Goal: Information Seeking & Learning: Learn about a topic

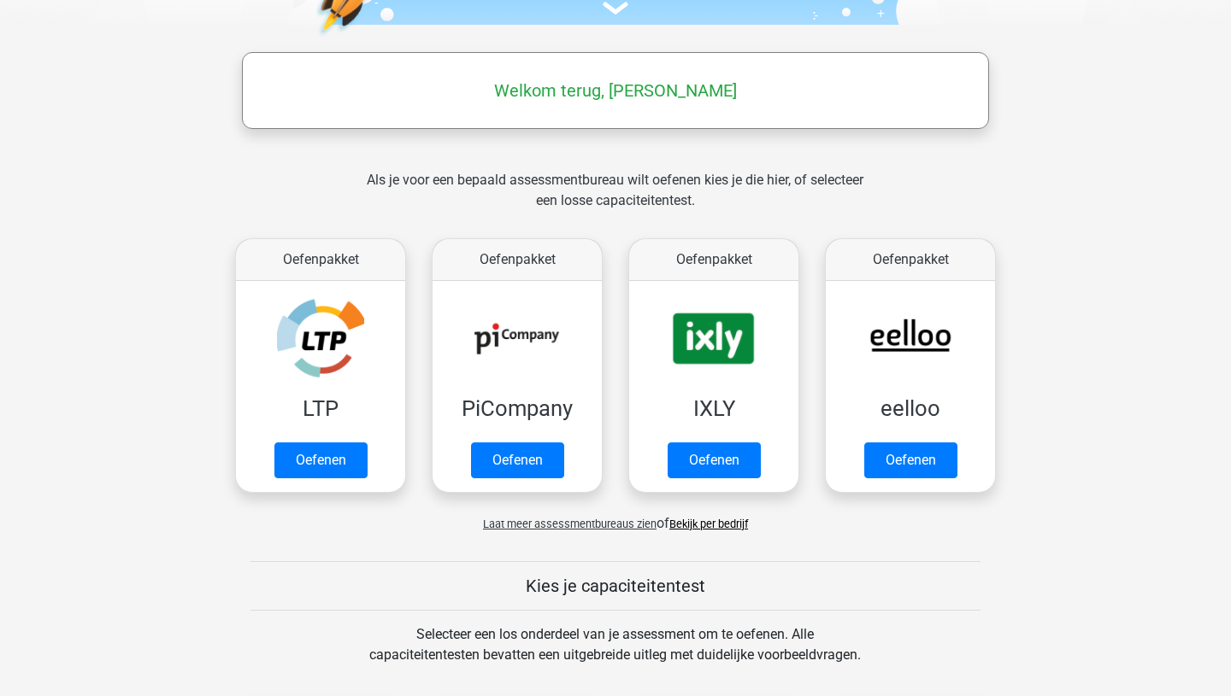
scroll to position [284, 0]
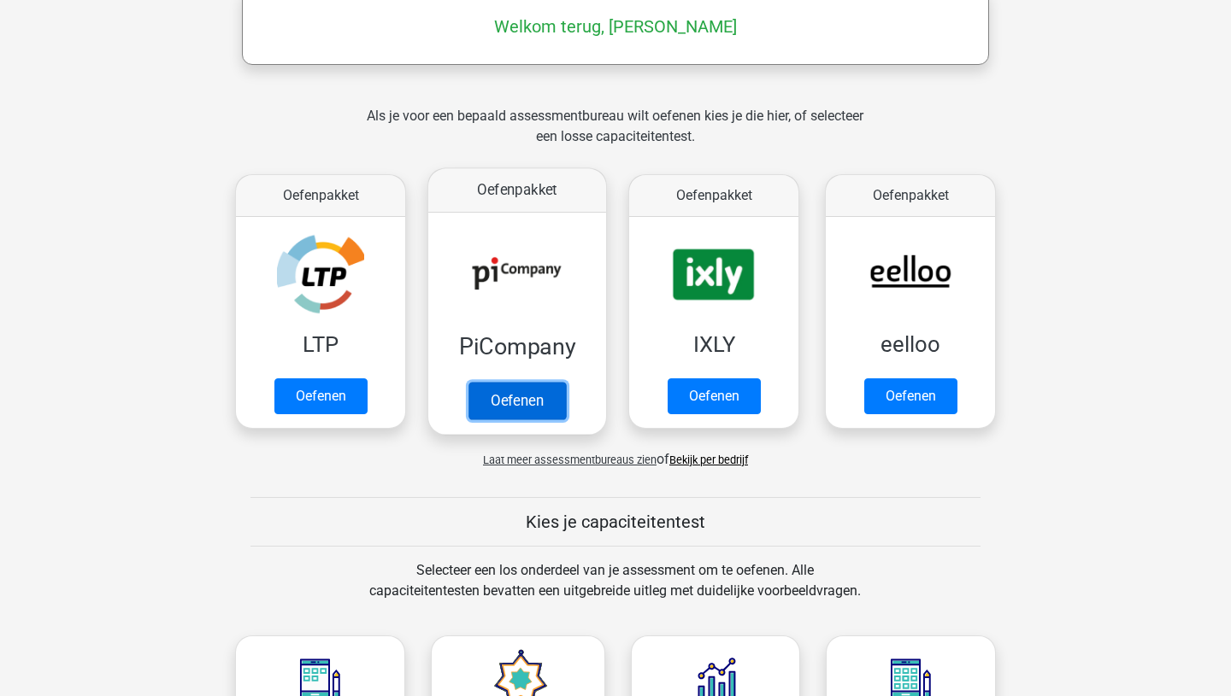
click at [520, 396] on link "Oefenen" at bounding box center [516, 401] width 97 height 38
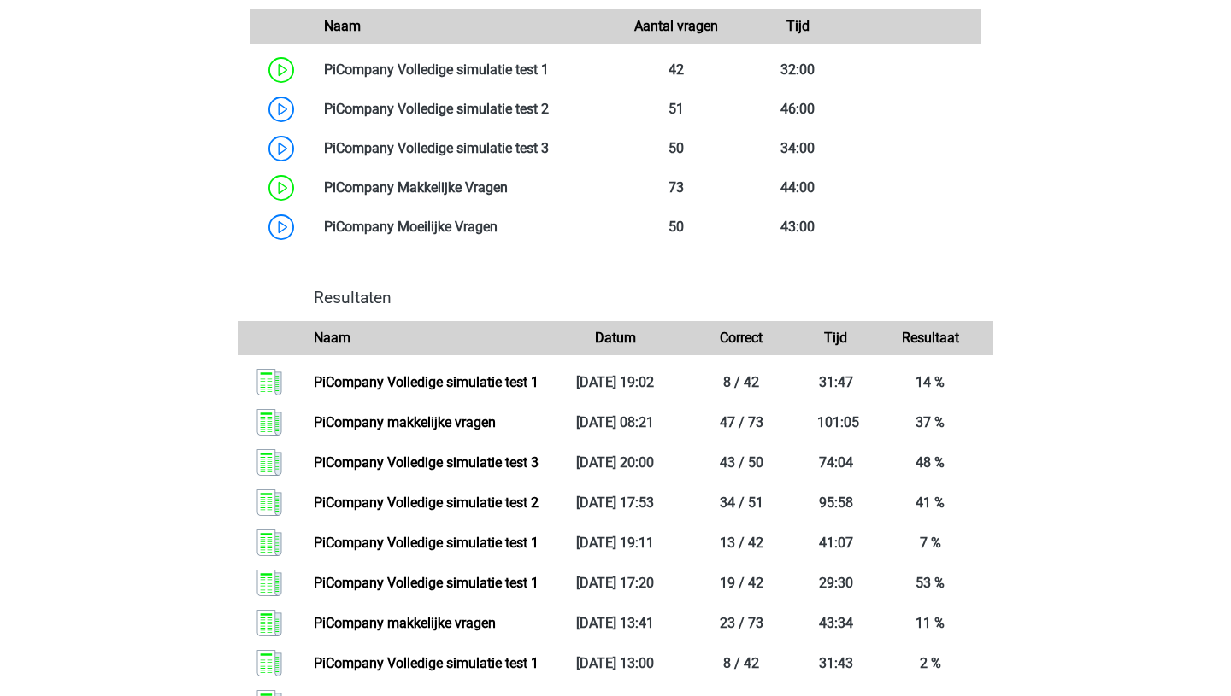
scroll to position [1098, 0]
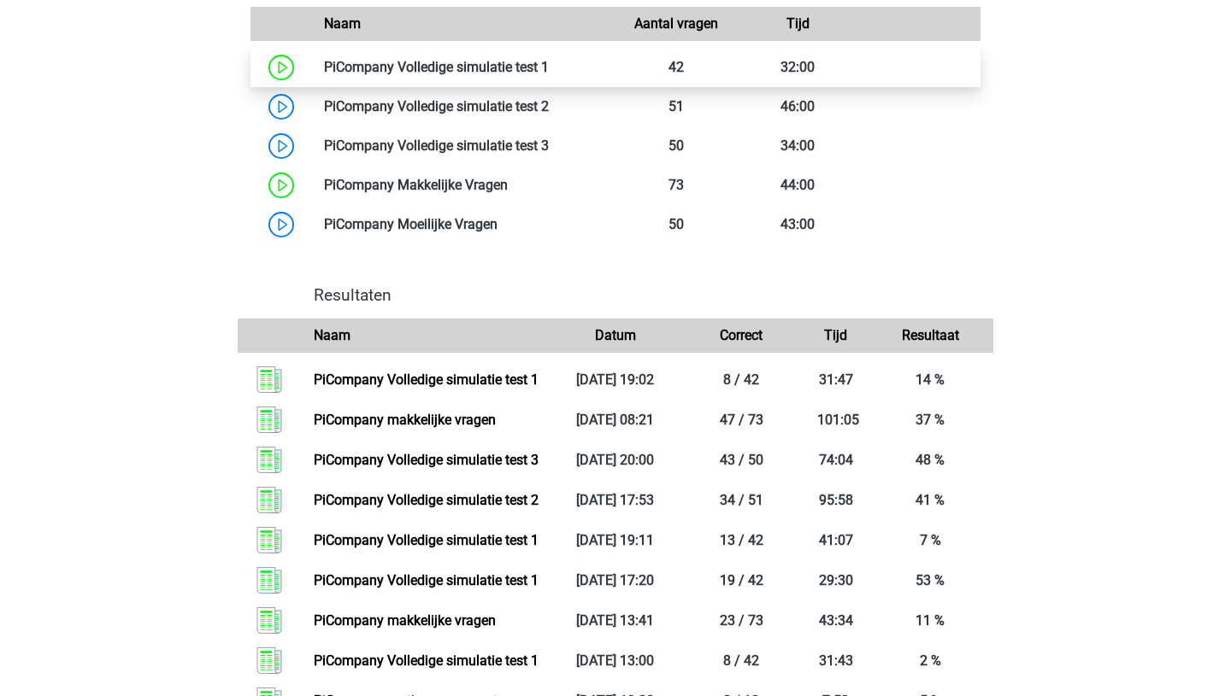
click at [549, 75] on link at bounding box center [549, 67] width 0 height 16
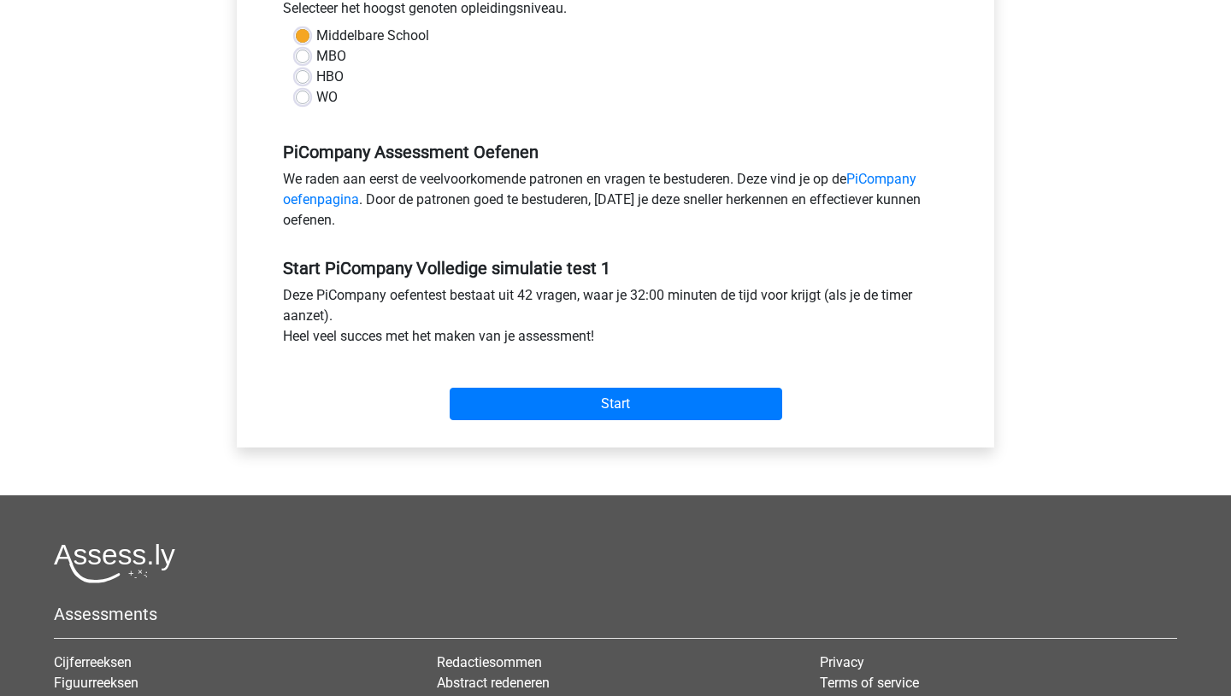
scroll to position [439, 0]
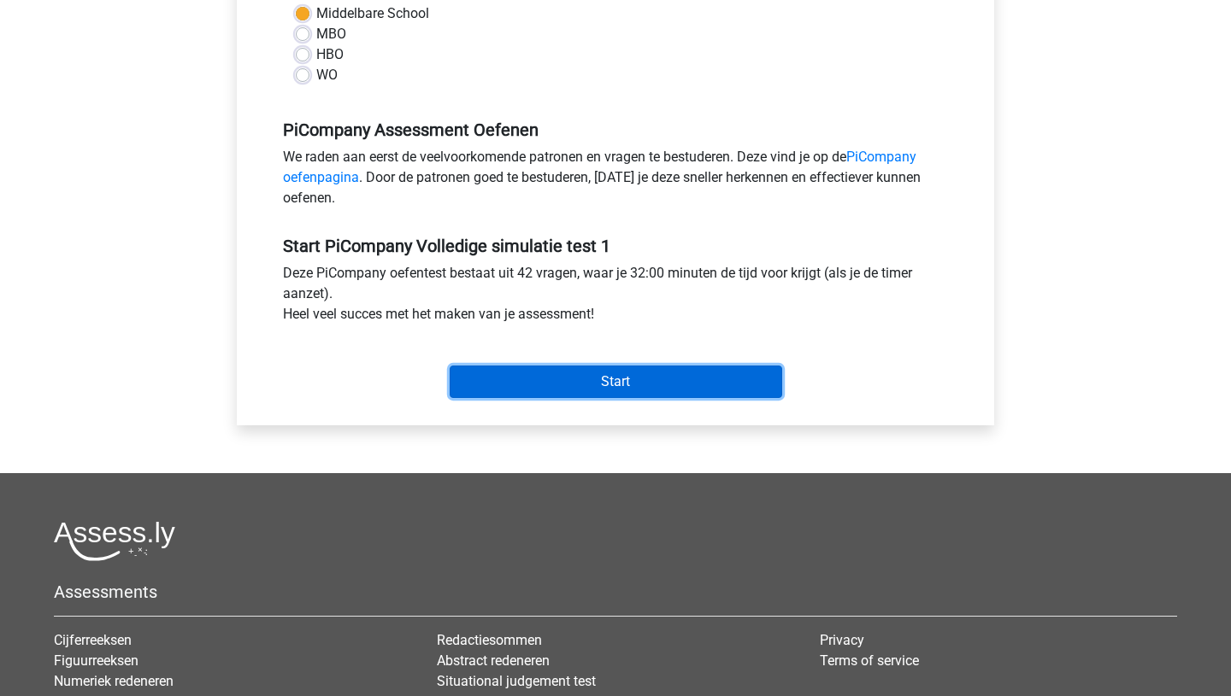
click at [610, 397] on input "Start" at bounding box center [616, 382] width 332 height 32
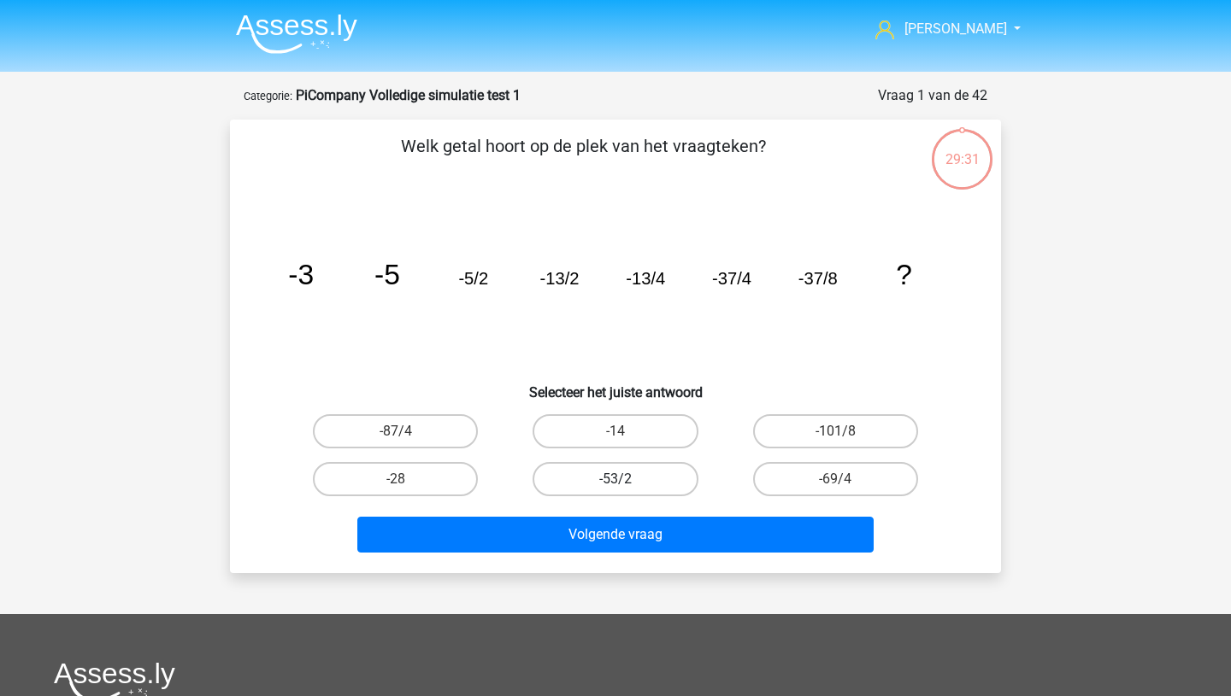
click at [613, 479] on label "-53/2" at bounding box center [614, 479] width 165 height 34
click at [615, 479] on input "-53/2" at bounding box center [620, 484] width 11 height 11
radio input "true"
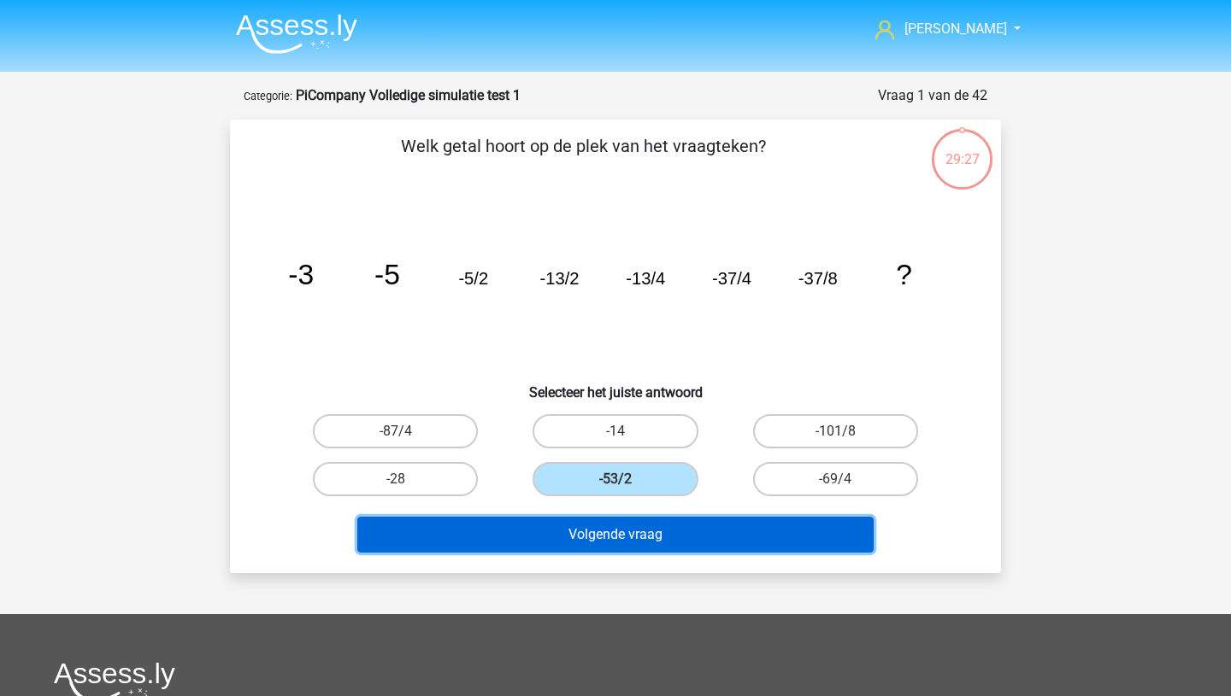
click at [609, 544] on button "Volgende vraag" at bounding box center [615, 535] width 517 height 36
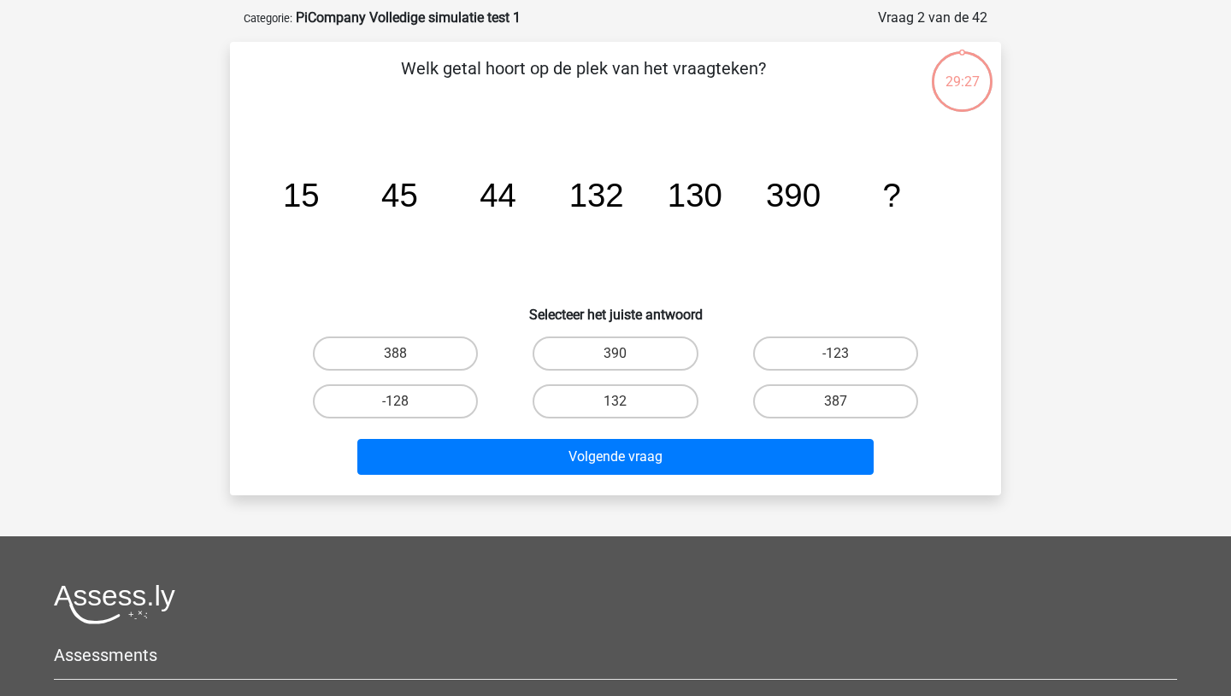
scroll to position [85, 0]
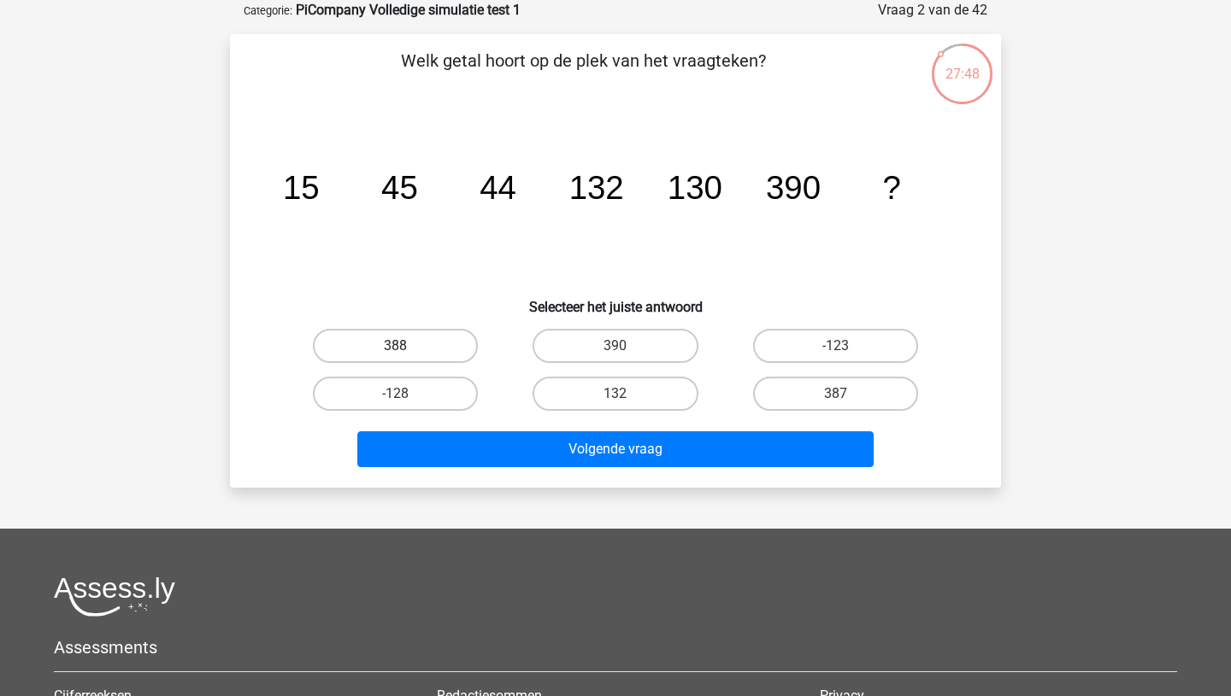
click at [426, 341] on label "388" at bounding box center [395, 346] width 165 height 34
click at [407, 346] on input "388" at bounding box center [401, 351] width 11 height 11
radio input "true"
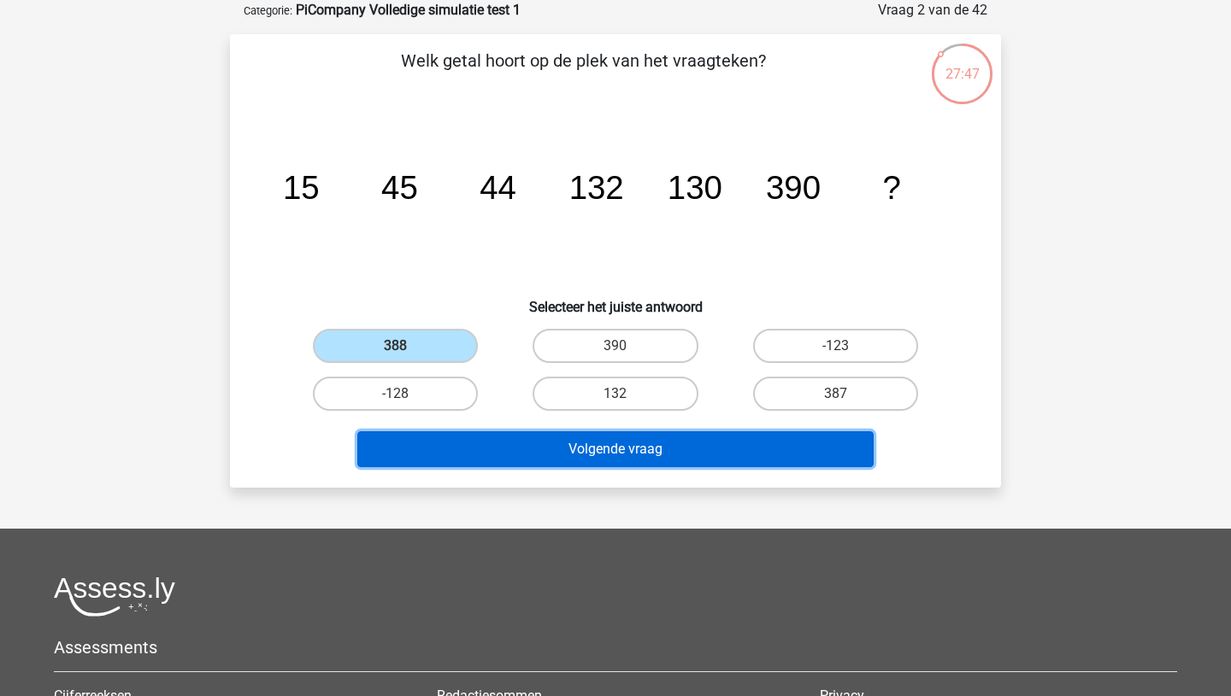
click at [545, 438] on button "Volgende vraag" at bounding box center [615, 450] width 517 height 36
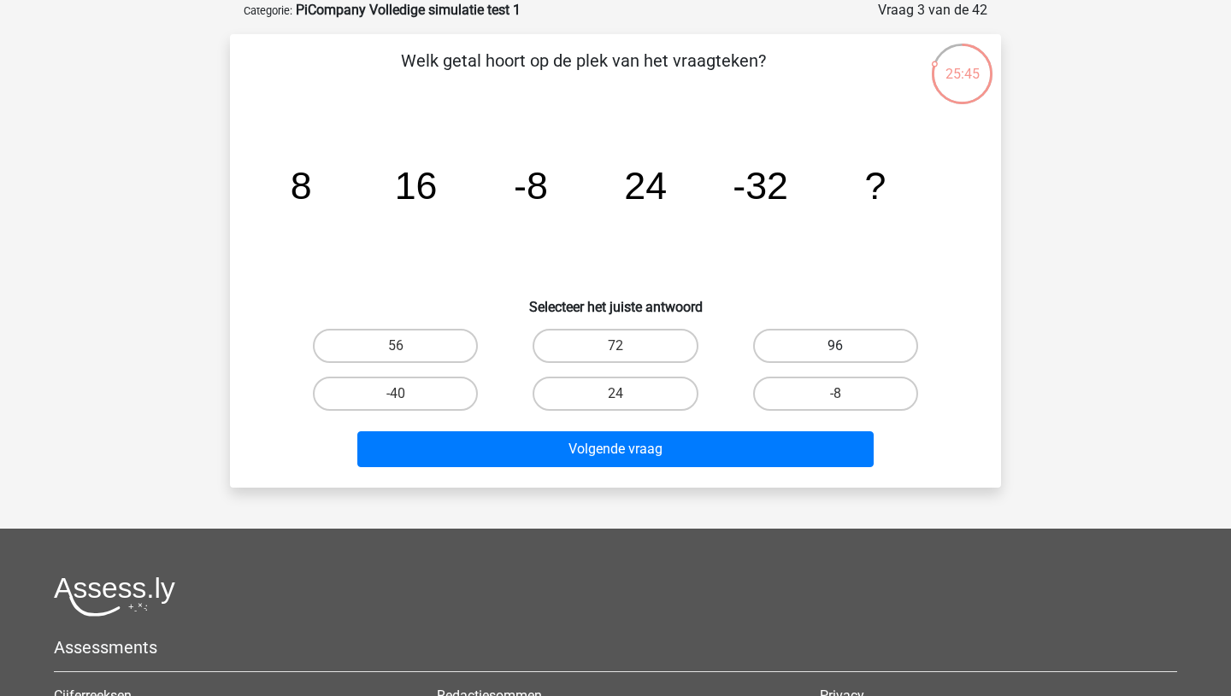
click at [829, 347] on label "96" at bounding box center [835, 346] width 165 height 34
click at [835, 347] on input "96" at bounding box center [840, 351] width 11 height 11
radio input "true"
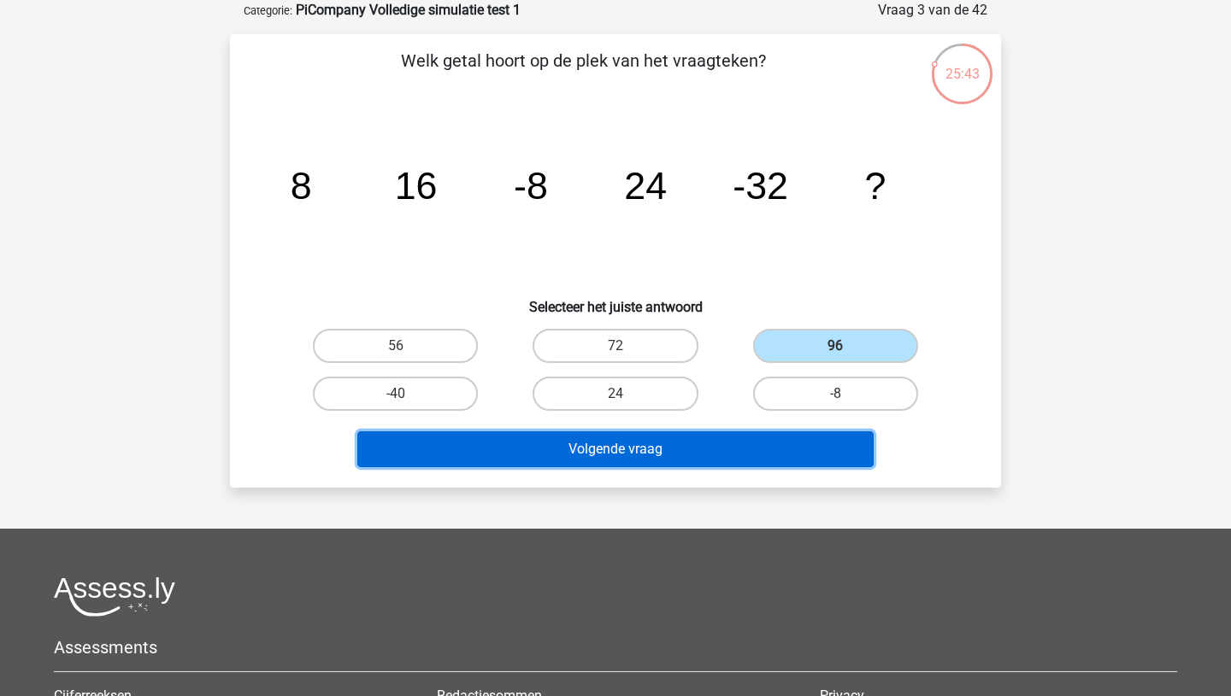
click at [702, 452] on button "Volgende vraag" at bounding box center [615, 450] width 517 height 36
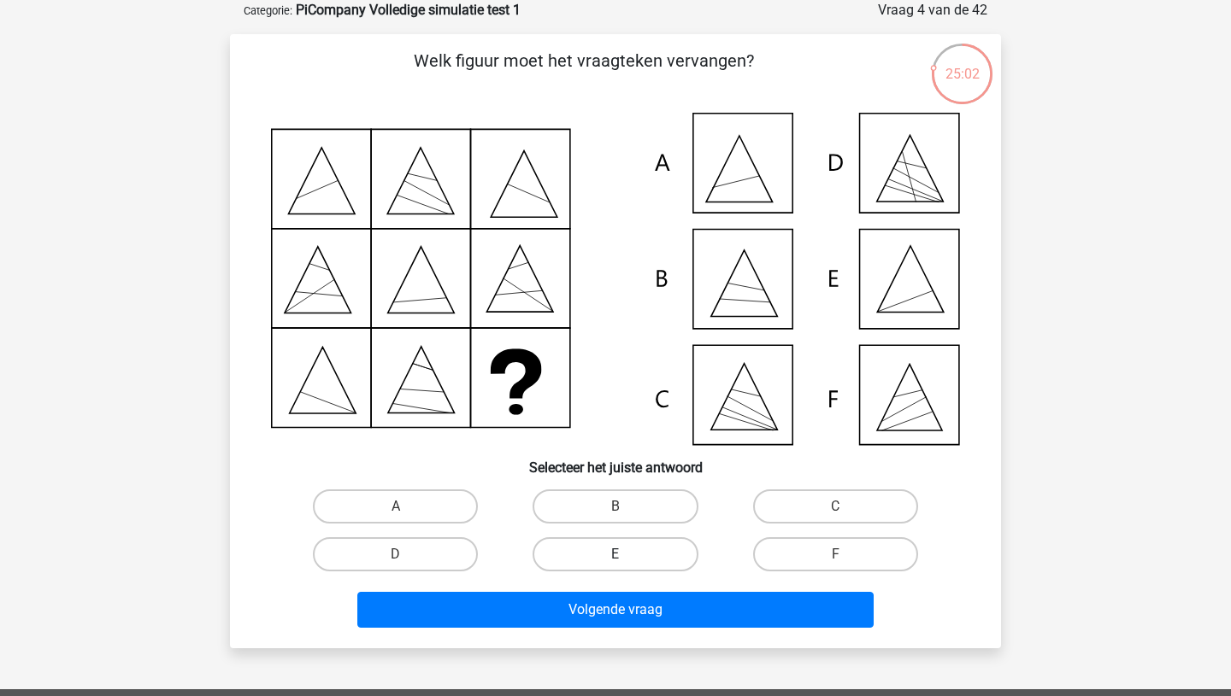
click at [641, 550] on label "E" at bounding box center [614, 555] width 165 height 34
click at [626, 555] on input "E" at bounding box center [620, 560] width 11 height 11
radio input "true"
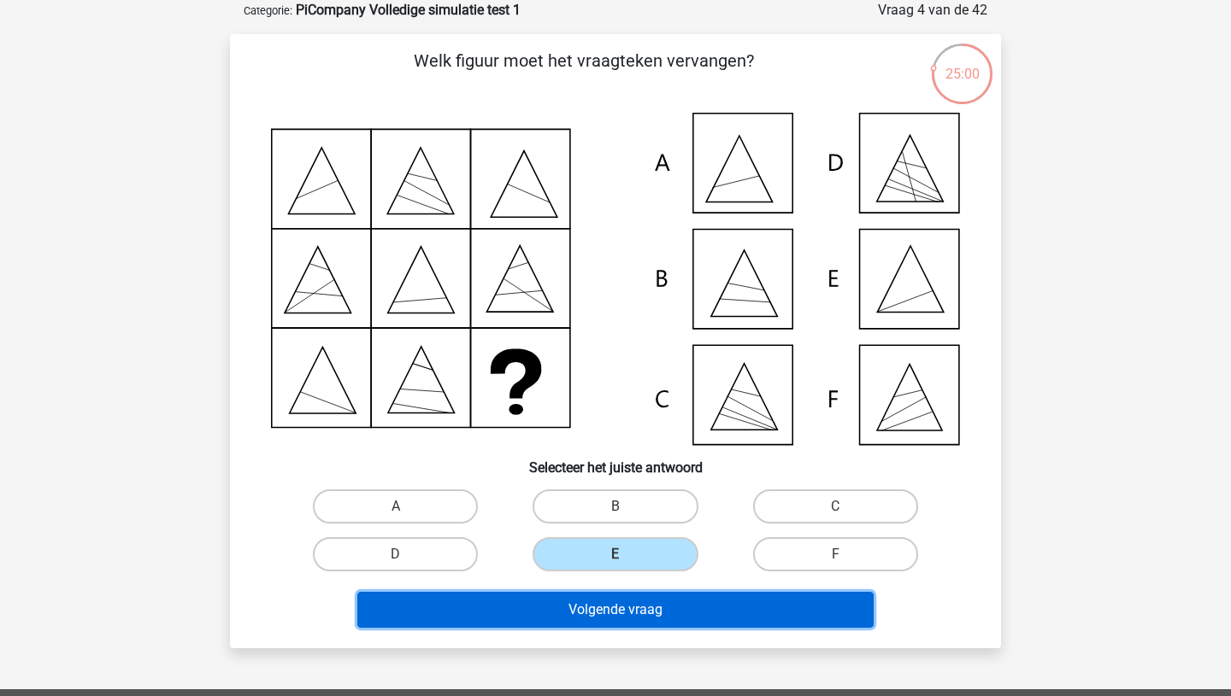
click at [620, 608] on button "Volgende vraag" at bounding box center [615, 610] width 517 height 36
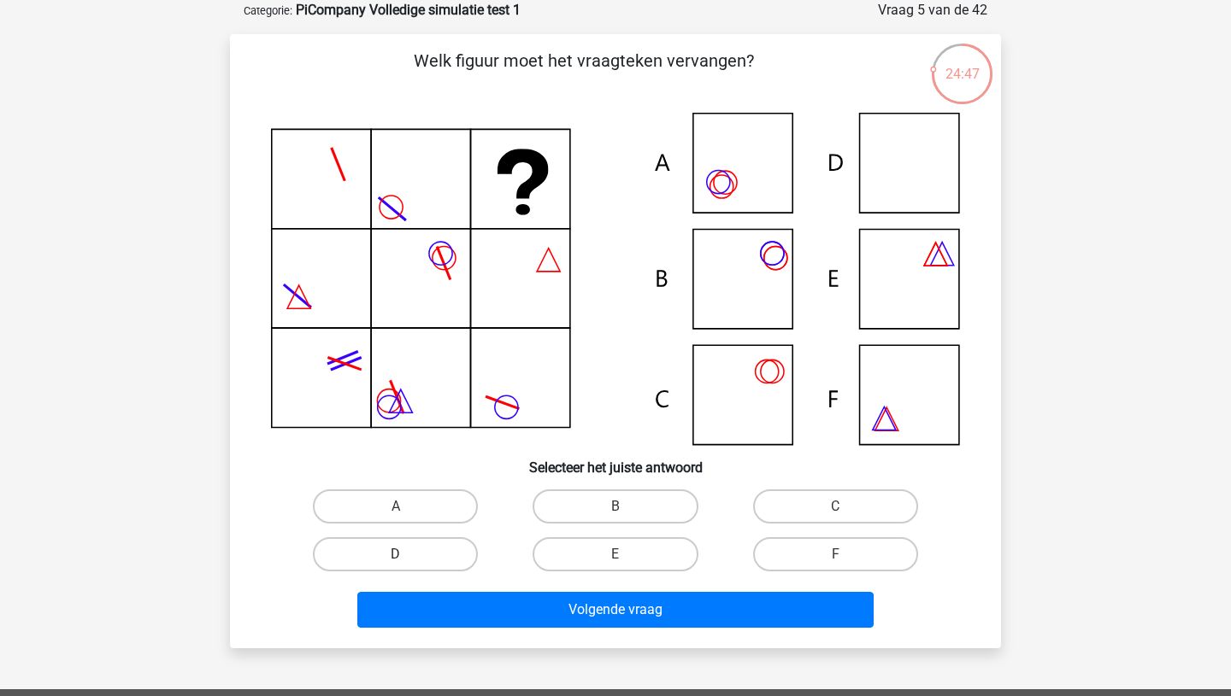
click at [430, 565] on label "D" at bounding box center [395, 555] width 165 height 34
click at [407, 565] on input "D" at bounding box center [401, 560] width 11 height 11
radio input "true"
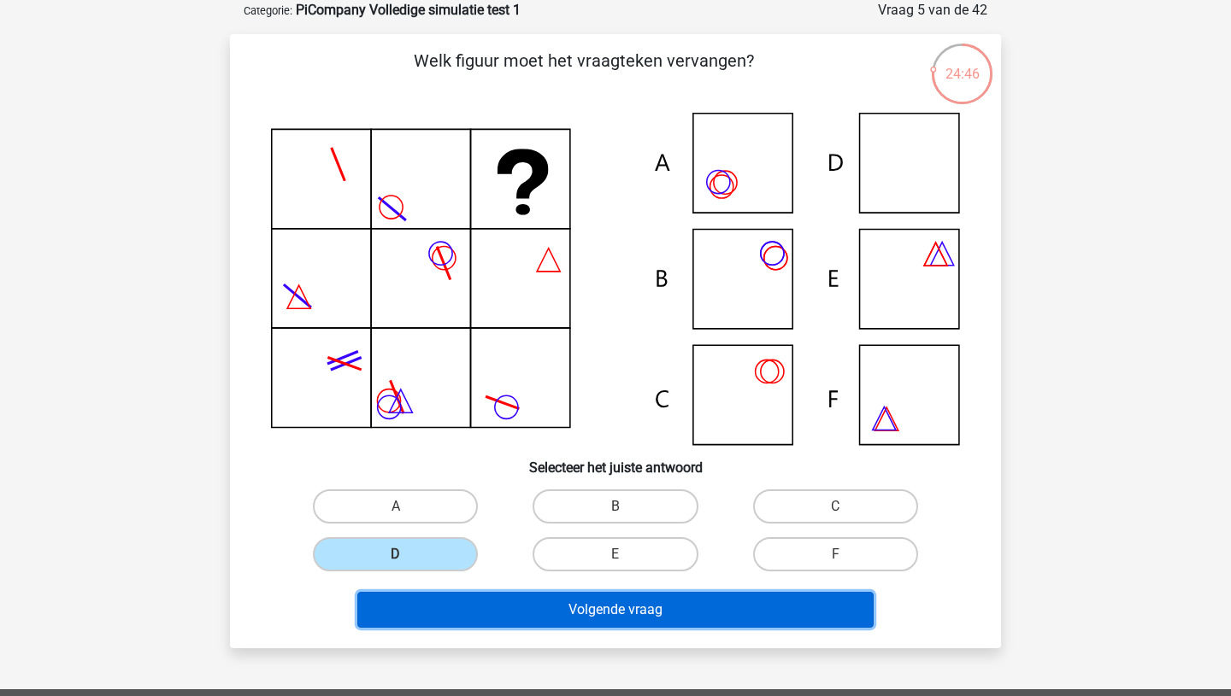
click at [550, 612] on button "Volgende vraag" at bounding box center [615, 610] width 517 height 36
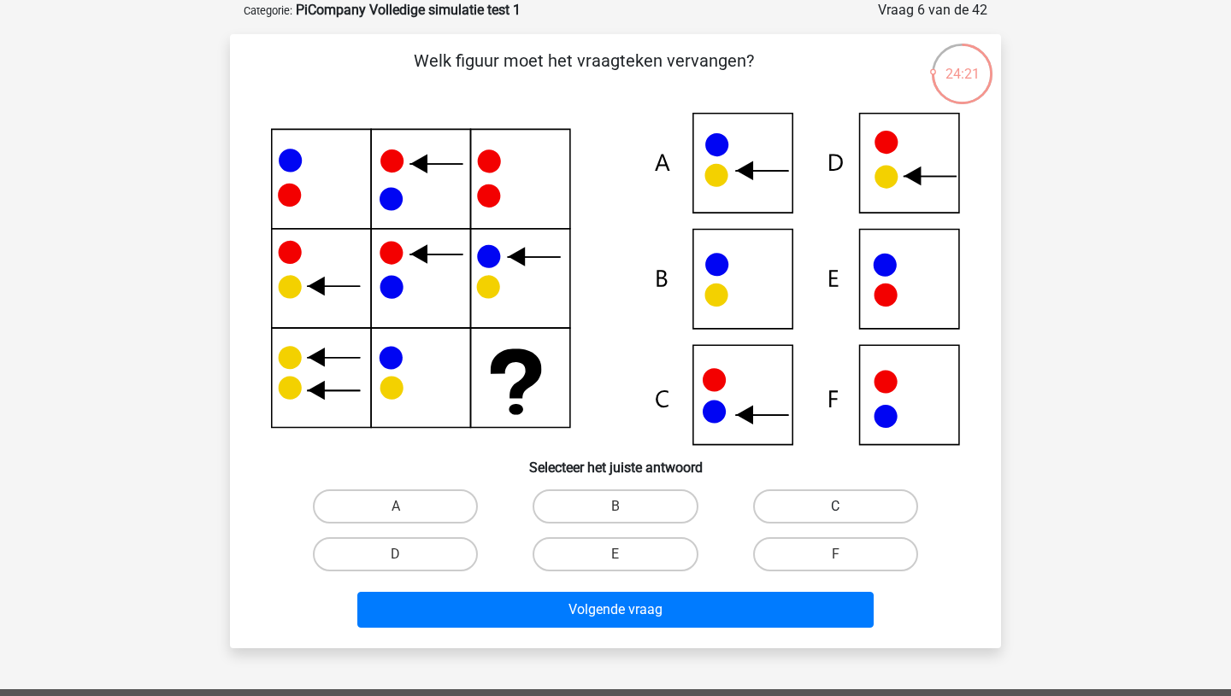
click at [847, 507] on label "C" at bounding box center [835, 507] width 165 height 34
click at [846, 507] on input "C" at bounding box center [840, 512] width 11 height 11
radio input "true"
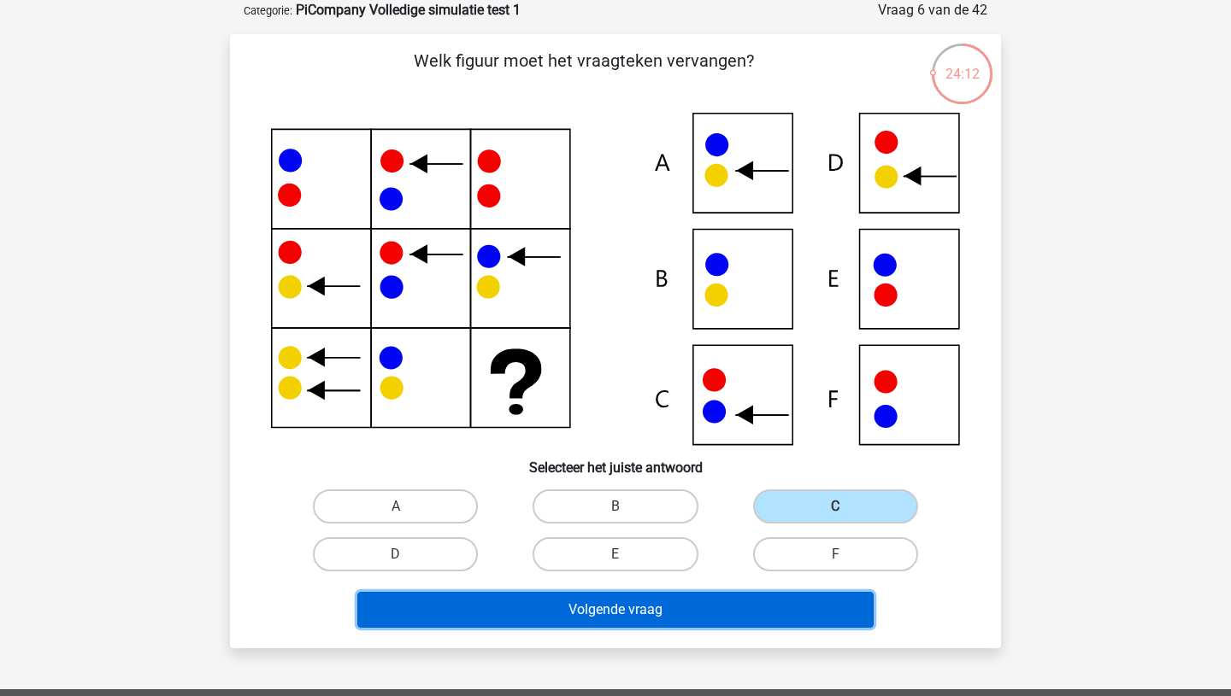
click at [657, 612] on button "Volgende vraag" at bounding box center [615, 610] width 517 height 36
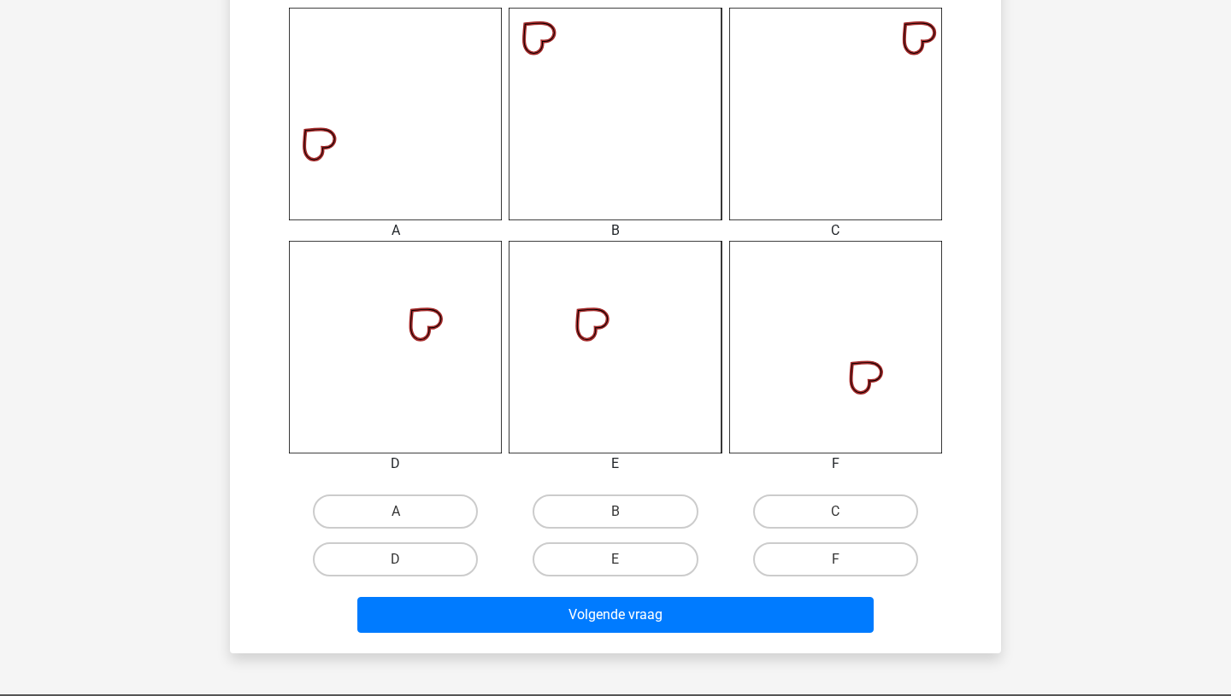
scroll to position [731, 0]
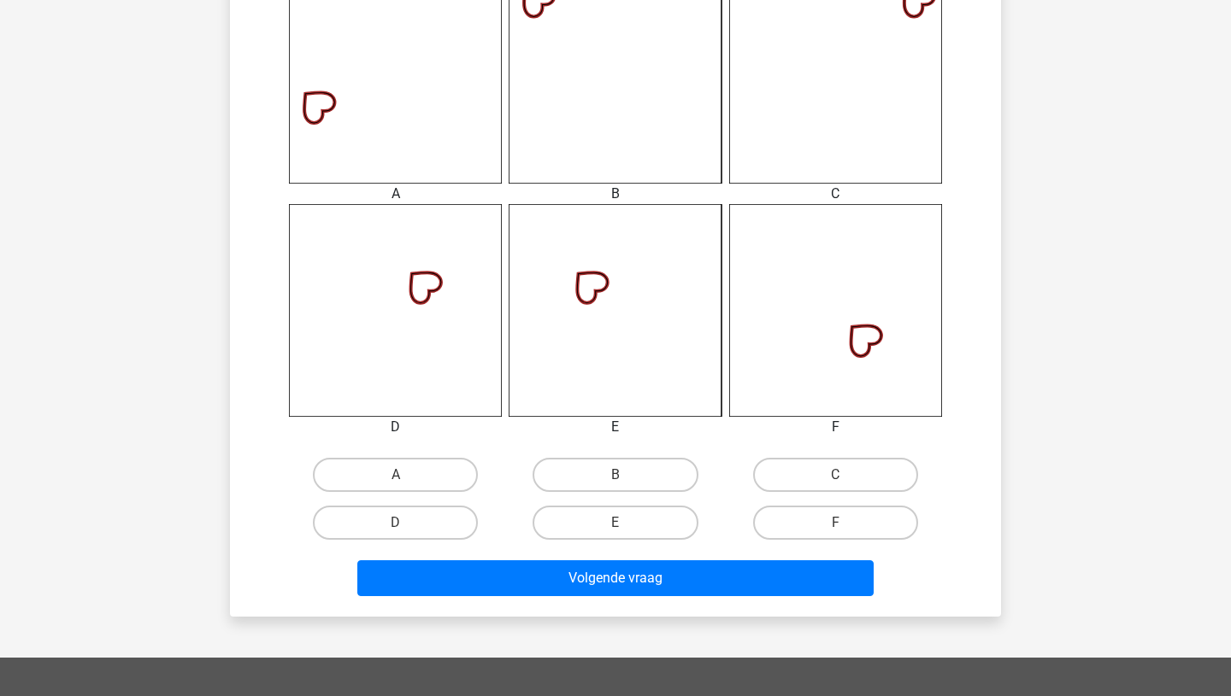
click at [823, 471] on label "C" at bounding box center [835, 475] width 165 height 34
click at [835, 475] on input "C" at bounding box center [840, 480] width 11 height 11
radio input "true"
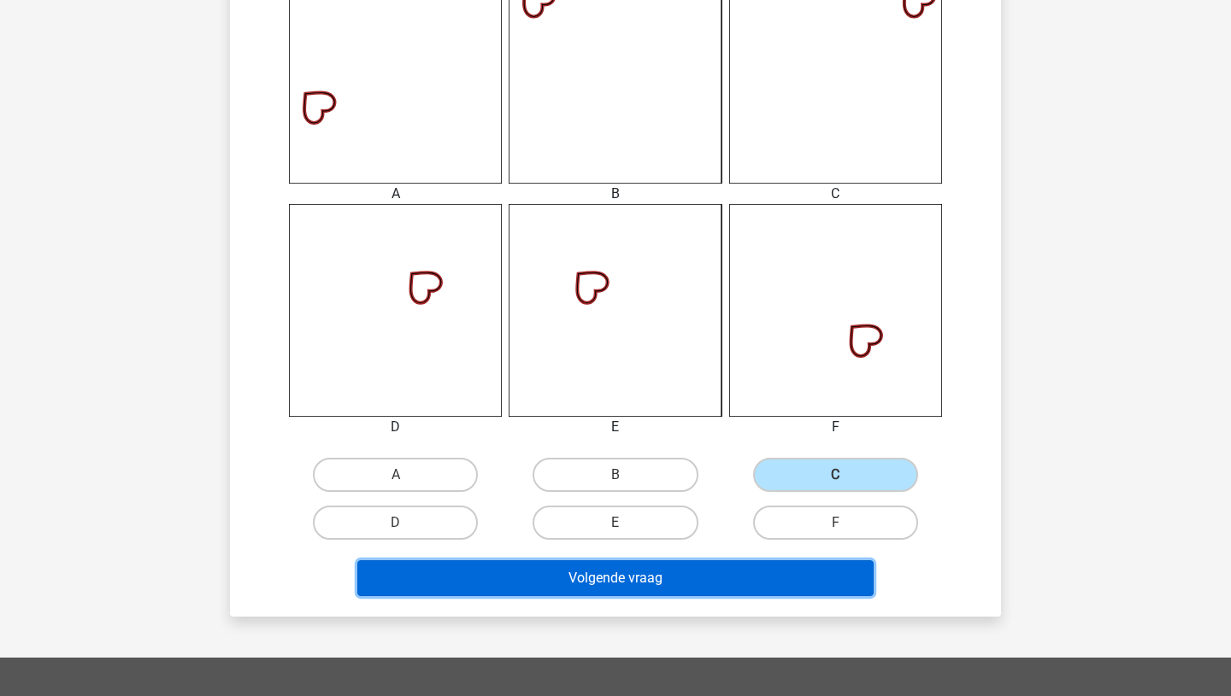
click at [695, 583] on button "Volgende vraag" at bounding box center [615, 579] width 517 height 36
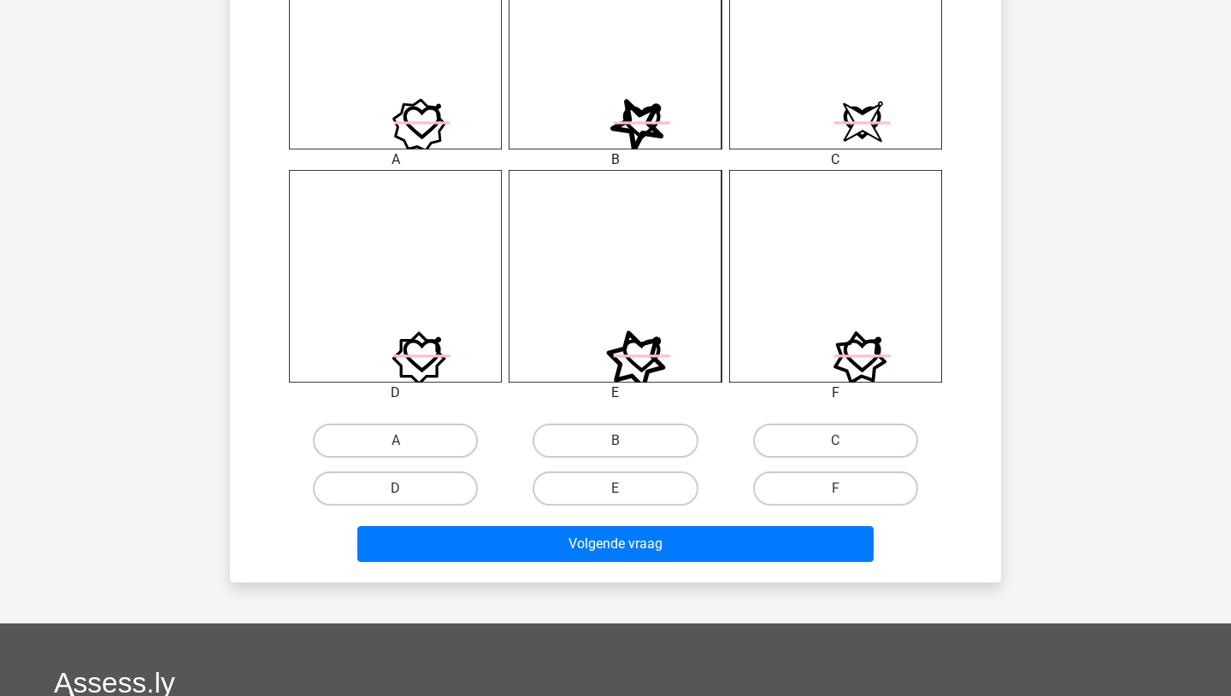
scroll to position [772, 0]
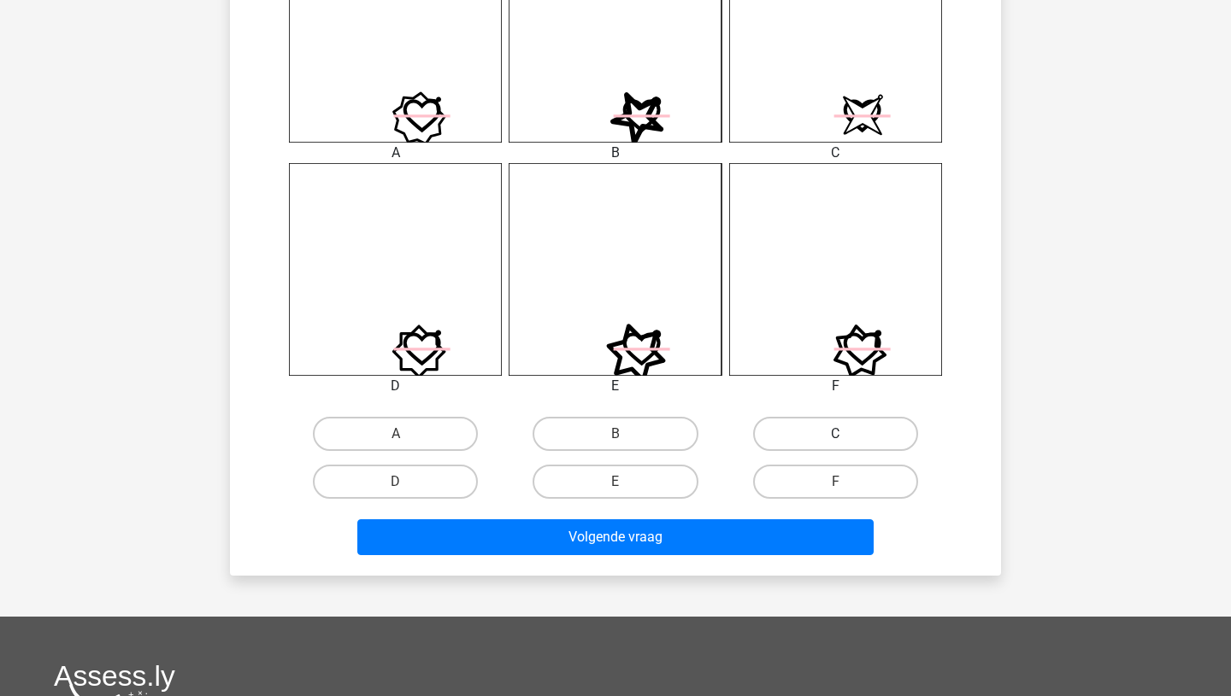
click at [832, 439] on label "C" at bounding box center [835, 434] width 165 height 34
click at [835, 439] on input "C" at bounding box center [840, 439] width 11 height 11
radio input "true"
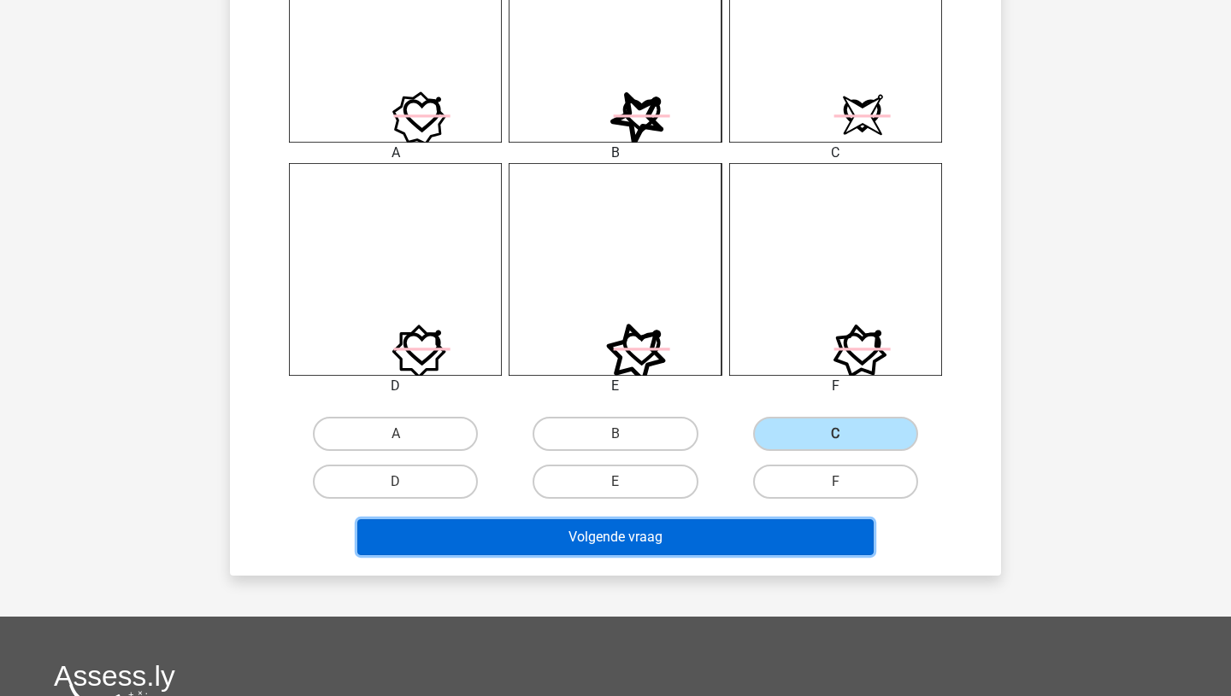
click at [714, 541] on button "Volgende vraag" at bounding box center [615, 538] width 517 height 36
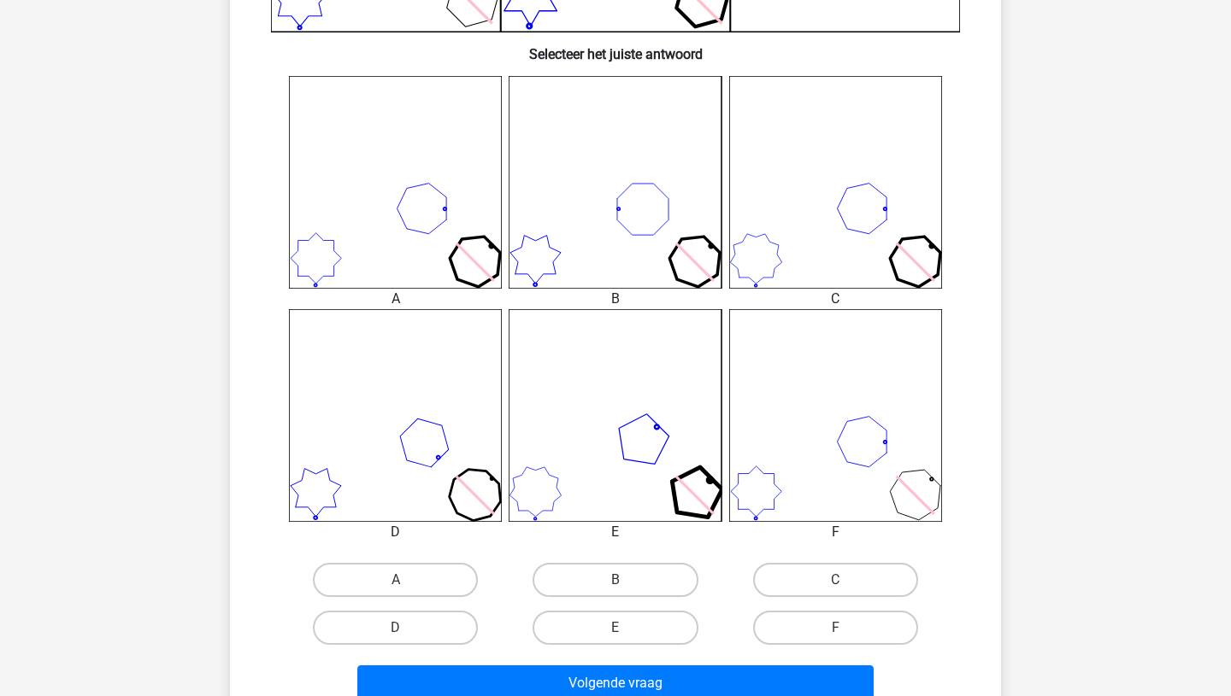
scroll to position [681, 0]
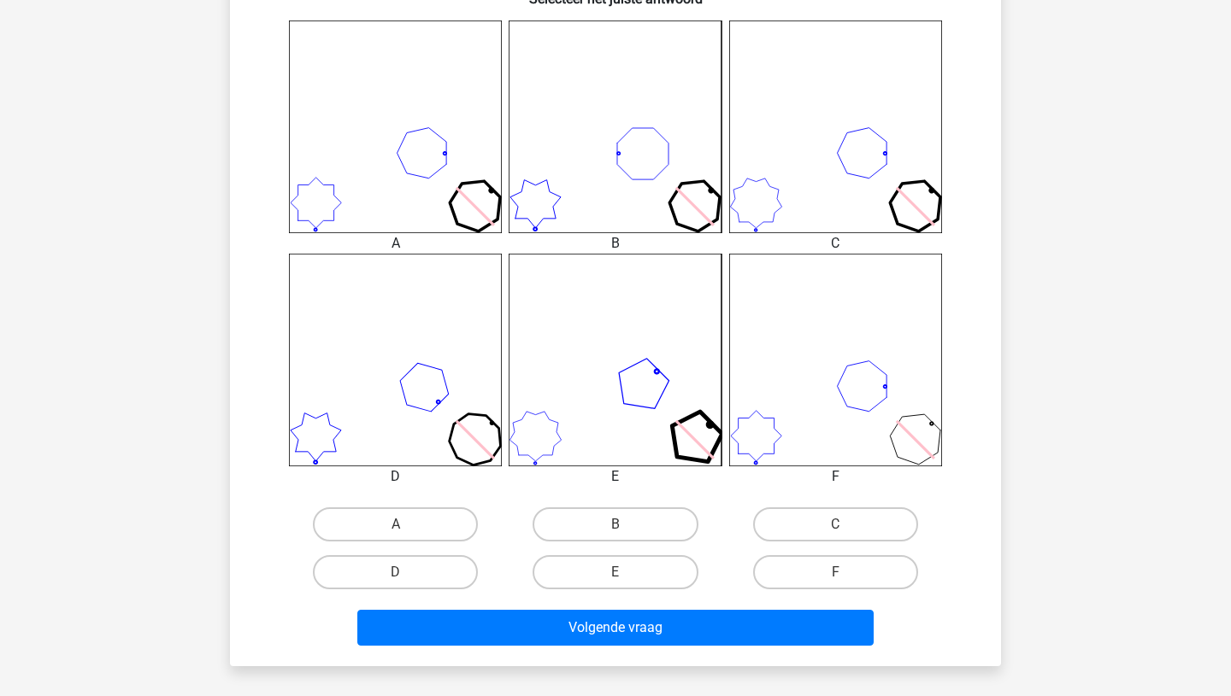
click at [622, 527] on input "B" at bounding box center [620, 530] width 11 height 11
radio input "true"
click at [637, 649] on div "Volgende vraag" at bounding box center [615, 631] width 660 height 43
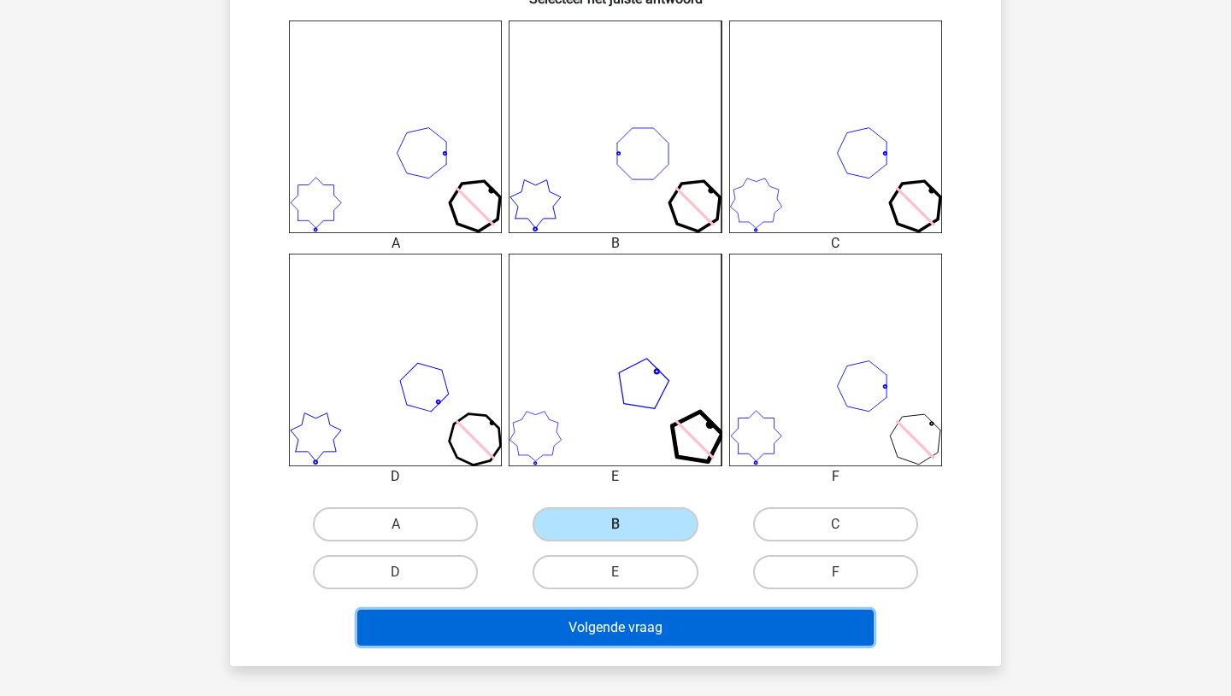
click at [638, 635] on button "Volgende vraag" at bounding box center [615, 628] width 517 height 36
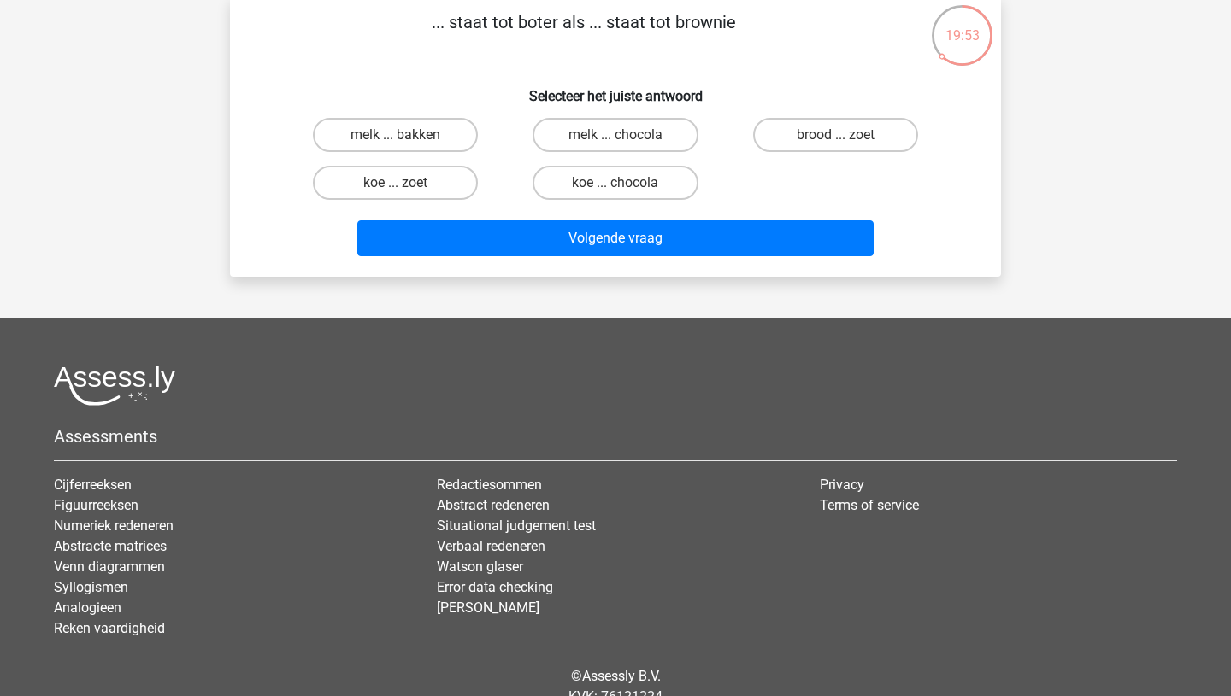
scroll to position [125, 0]
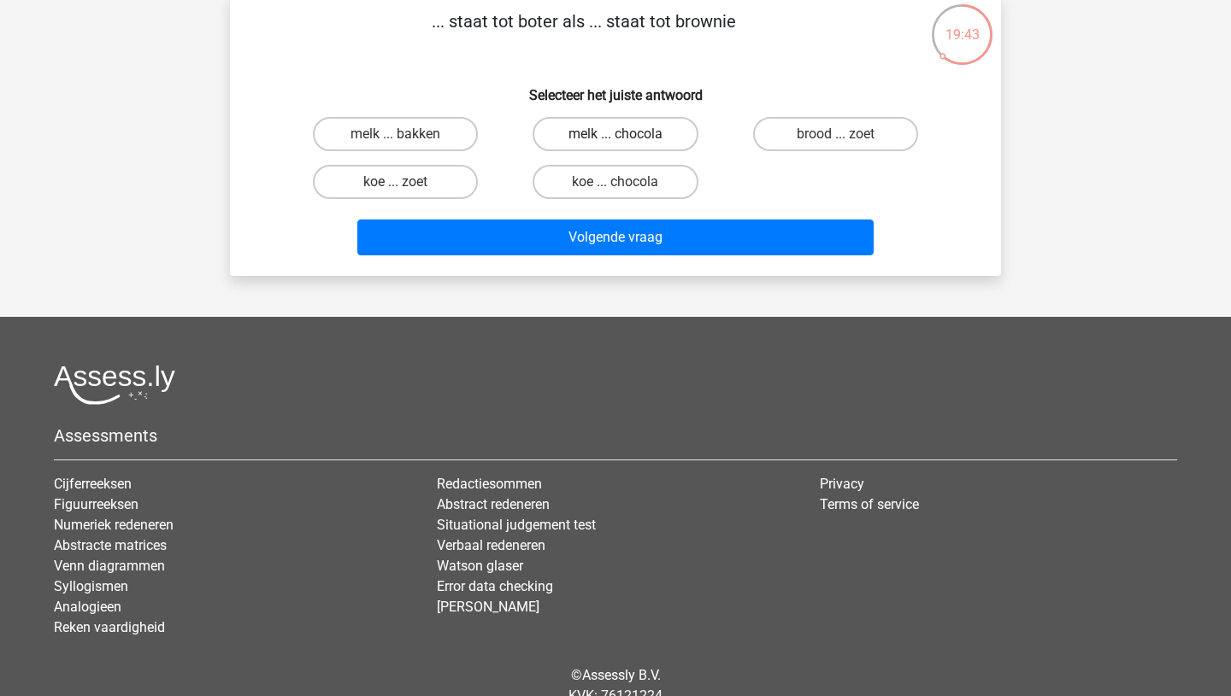
click at [632, 133] on label "melk ... chocola" at bounding box center [614, 134] width 165 height 34
click at [626, 134] on input "melk ... chocola" at bounding box center [620, 139] width 11 height 11
radio input "true"
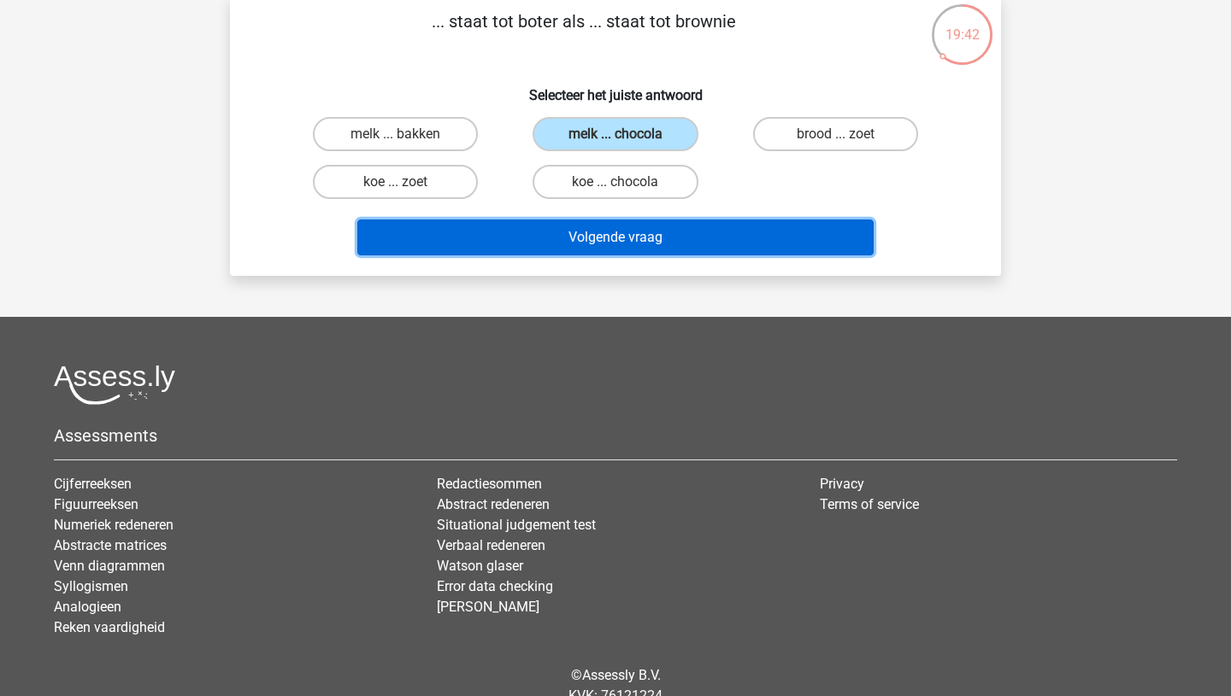
click at [632, 230] on button "Volgende vraag" at bounding box center [615, 238] width 517 height 36
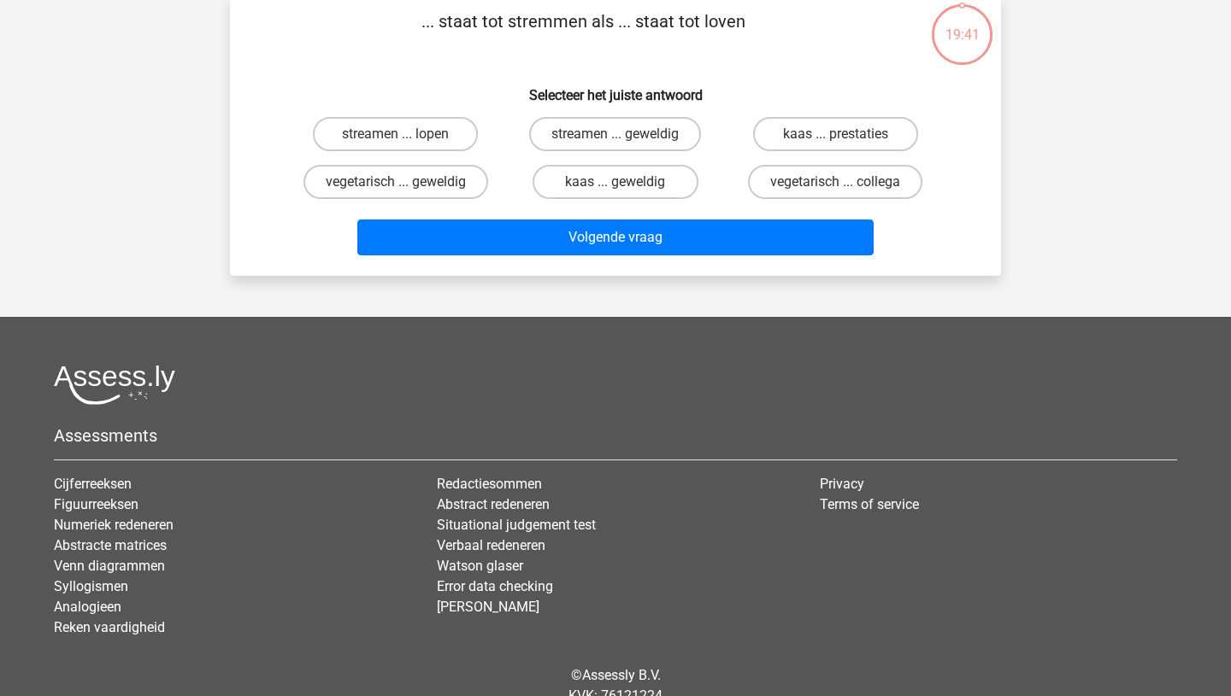
scroll to position [85, 0]
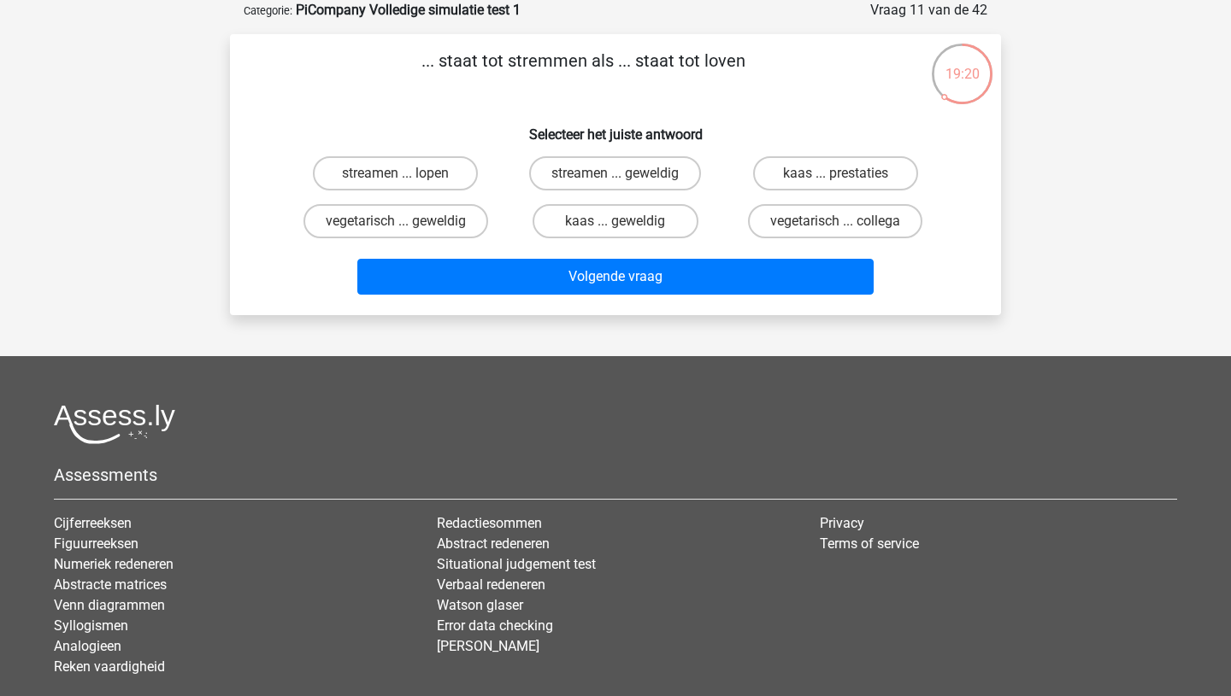
click at [620, 223] on input "kaas ... geweldig" at bounding box center [620, 226] width 11 height 11
radio input "true"
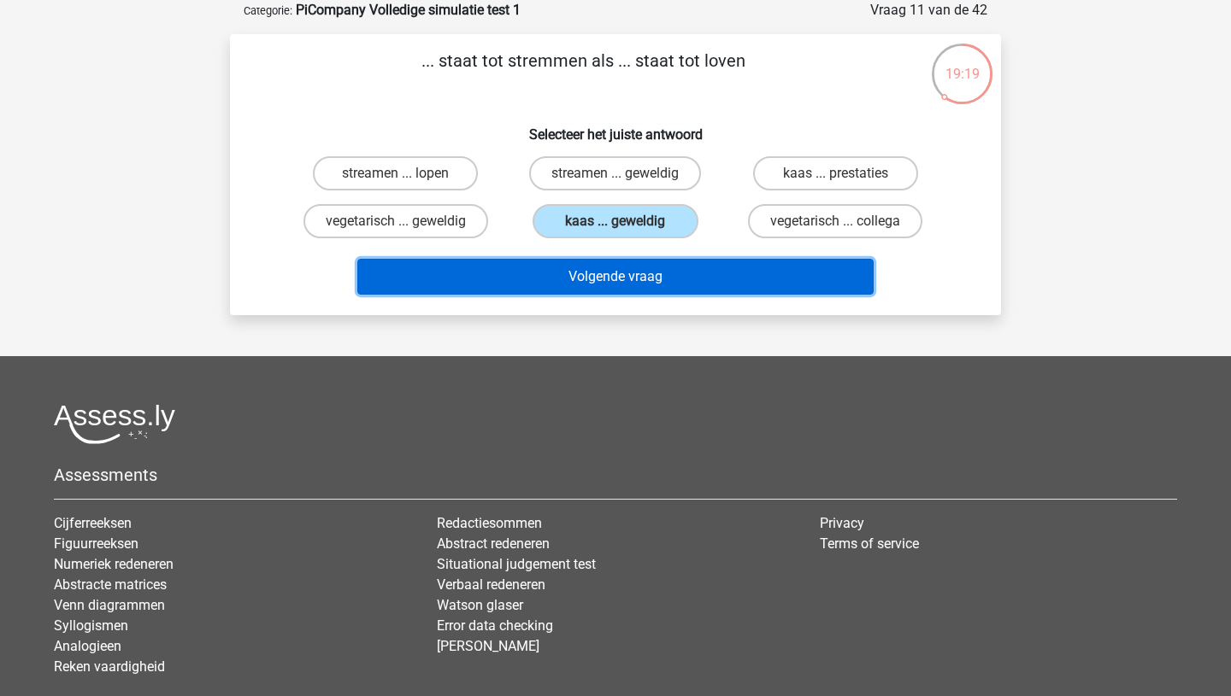
click at [616, 285] on button "Volgende vraag" at bounding box center [615, 277] width 517 height 36
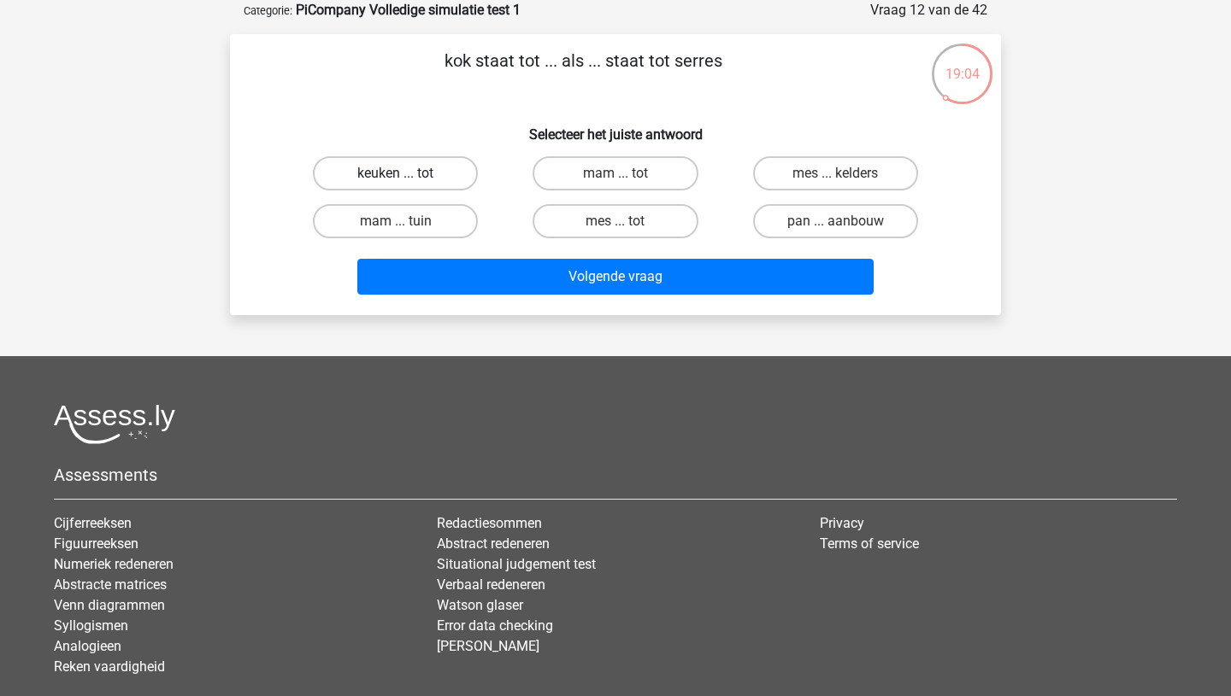
click at [417, 175] on label "keuken ... tot" at bounding box center [395, 173] width 165 height 34
click at [407, 175] on input "keuken ... tot" at bounding box center [401, 178] width 11 height 11
radio input "true"
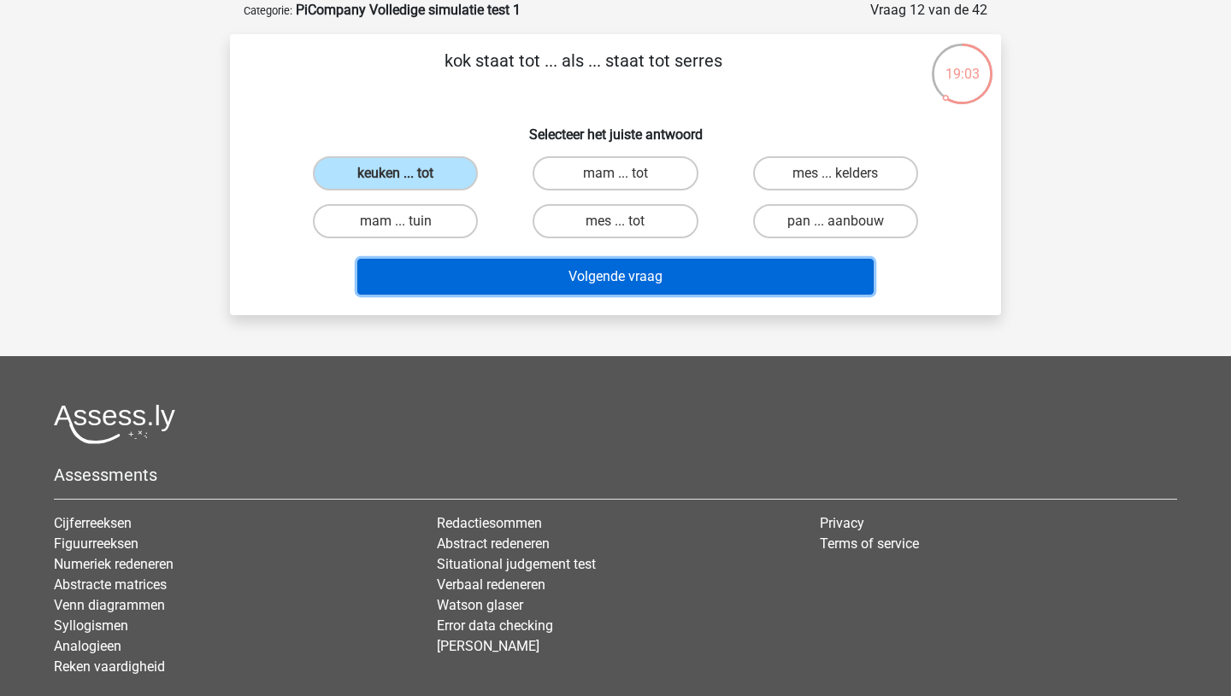
click at [542, 276] on button "Volgende vraag" at bounding box center [615, 277] width 517 height 36
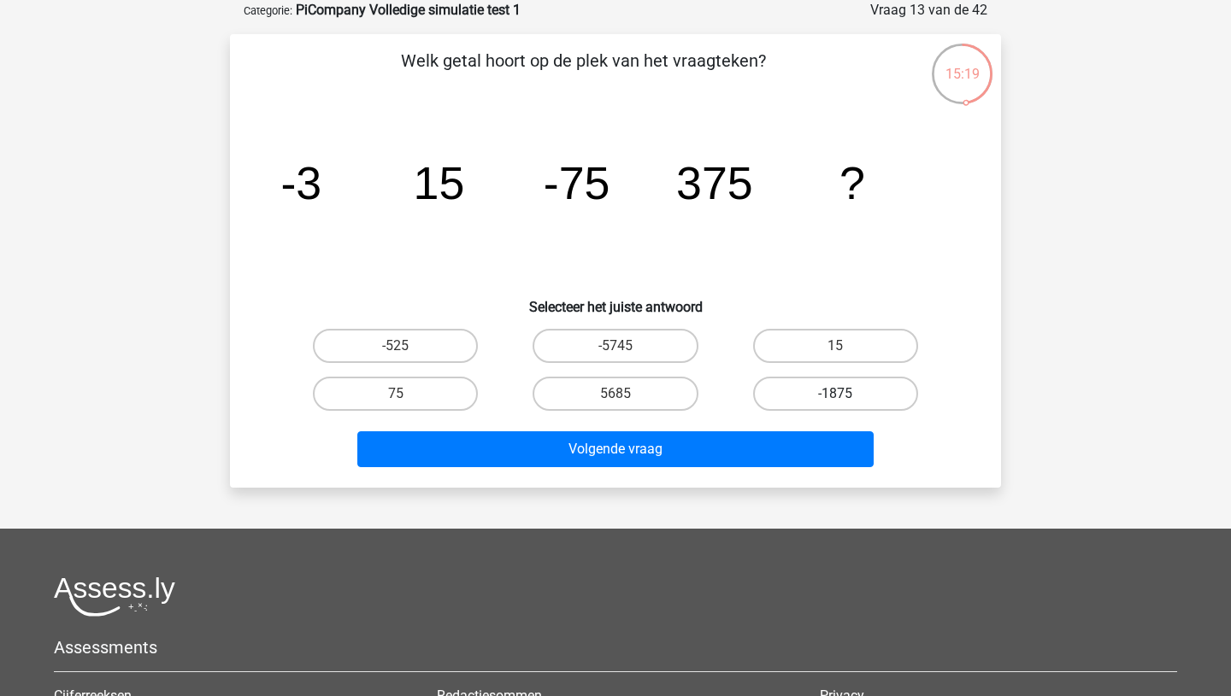
click at [820, 396] on label "-1875" at bounding box center [835, 394] width 165 height 34
click at [835, 396] on input "-1875" at bounding box center [840, 399] width 11 height 11
radio input "true"
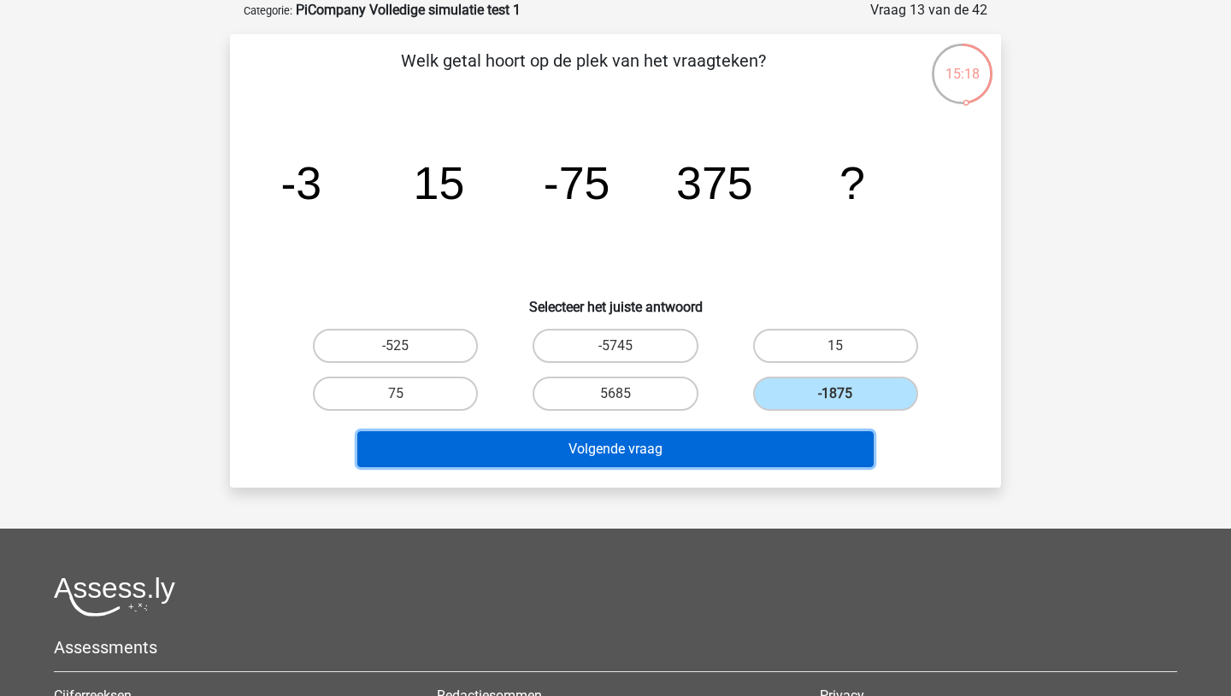
click at [703, 450] on button "Volgende vraag" at bounding box center [615, 450] width 517 height 36
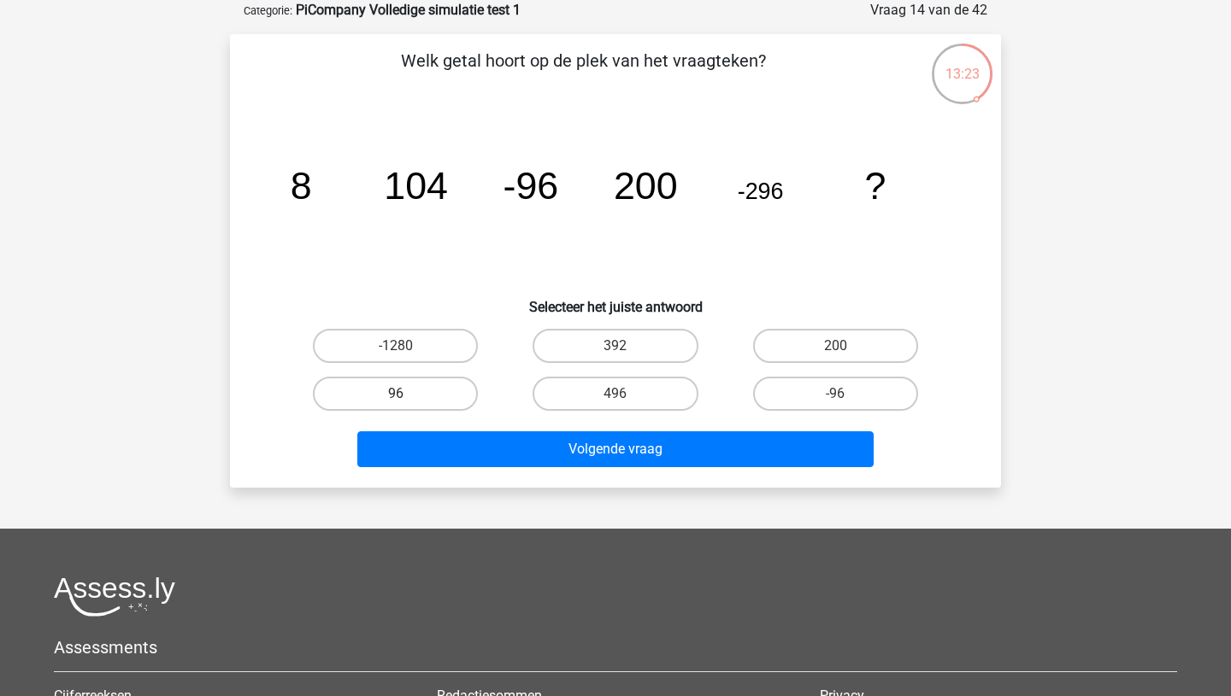
click at [386, 393] on label "96" at bounding box center [395, 394] width 165 height 34
click at [396, 394] on input "96" at bounding box center [401, 399] width 11 height 11
radio input "true"
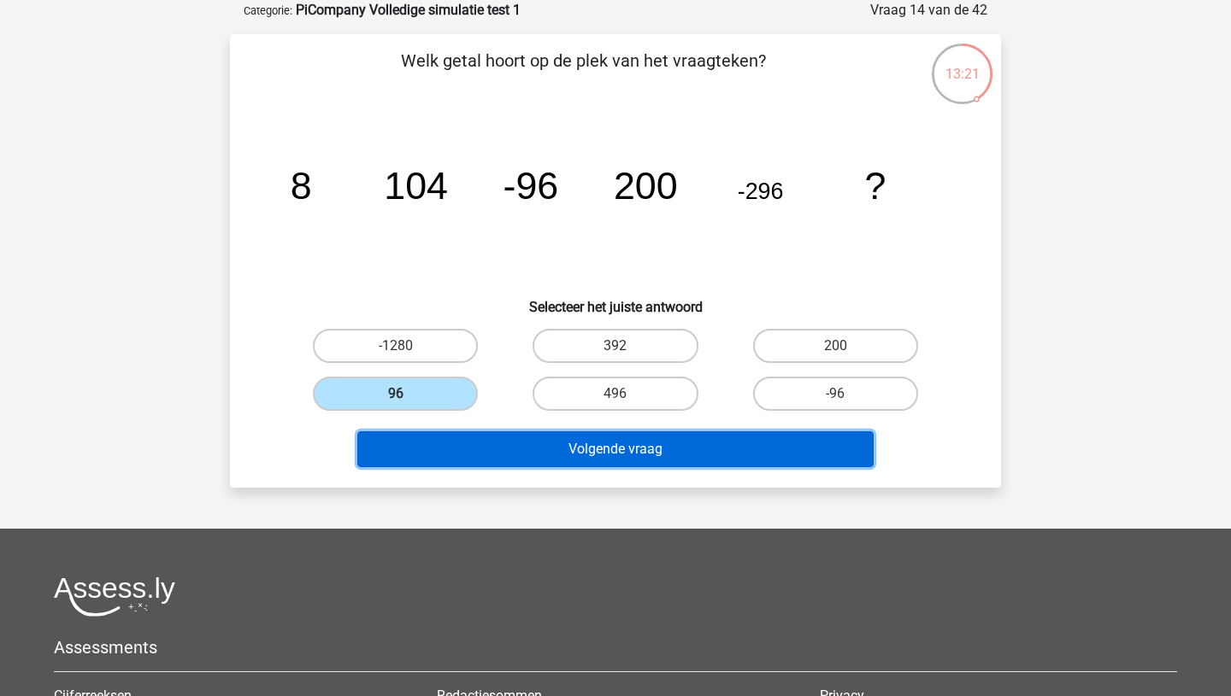
click at [513, 450] on button "Volgende vraag" at bounding box center [615, 450] width 517 height 36
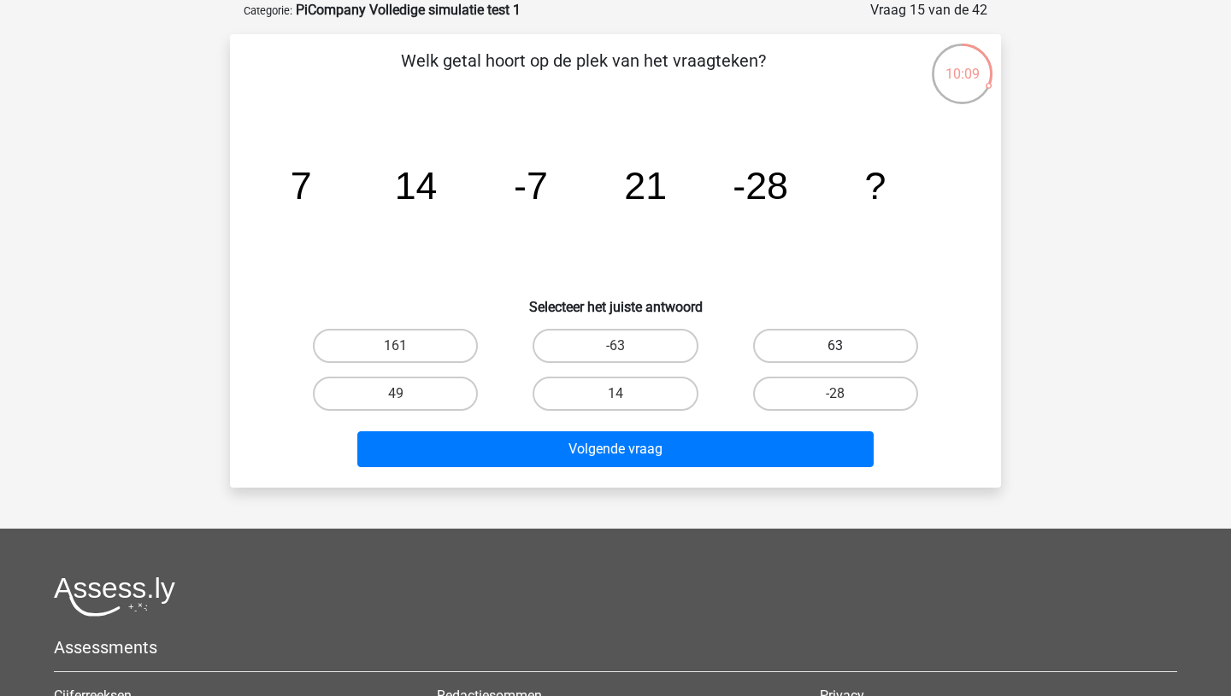
click at [813, 352] on label "63" at bounding box center [835, 346] width 165 height 34
click at [835, 352] on input "63" at bounding box center [840, 351] width 11 height 11
radio input "true"
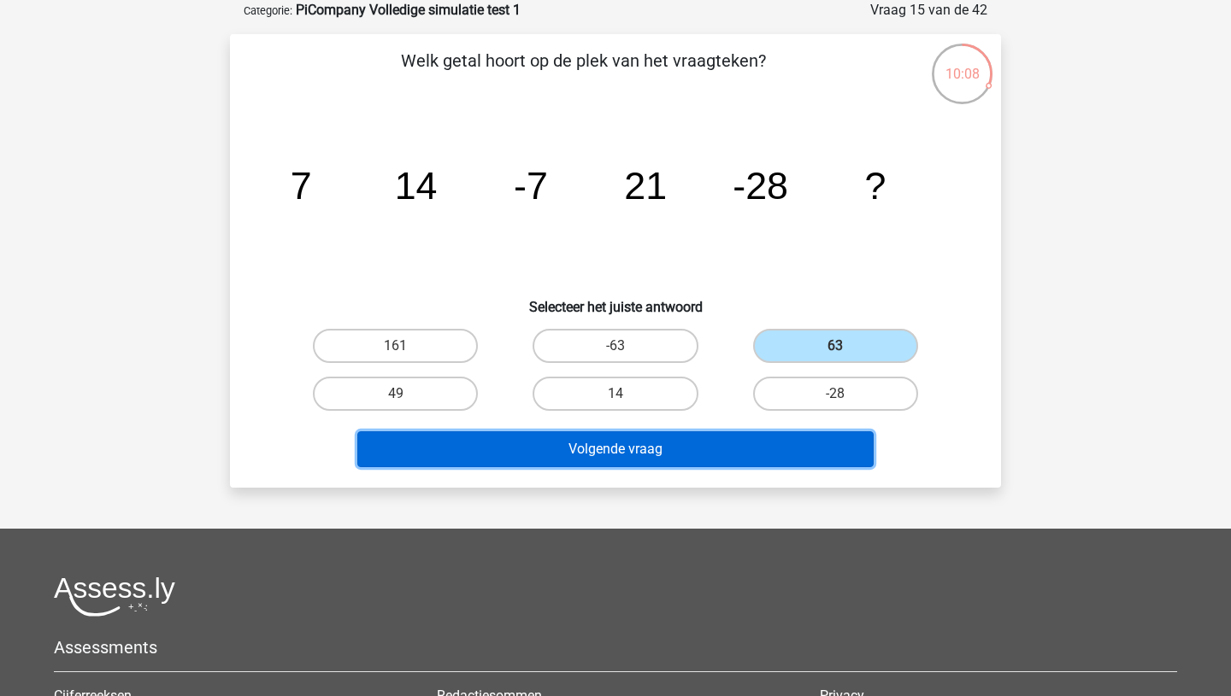
click at [616, 457] on button "Volgende vraag" at bounding box center [615, 450] width 517 height 36
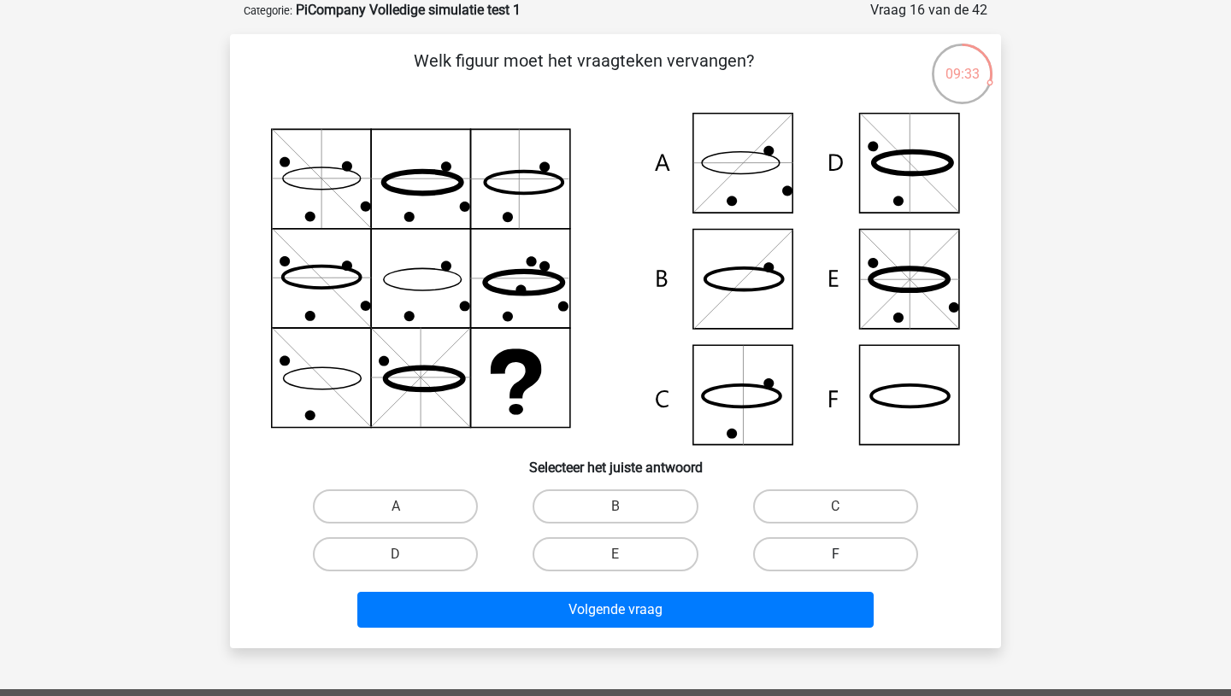
click at [809, 553] on label "F" at bounding box center [835, 555] width 165 height 34
click at [835, 555] on input "F" at bounding box center [840, 560] width 11 height 11
radio input "true"
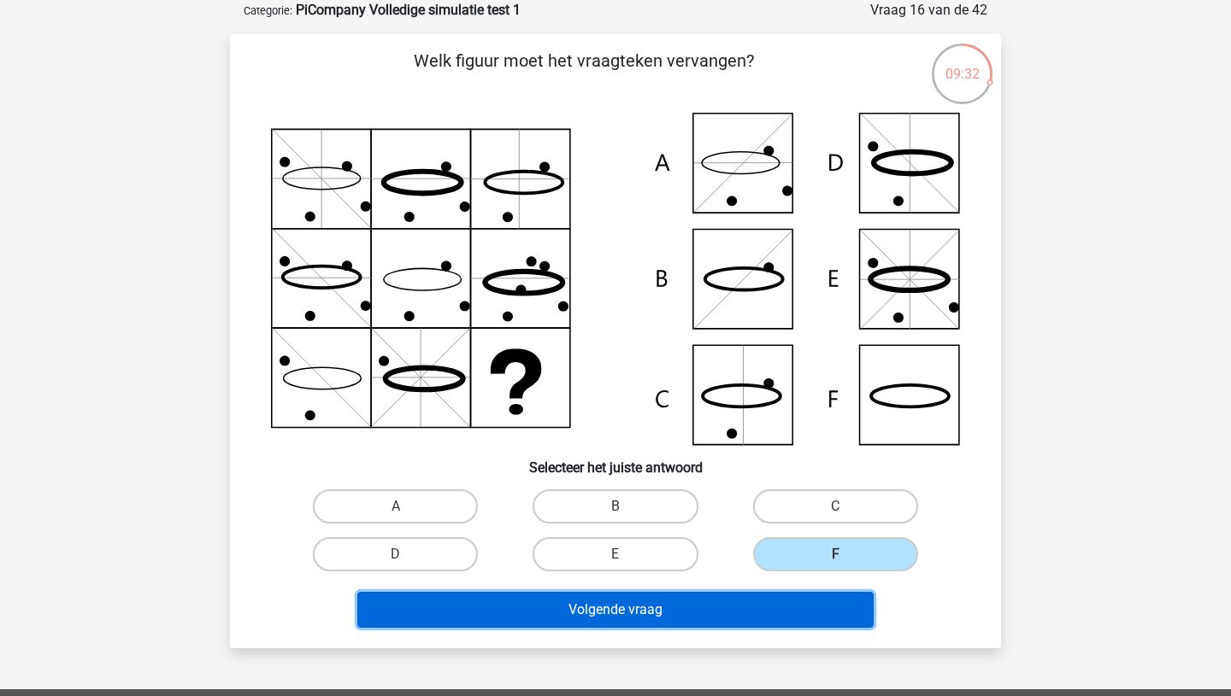
click at [687, 613] on button "Volgende vraag" at bounding box center [615, 610] width 517 height 36
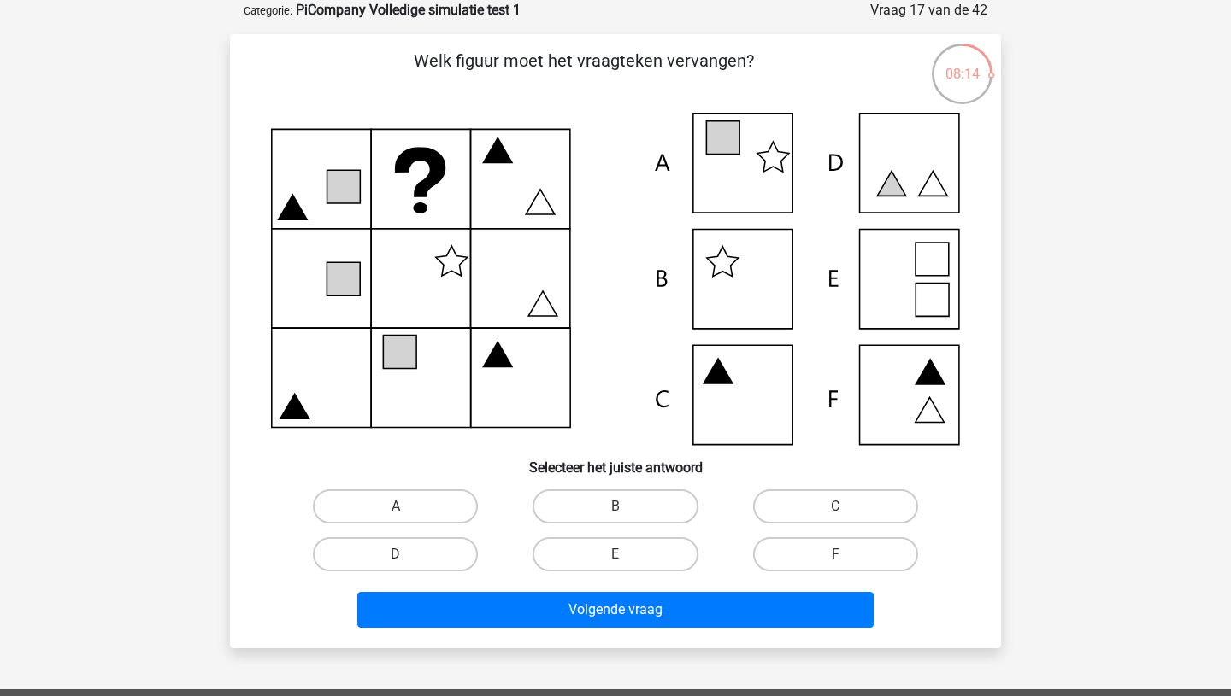
click at [438, 550] on label "D" at bounding box center [395, 555] width 165 height 34
click at [407, 555] on input "D" at bounding box center [401, 560] width 11 height 11
radio input "true"
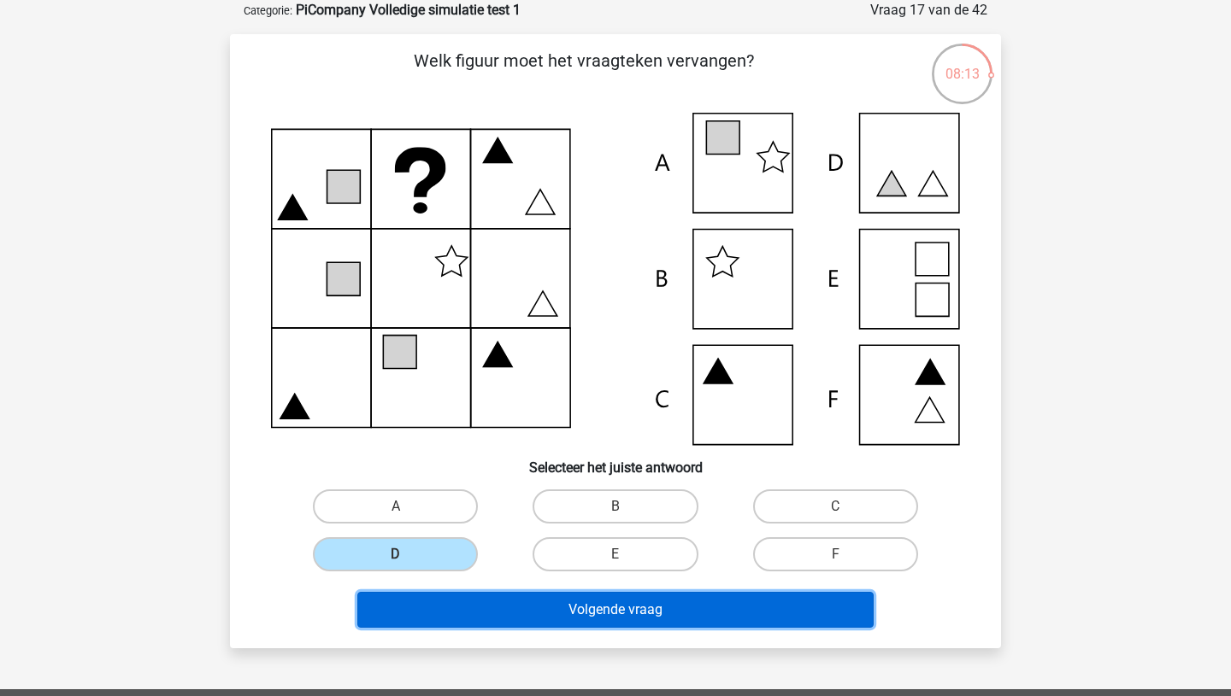
click at [531, 614] on button "Volgende vraag" at bounding box center [615, 610] width 517 height 36
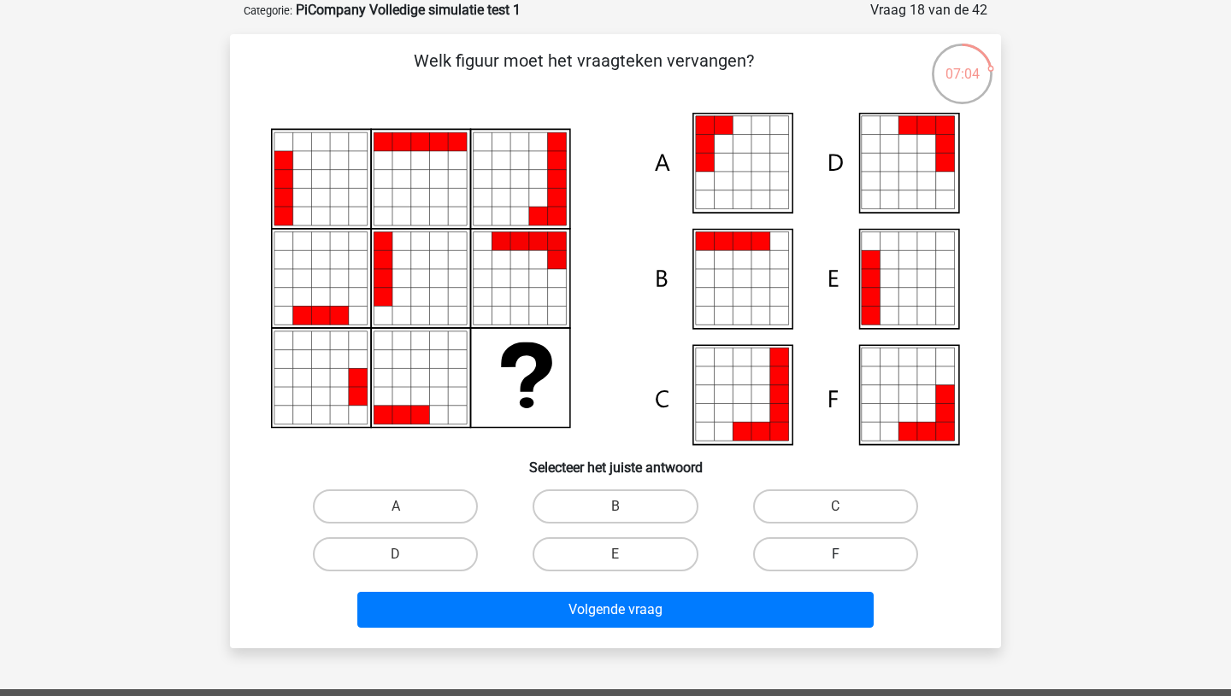
click at [846, 551] on label "F" at bounding box center [835, 555] width 165 height 34
click at [846, 555] on input "F" at bounding box center [840, 560] width 11 height 11
radio input "true"
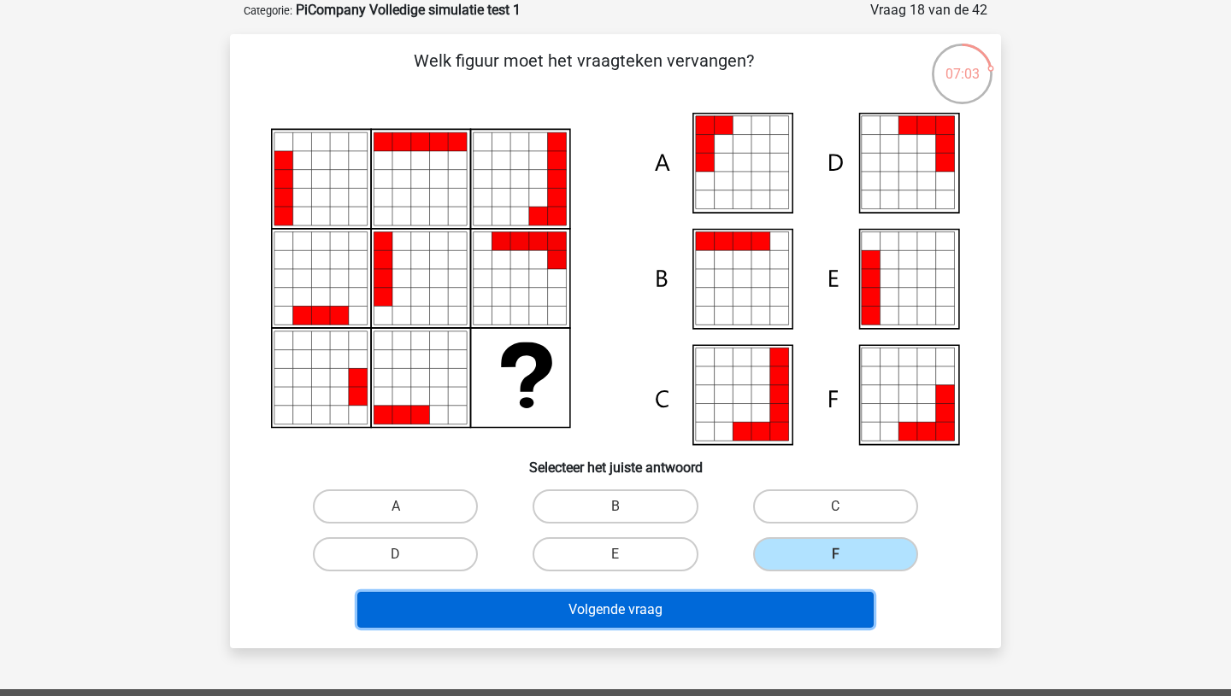
click at [705, 617] on button "Volgende vraag" at bounding box center [615, 610] width 517 height 36
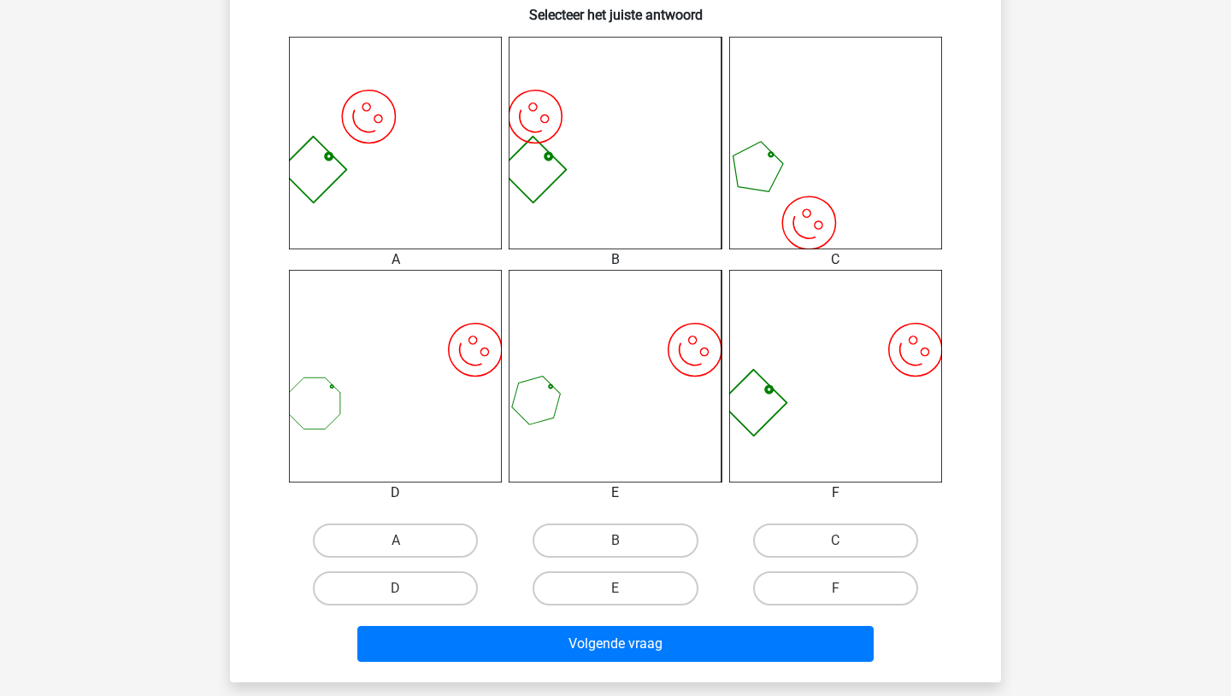
scroll to position [670, 0]
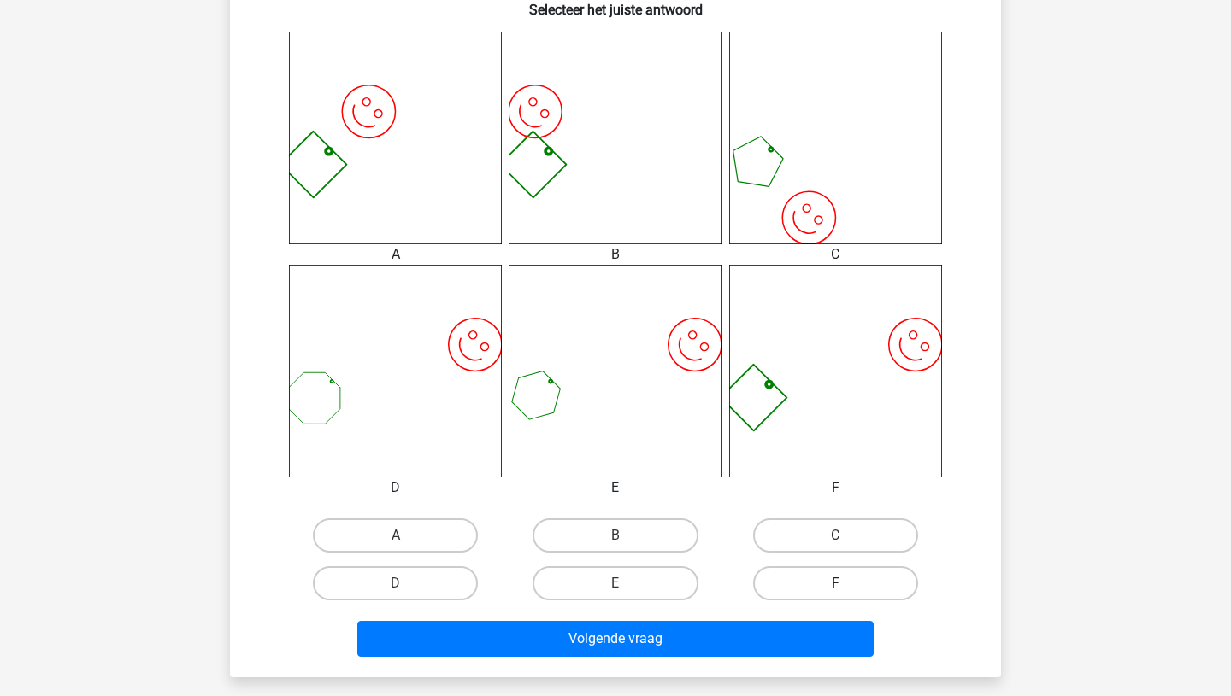
click at [793, 585] on label "F" at bounding box center [835, 584] width 165 height 34
click at [835, 585] on input "F" at bounding box center [840, 589] width 11 height 11
radio input "true"
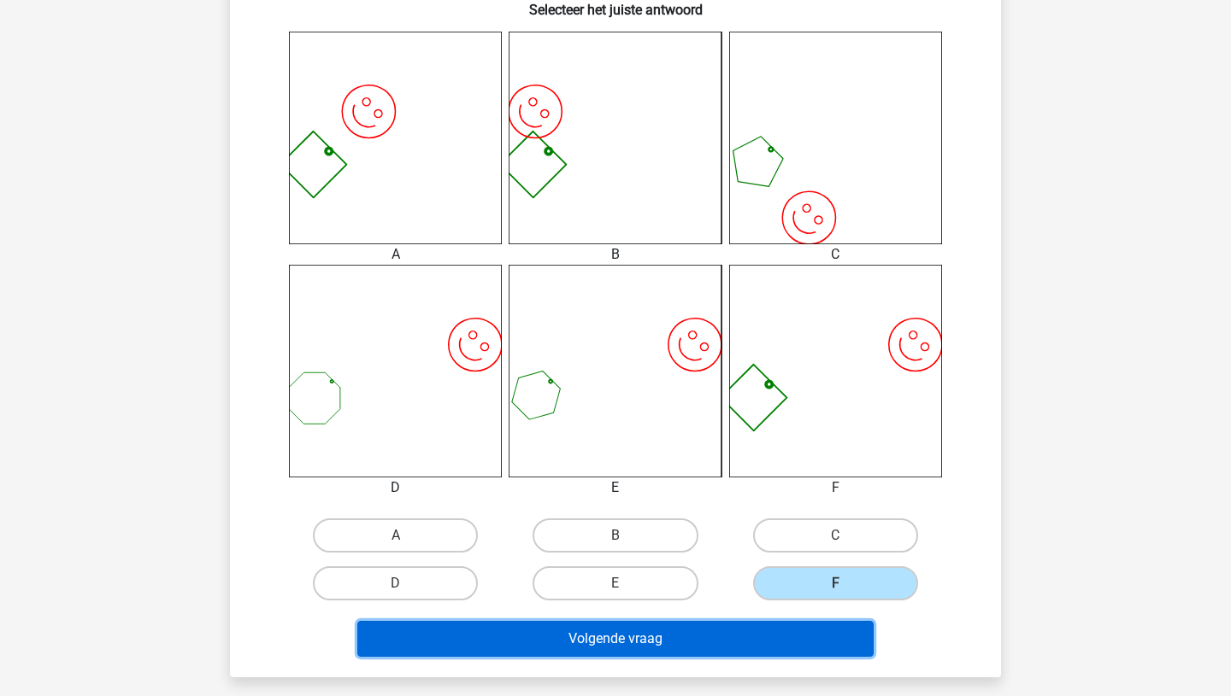
click at [712, 636] on button "Volgende vraag" at bounding box center [615, 639] width 517 height 36
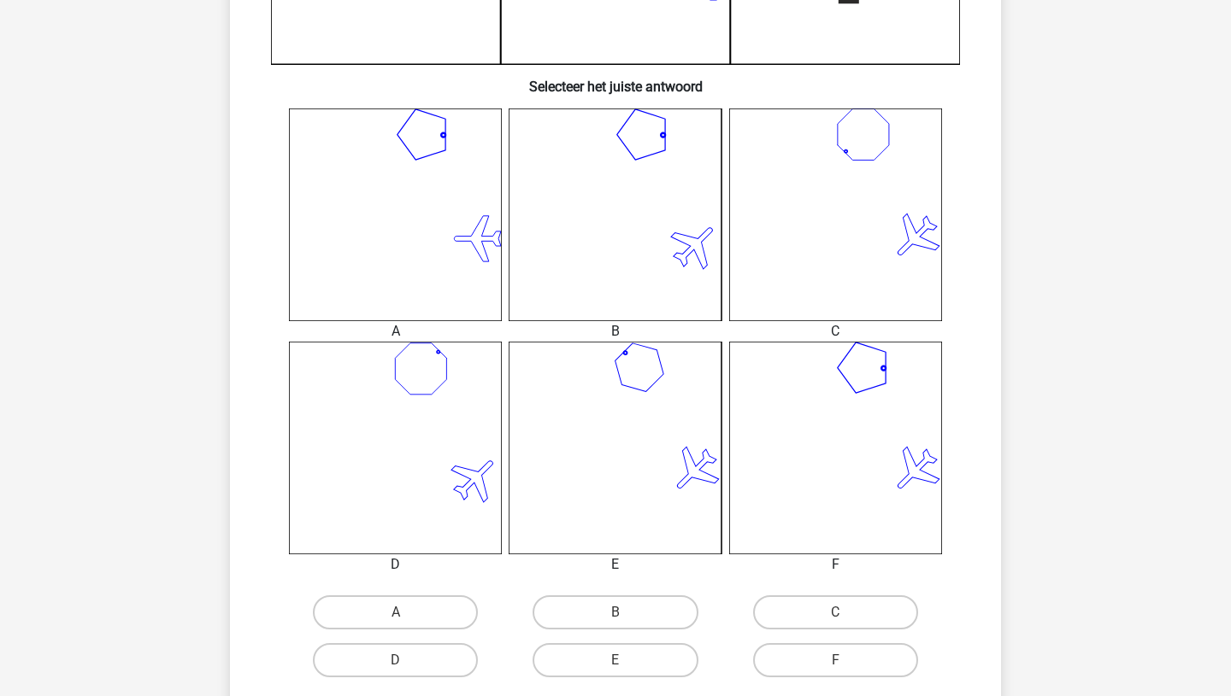
scroll to position [641, 0]
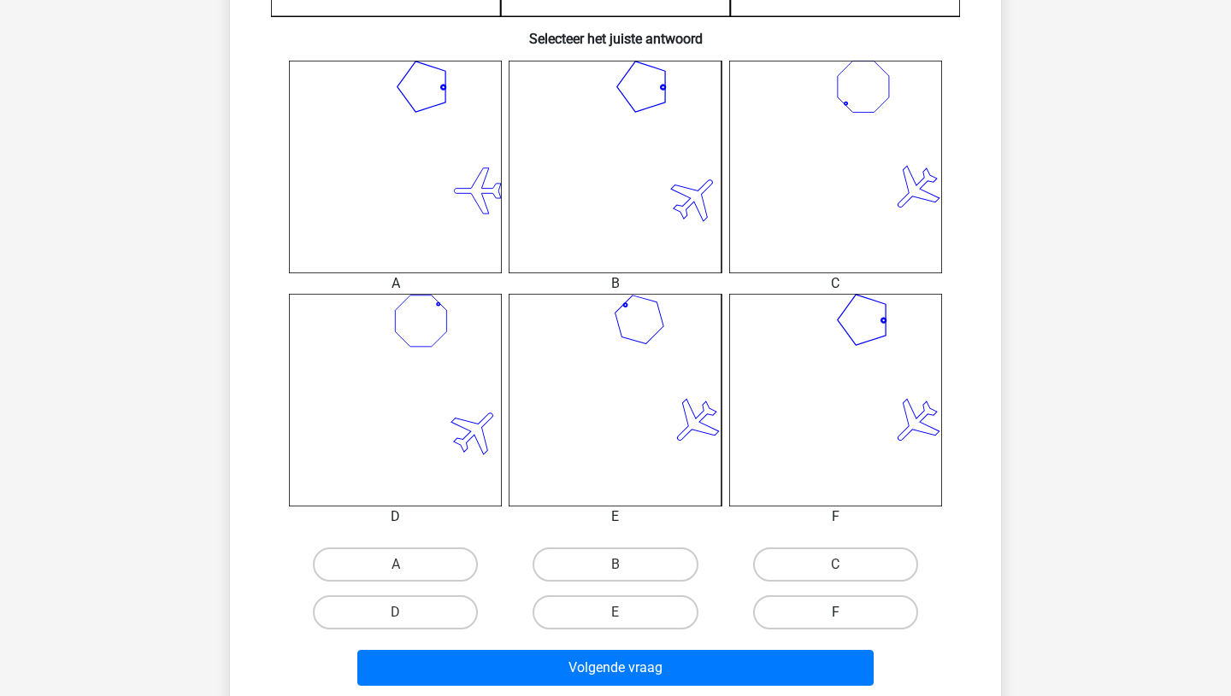
click at [823, 608] on label "F" at bounding box center [835, 613] width 165 height 34
click at [835, 613] on input "F" at bounding box center [840, 618] width 11 height 11
radio input "true"
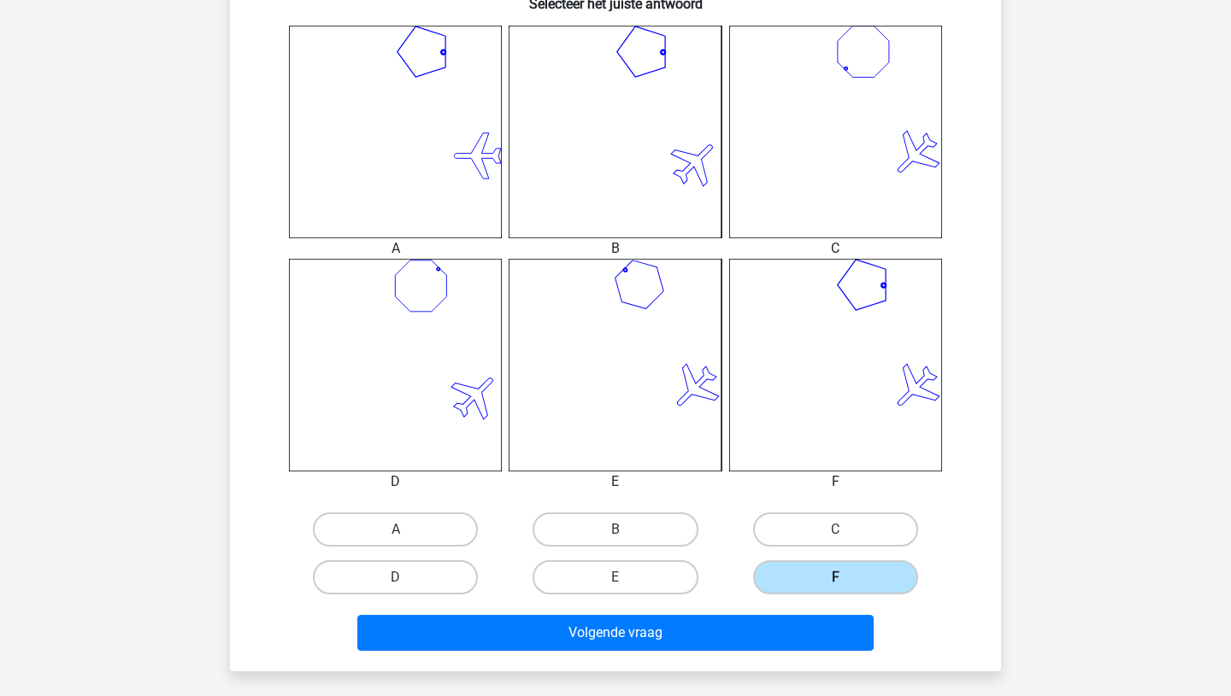
scroll to position [716, 0]
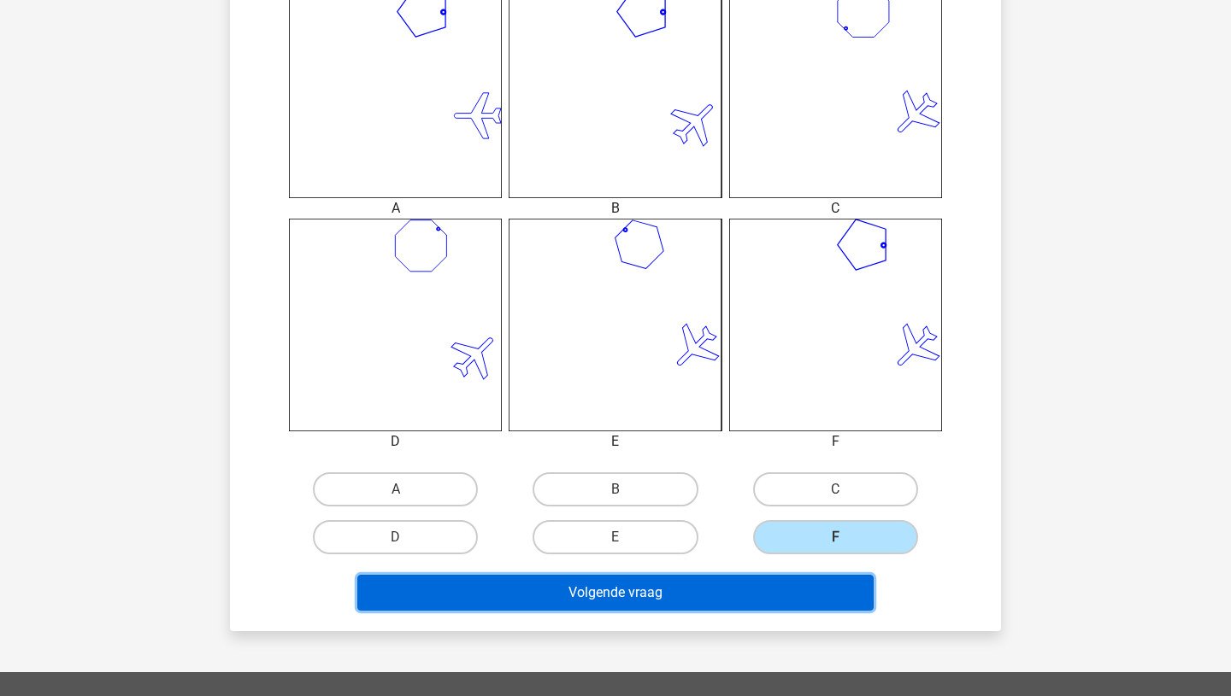
click at [726, 591] on button "Volgende vraag" at bounding box center [615, 593] width 517 height 36
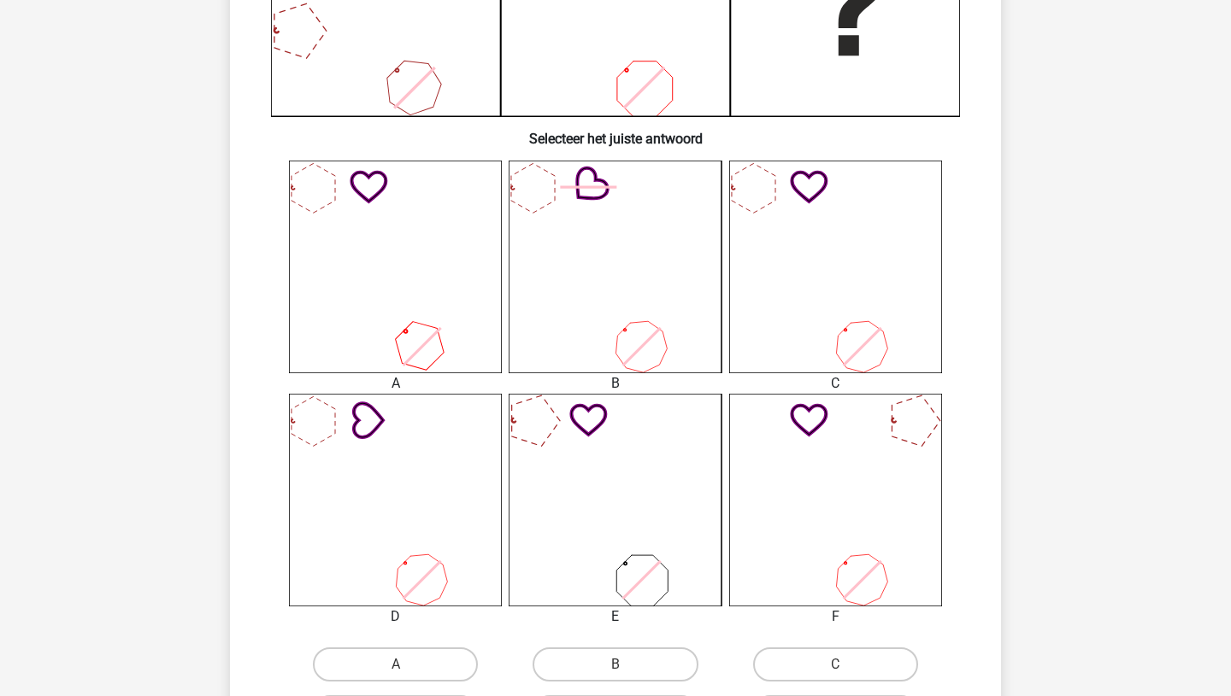
scroll to position [542, 0]
click at [820, 650] on label "C" at bounding box center [835, 664] width 165 height 34
click at [835, 664] on input "C" at bounding box center [840, 669] width 11 height 11
radio input "true"
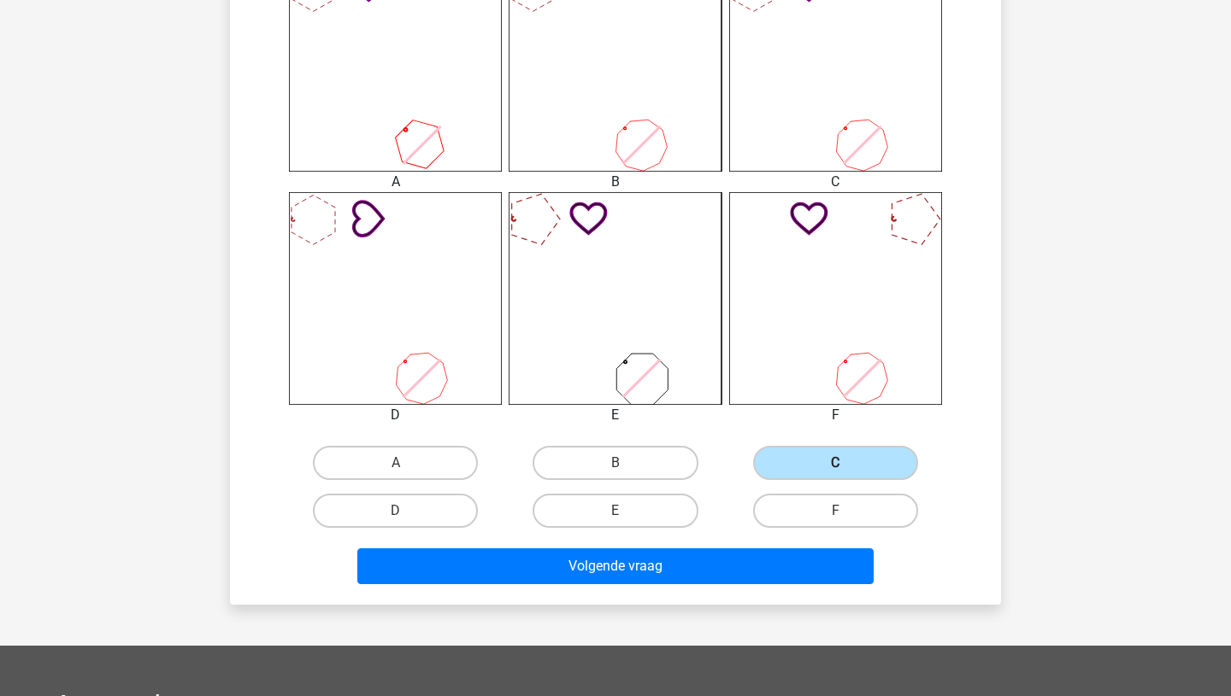
scroll to position [767, 0]
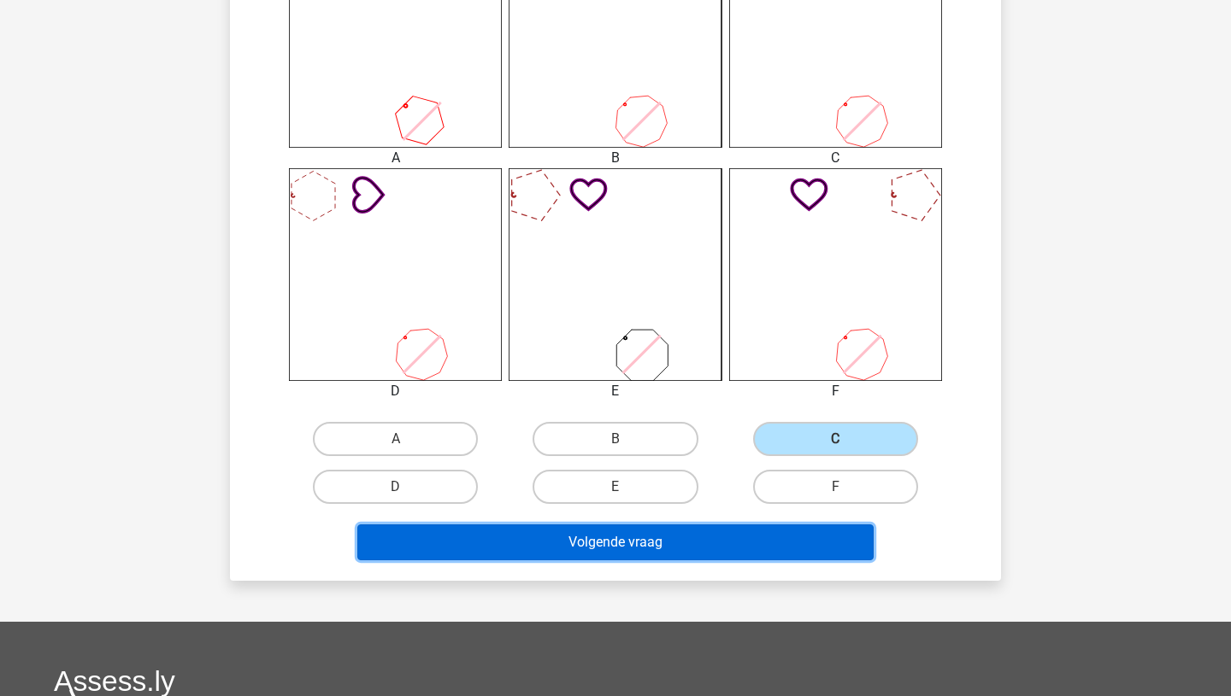
click at [697, 546] on button "Volgende vraag" at bounding box center [615, 543] width 517 height 36
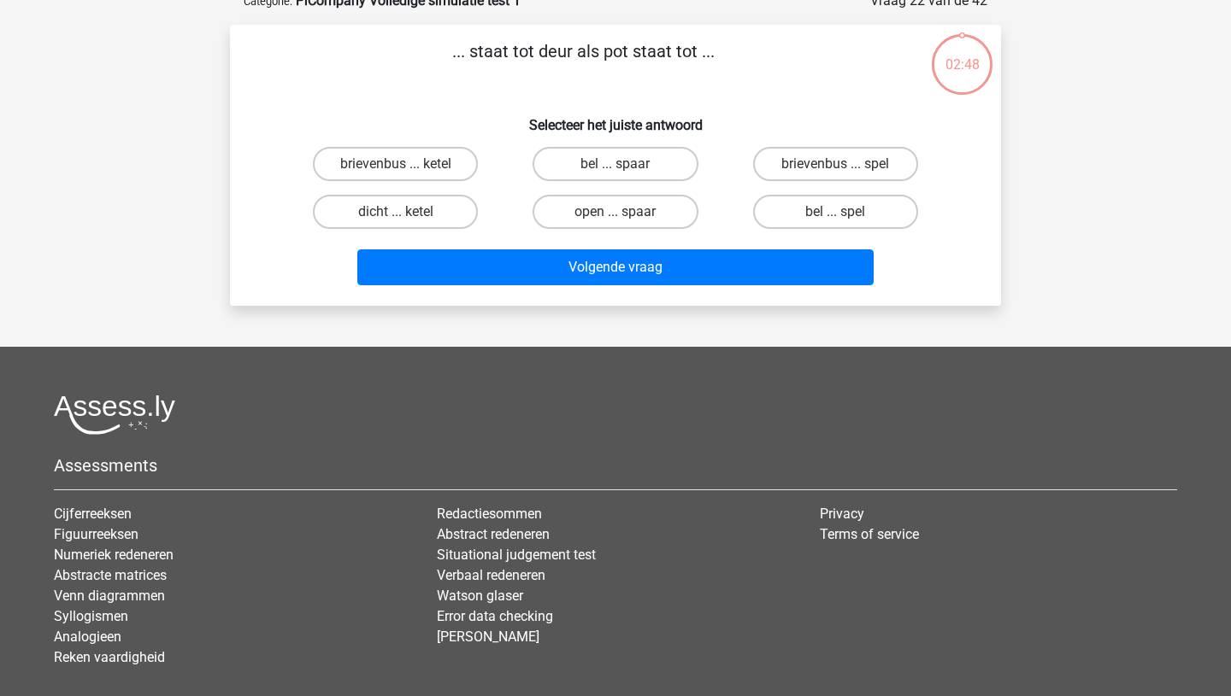
scroll to position [85, 0]
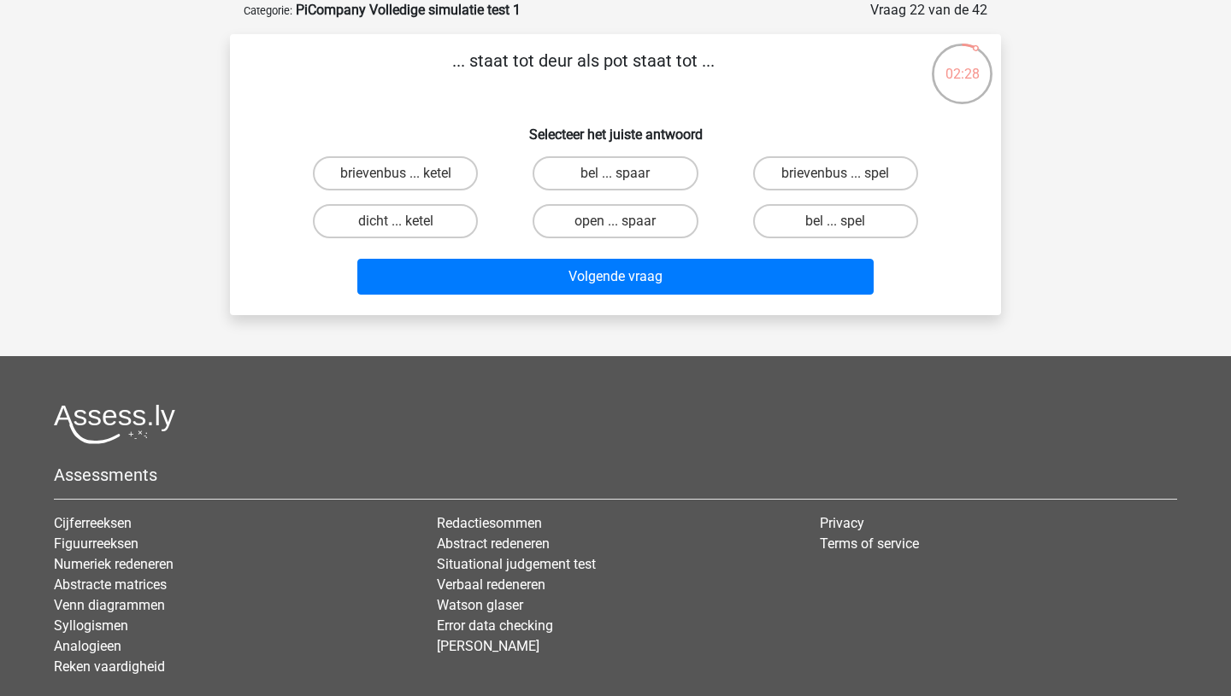
click at [623, 173] on input "bel ... spaar" at bounding box center [620, 178] width 11 height 11
radio input "true"
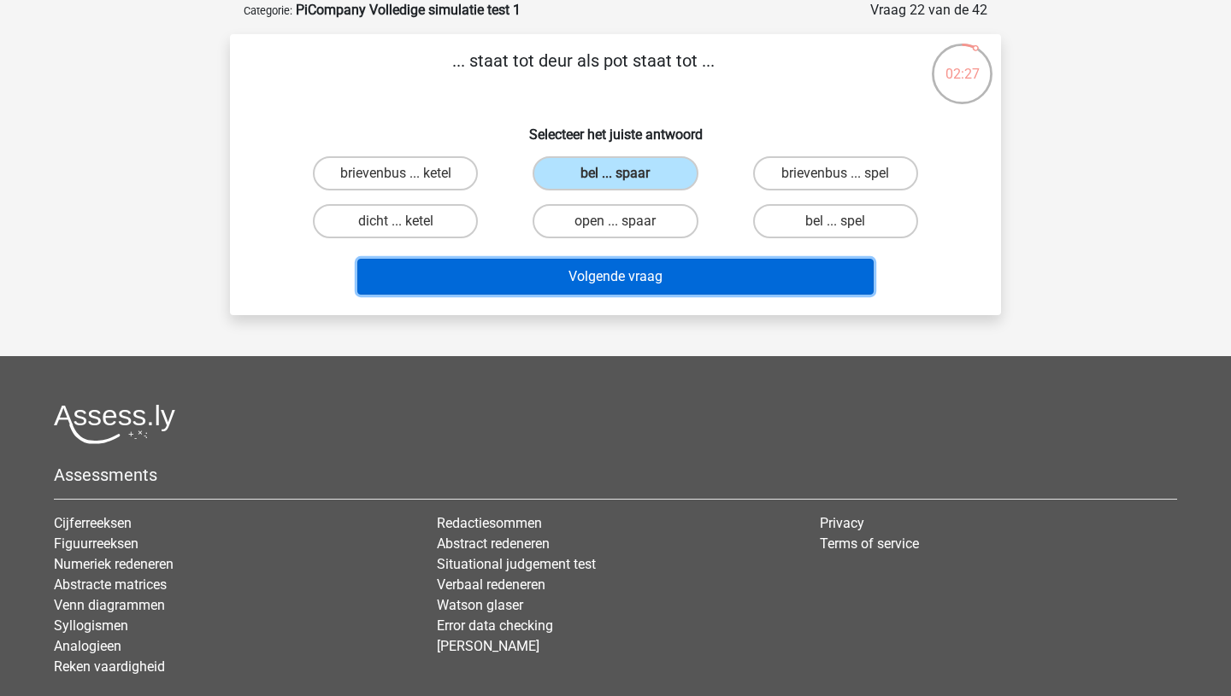
click at [605, 285] on button "Volgende vraag" at bounding box center [615, 277] width 517 height 36
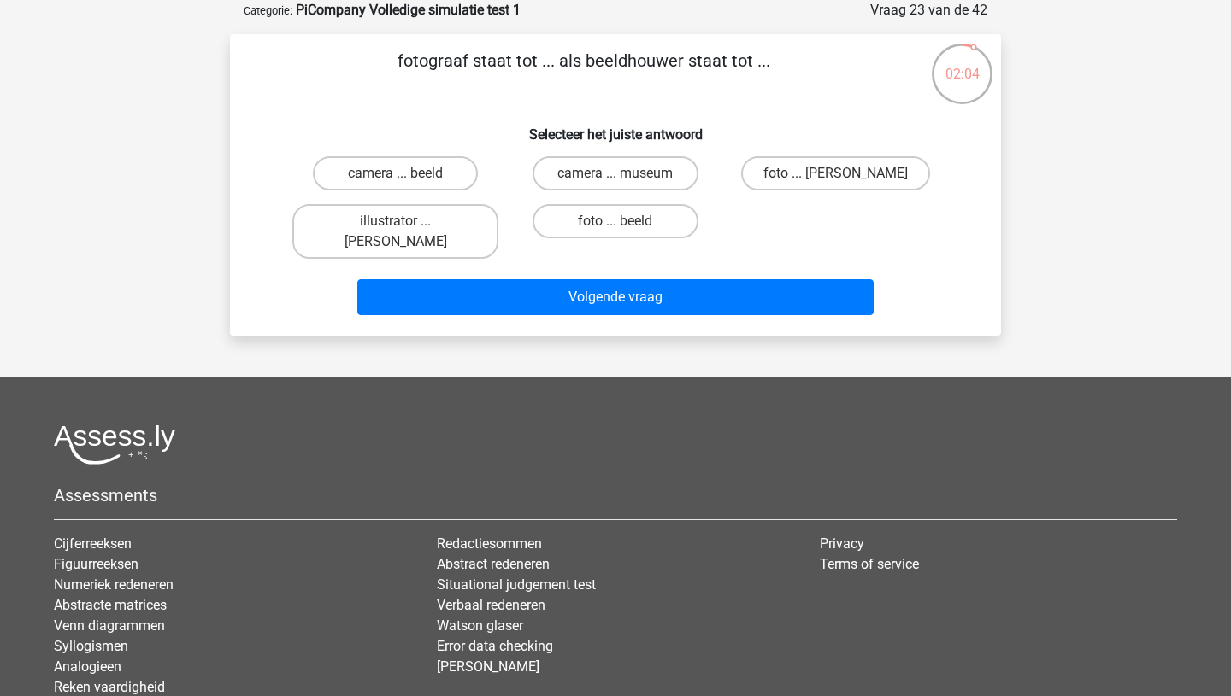
click at [622, 232] on input "foto ... beeld" at bounding box center [620, 226] width 11 height 11
radio input "true"
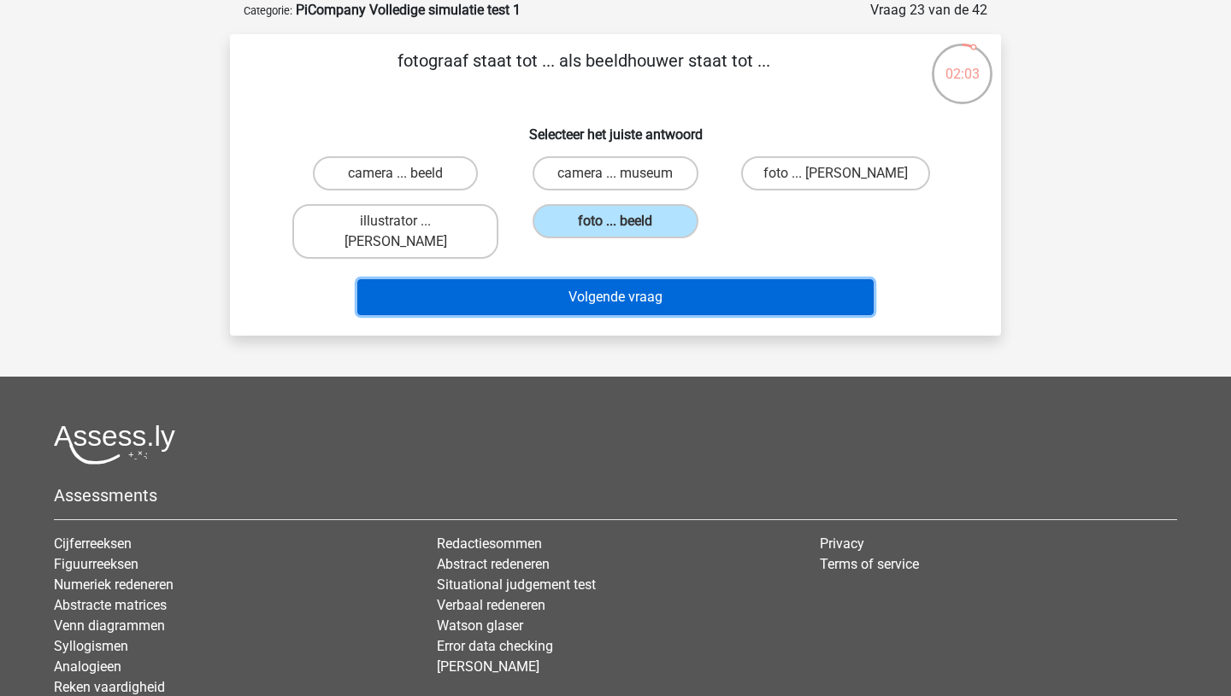
click at [612, 279] on button "Volgende vraag" at bounding box center [615, 297] width 517 height 36
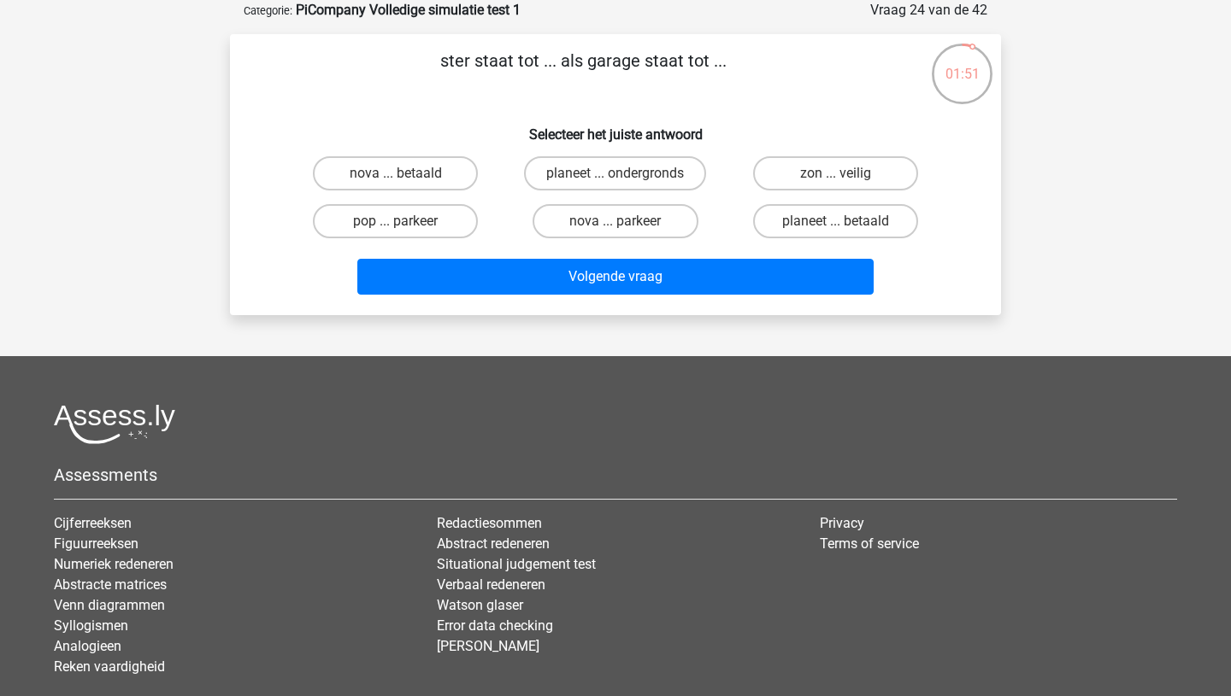
click at [616, 225] on input "nova ... parkeer" at bounding box center [620, 226] width 11 height 11
radio input "true"
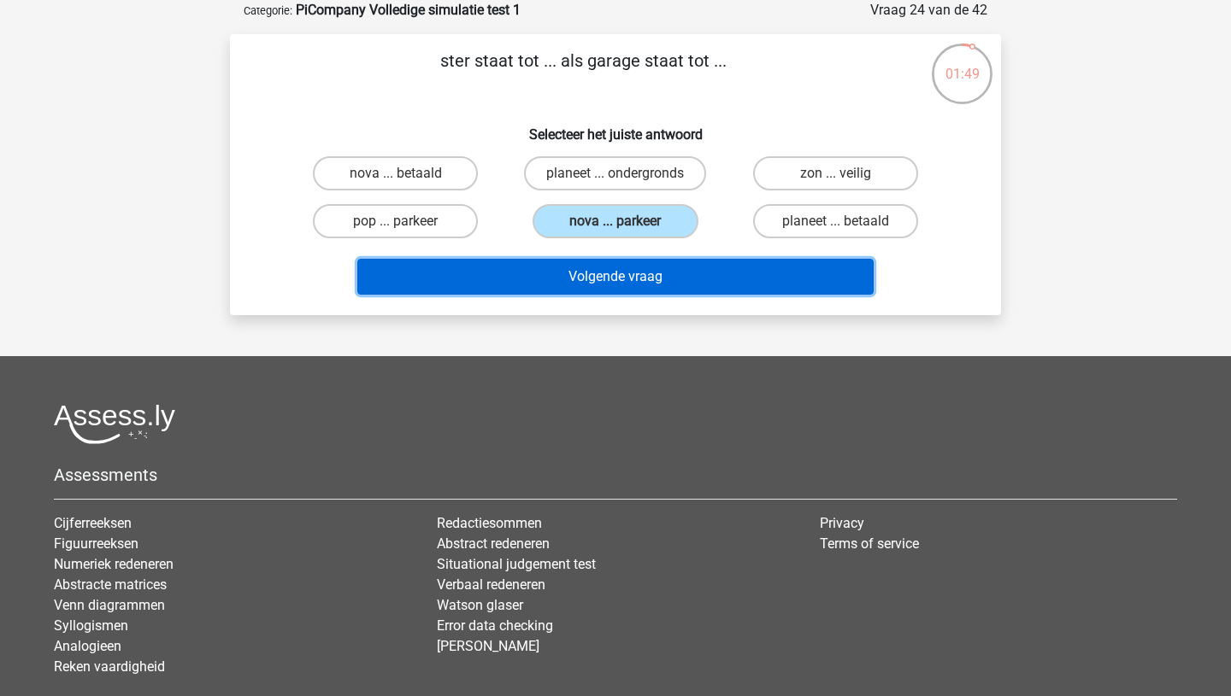
click at [606, 282] on button "Volgende vraag" at bounding box center [615, 277] width 517 height 36
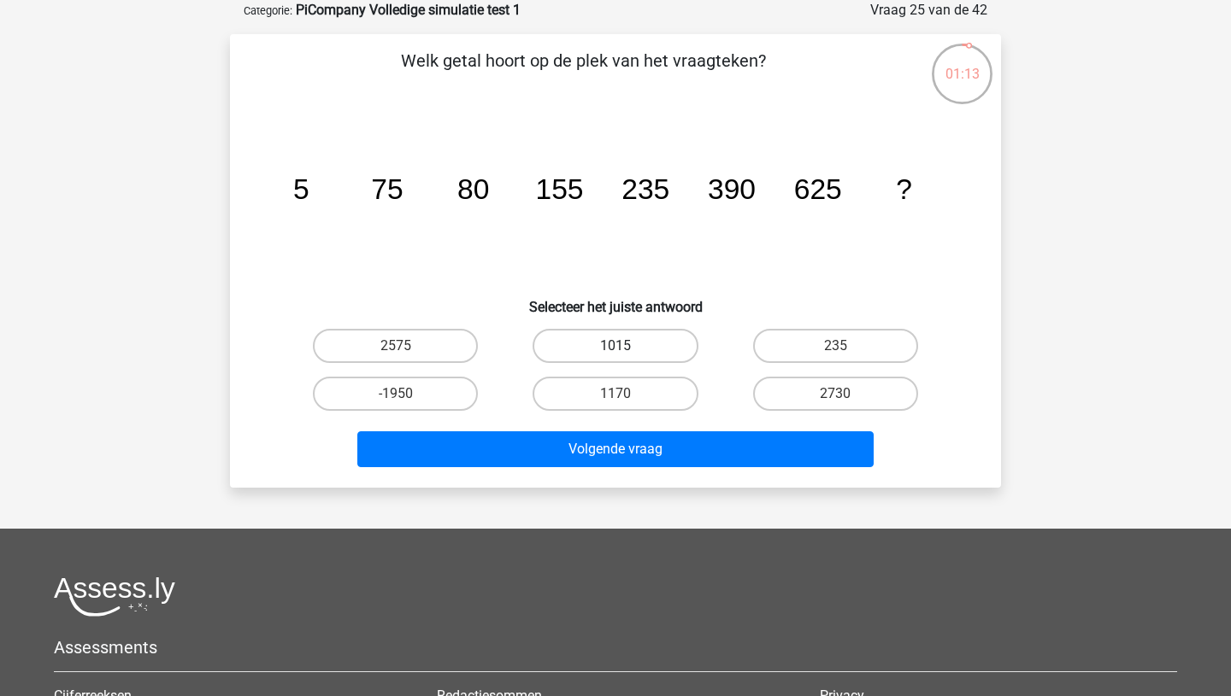
click at [607, 347] on label "1015" at bounding box center [614, 346] width 165 height 34
click at [615, 347] on input "1015" at bounding box center [620, 351] width 11 height 11
radio input "true"
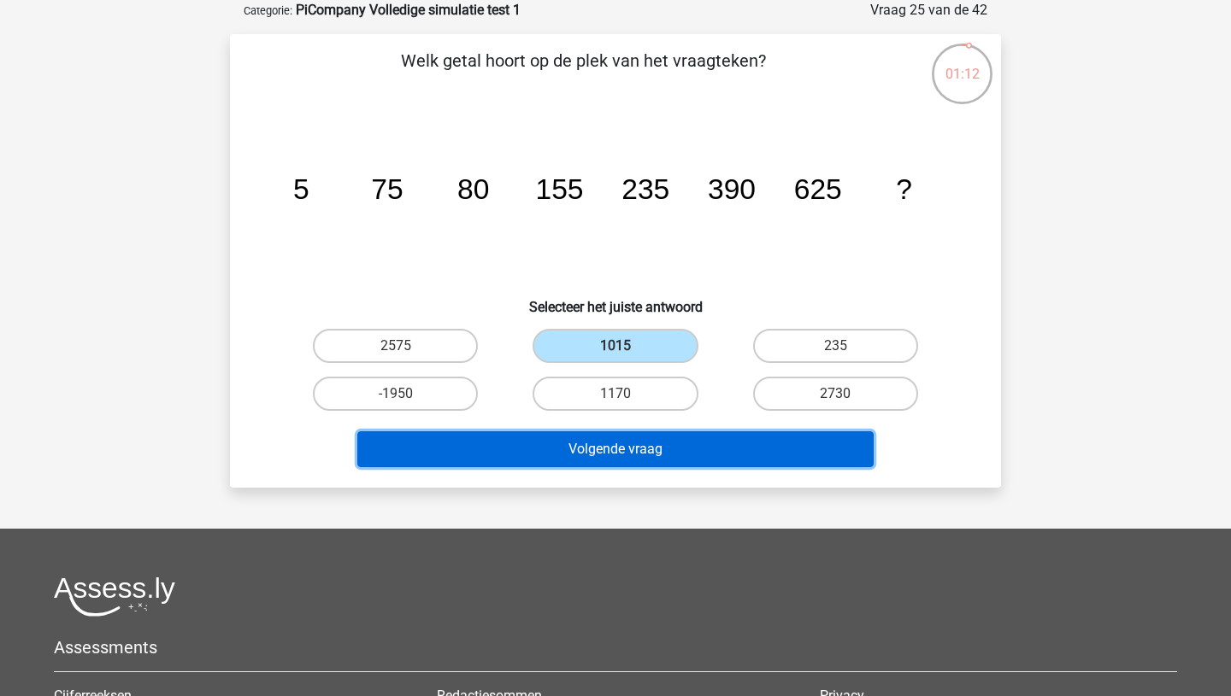
click at [608, 455] on button "Volgende vraag" at bounding box center [615, 450] width 517 height 36
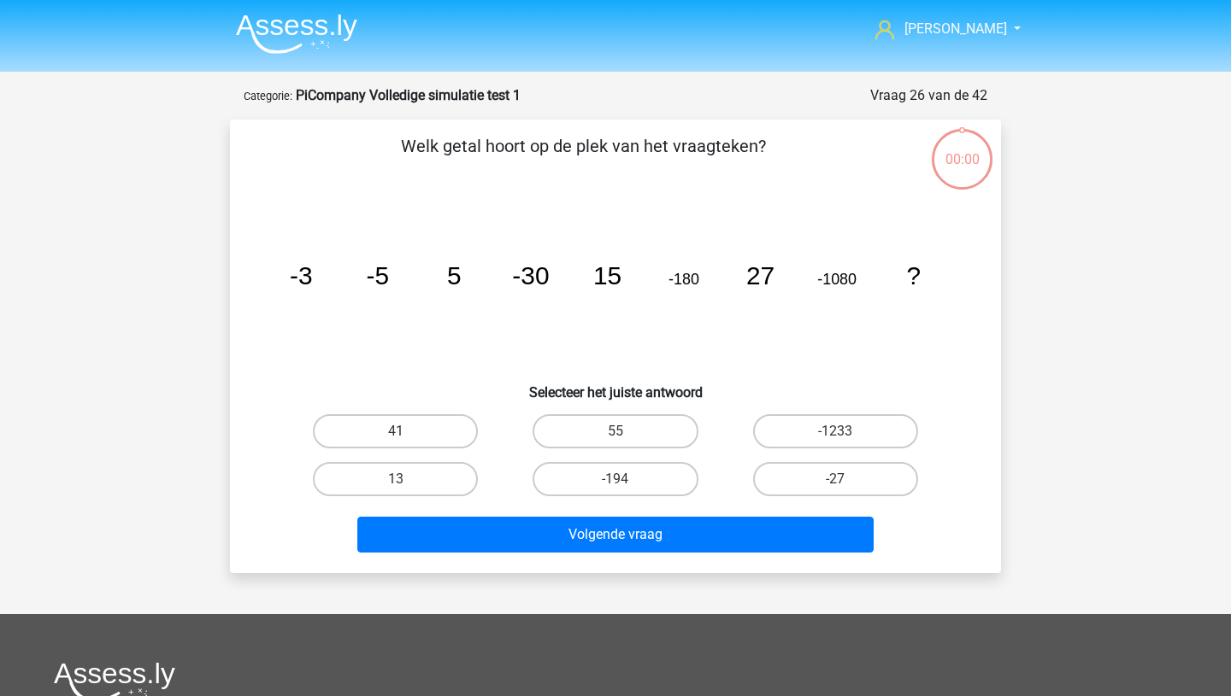
scroll to position [85, 0]
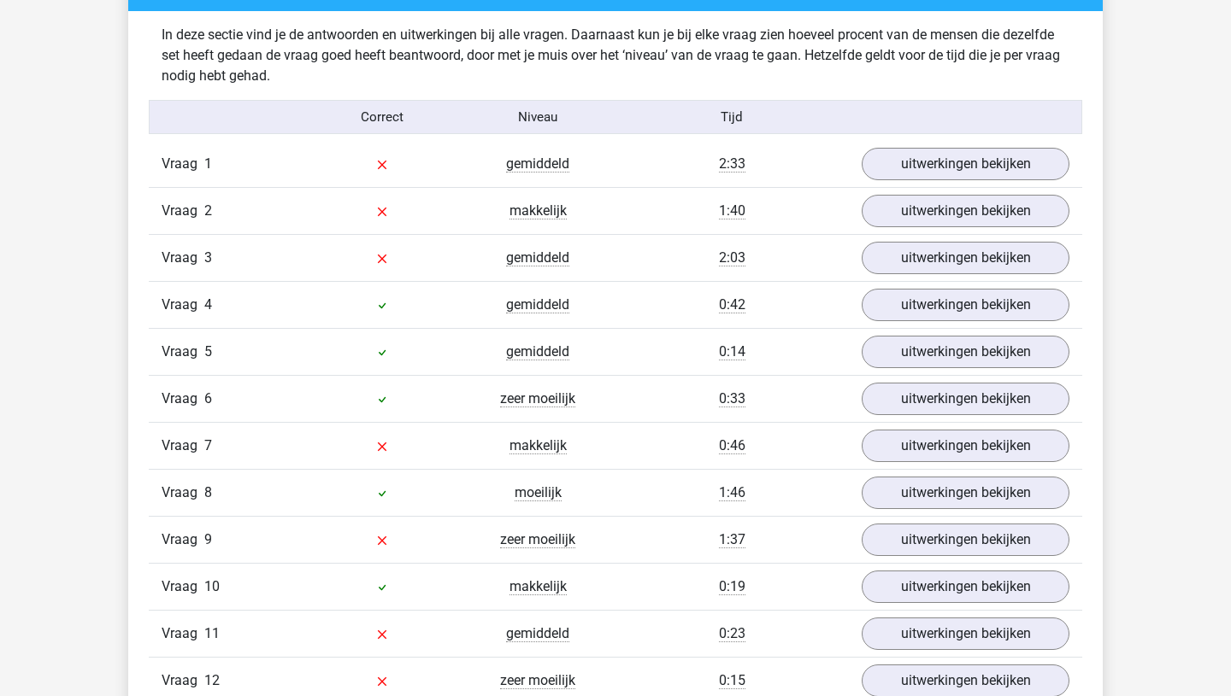
scroll to position [1428, 0]
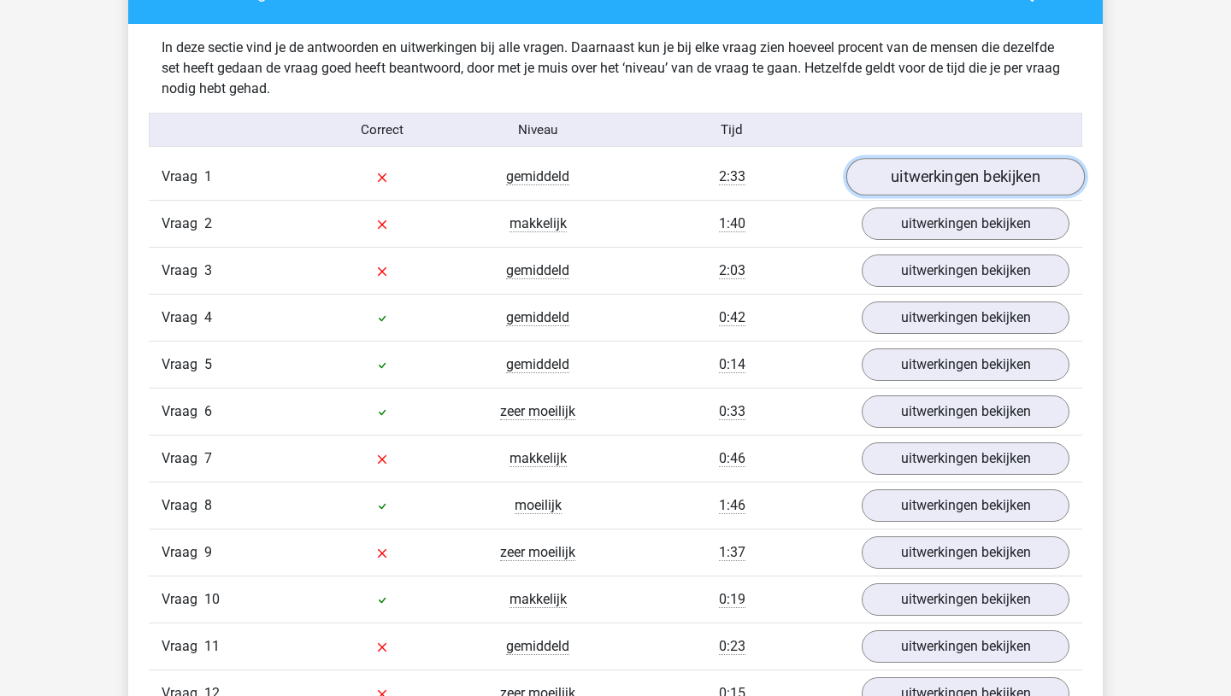
click at [880, 185] on link "uitwerkingen bekijken" at bounding box center [965, 178] width 238 height 38
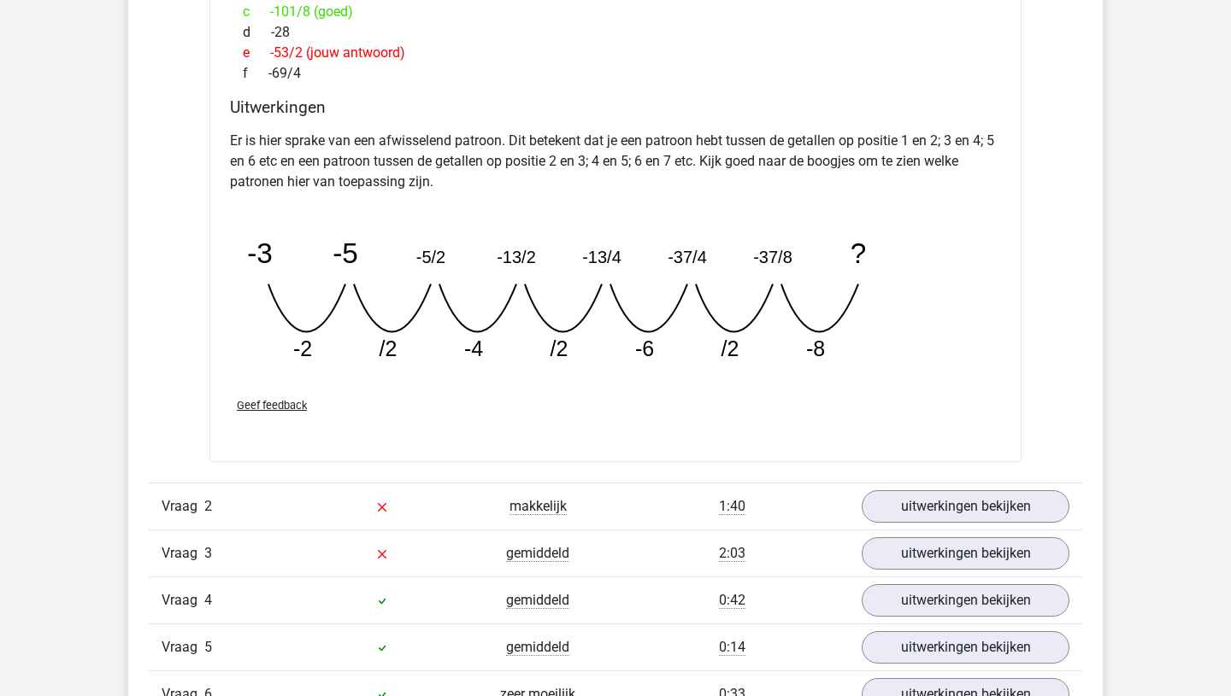
scroll to position [1934, 0]
click at [926, 508] on link "uitwerkingen bekijken" at bounding box center [965, 506] width 238 height 38
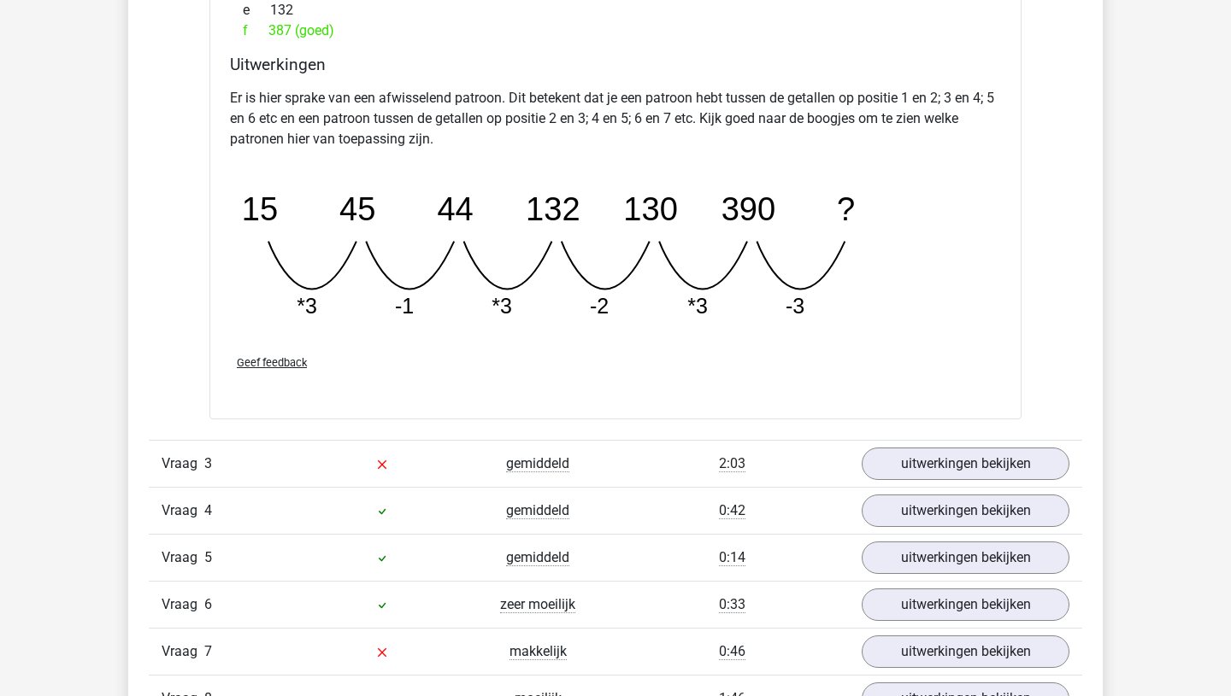
scroll to position [2822, 0]
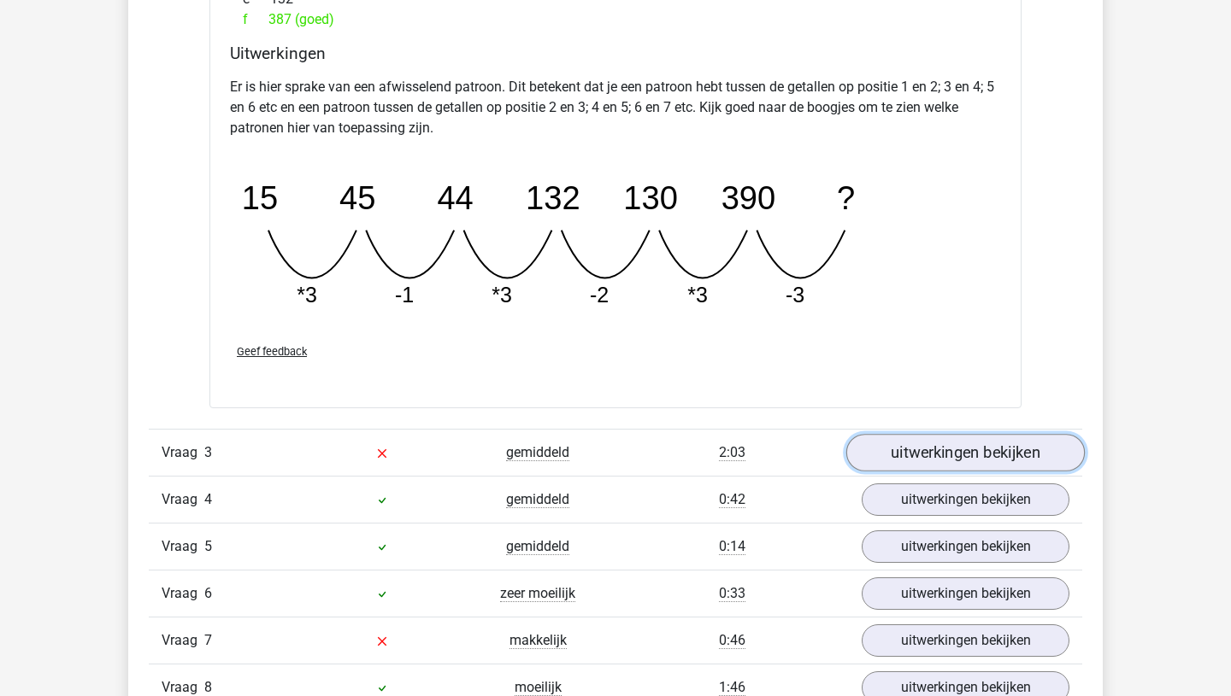
click at [932, 460] on link "uitwerkingen bekijken" at bounding box center [965, 453] width 238 height 38
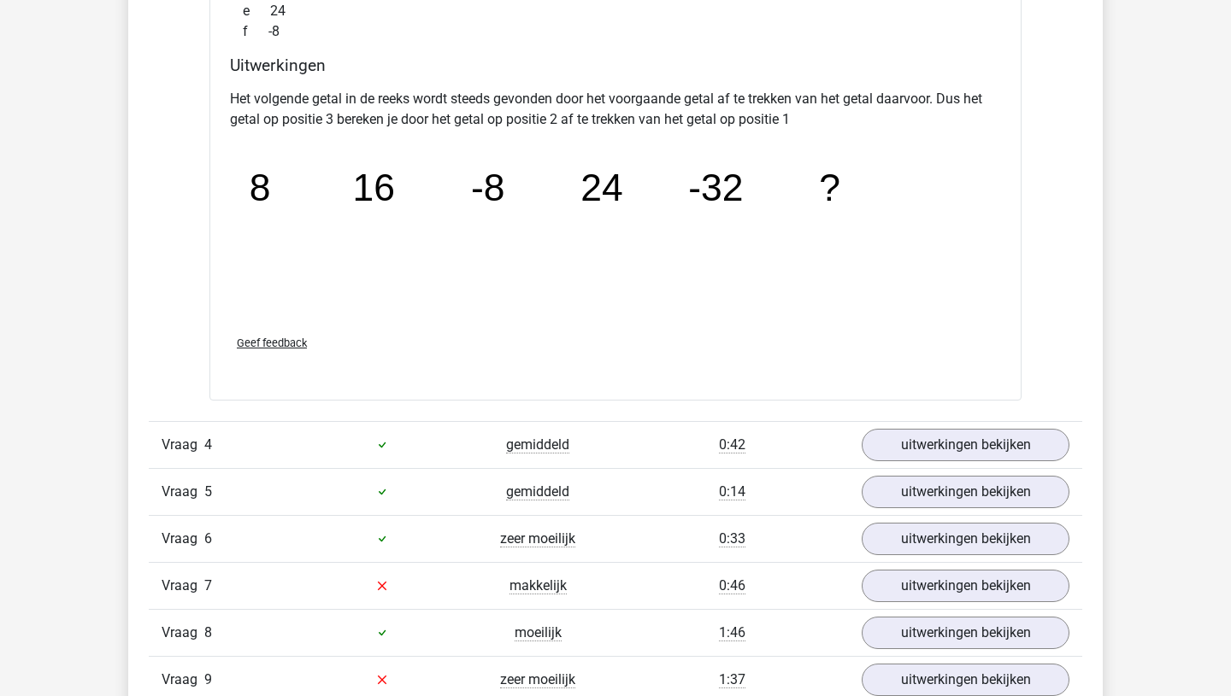
scroll to position [3653, 0]
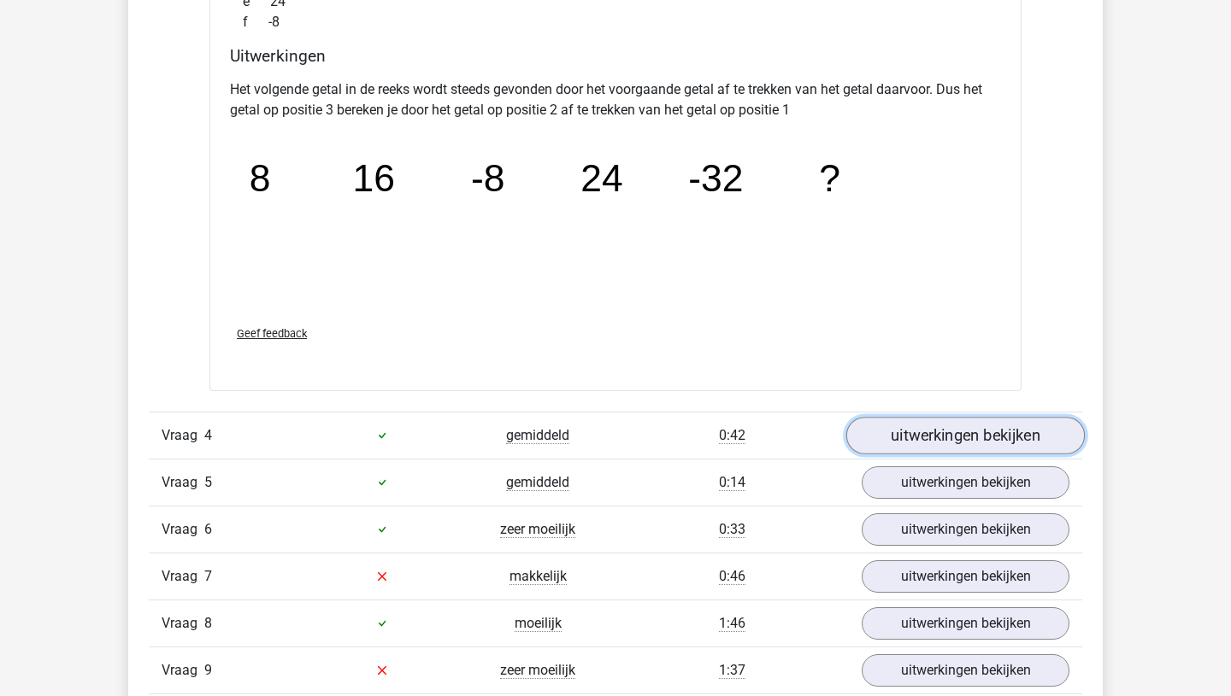
click at [943, 444] on link "uitwerkingen bekijken" at bounding box center [965, 436] width 238 height 38
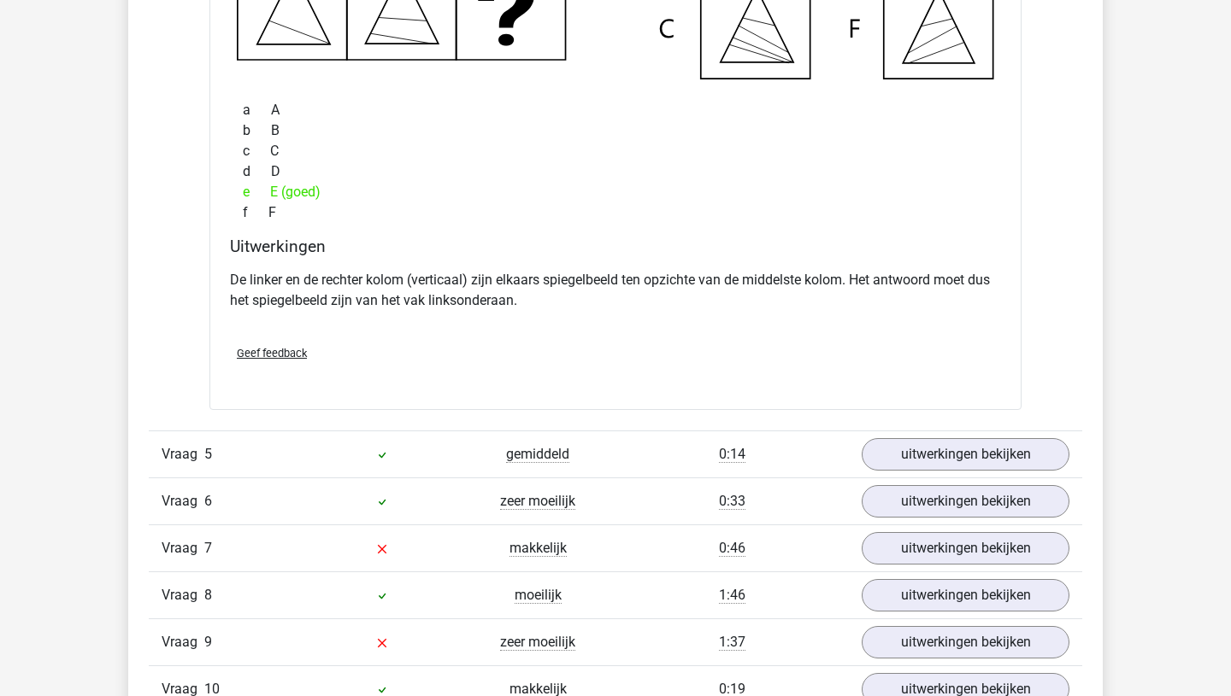
scroll to position [4461, 0]
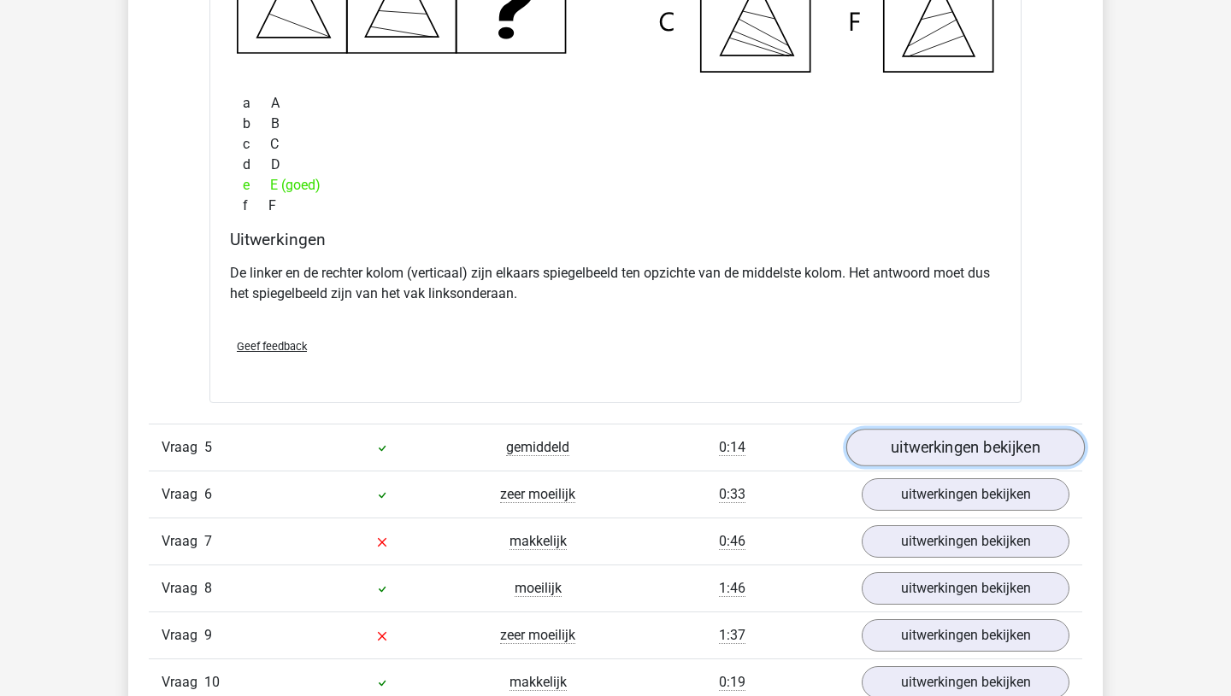
click at [970, 447] on link "uitwerkingen bekijken" at bounding box center [965, 448] width 238 height 38
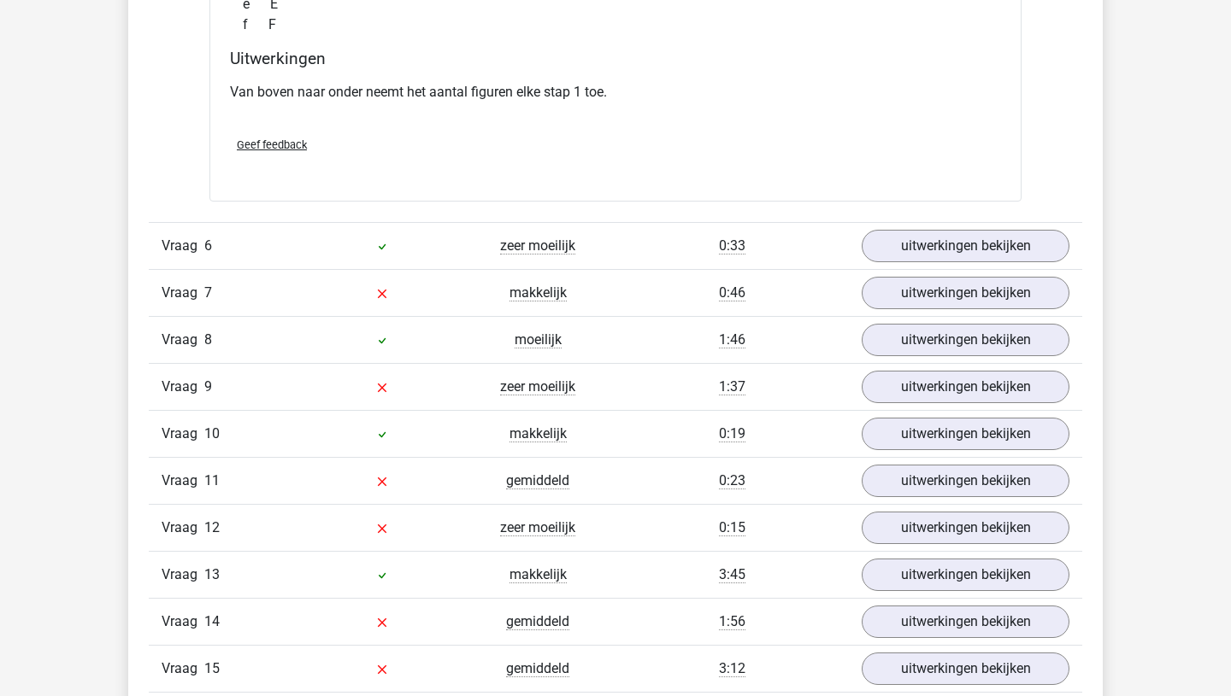
scroll to position [5463, 0]
click at [977, 247] on link "uitwerkingen bekijken" at bounding box center [965, 245] width 238 height 38
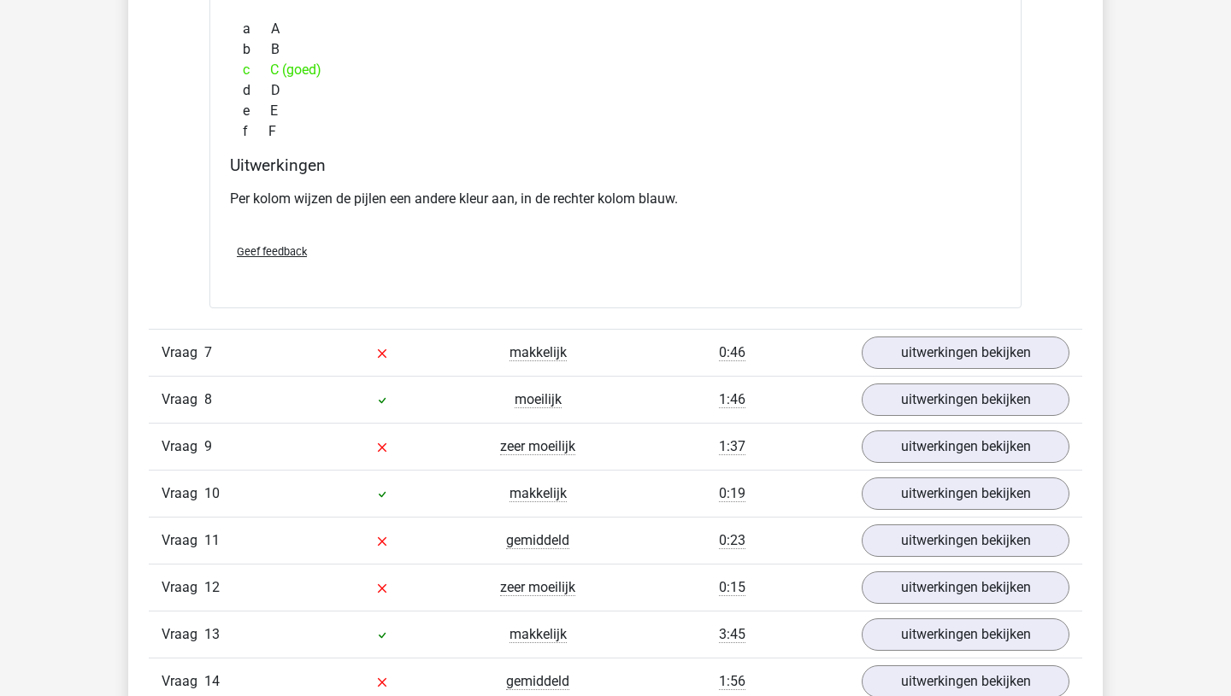
scroll to position [6160, 0]
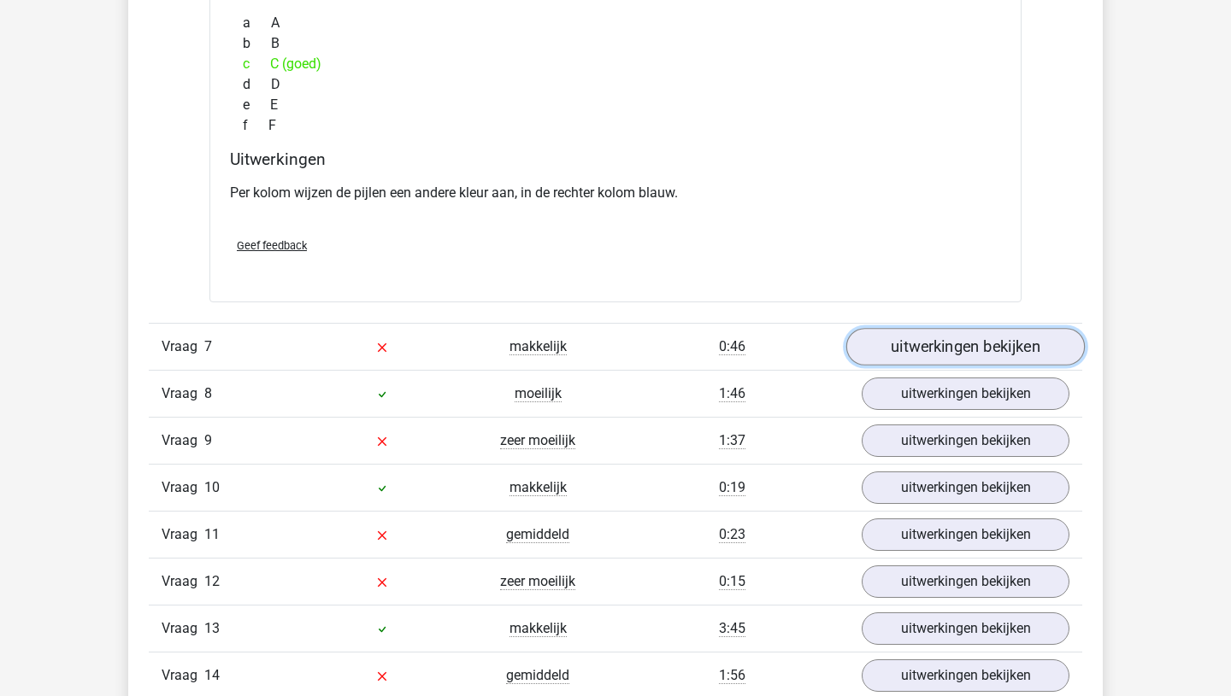
click at [984, 340] on link "uitwerkingen bekijken" at bounding box center [965, 348] width 238 height 38
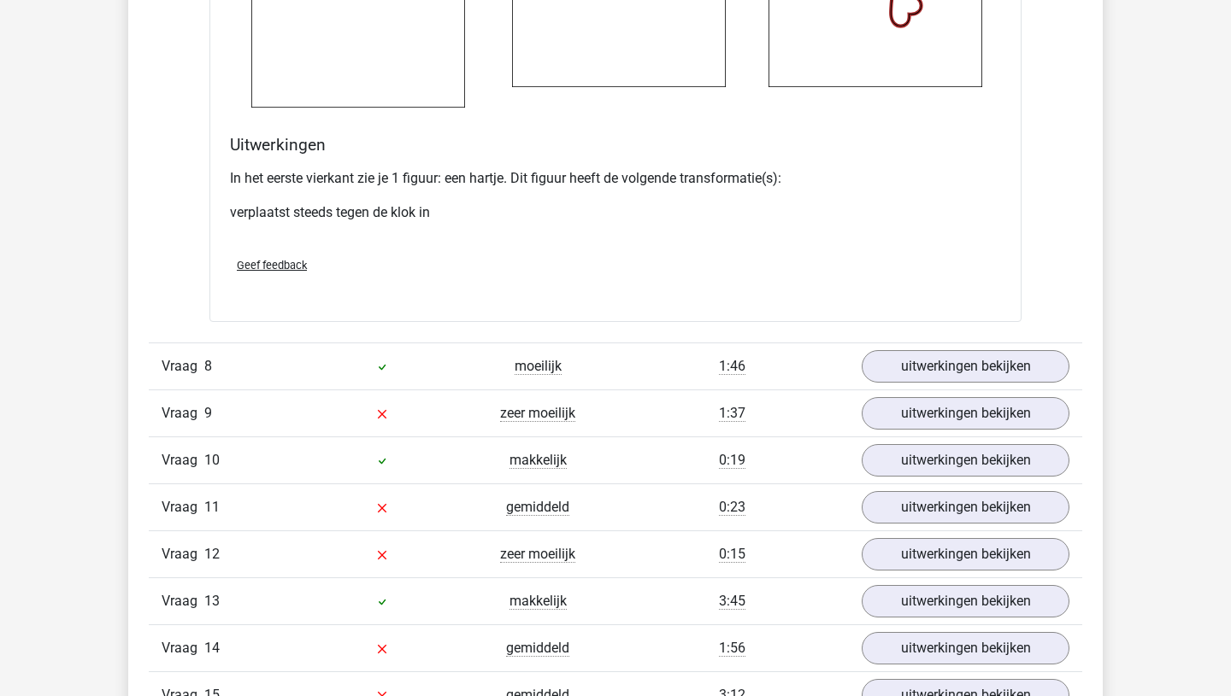
scroll to position [7550, 0]
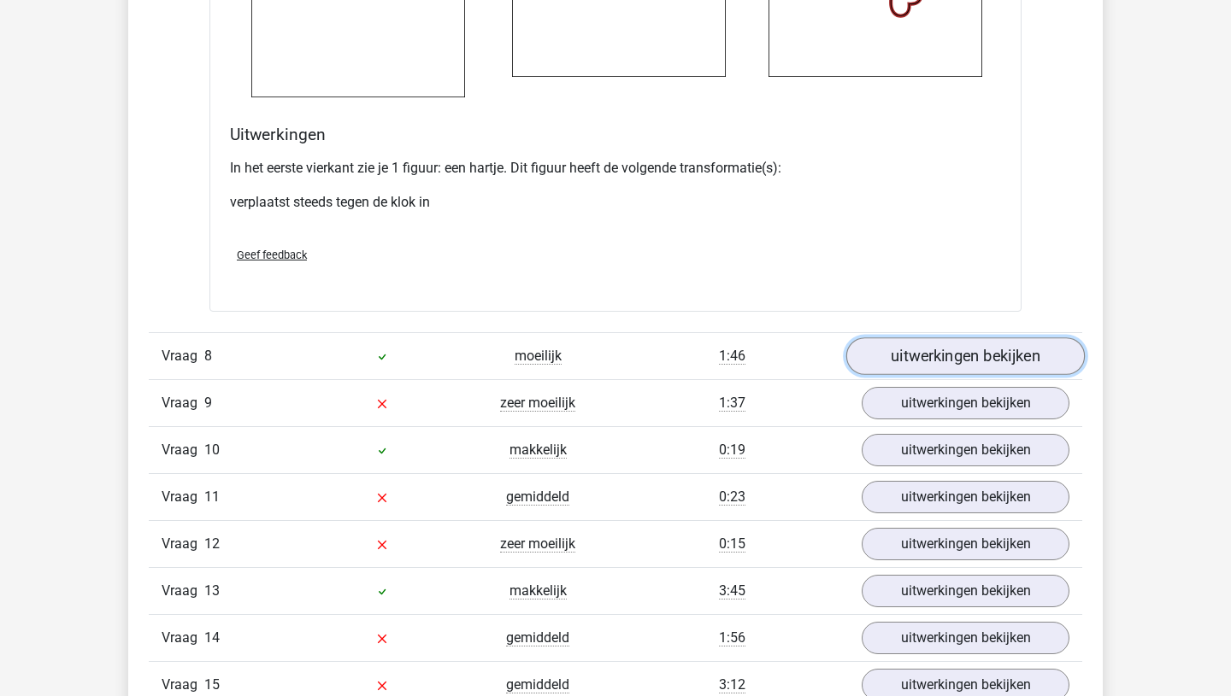
click at [1010, 361] on link "uitwerkingen bekijken" at bounding box center [965, 357] width 238 height 38
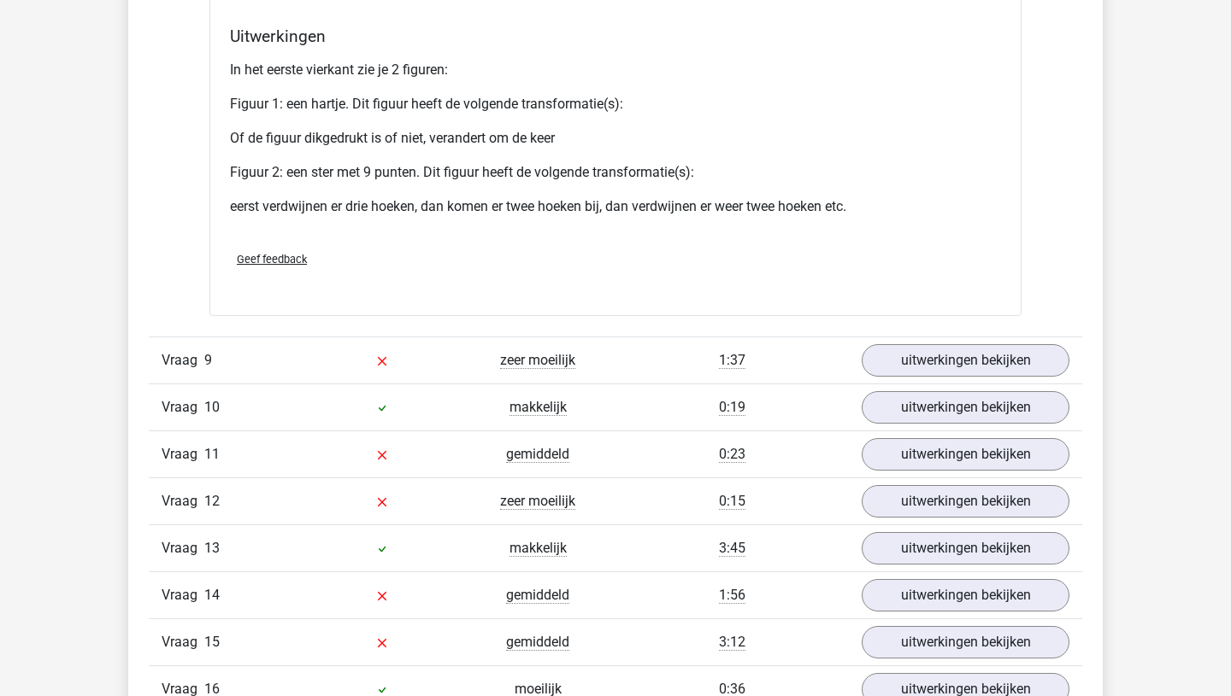
scroll to position [9030, 0]
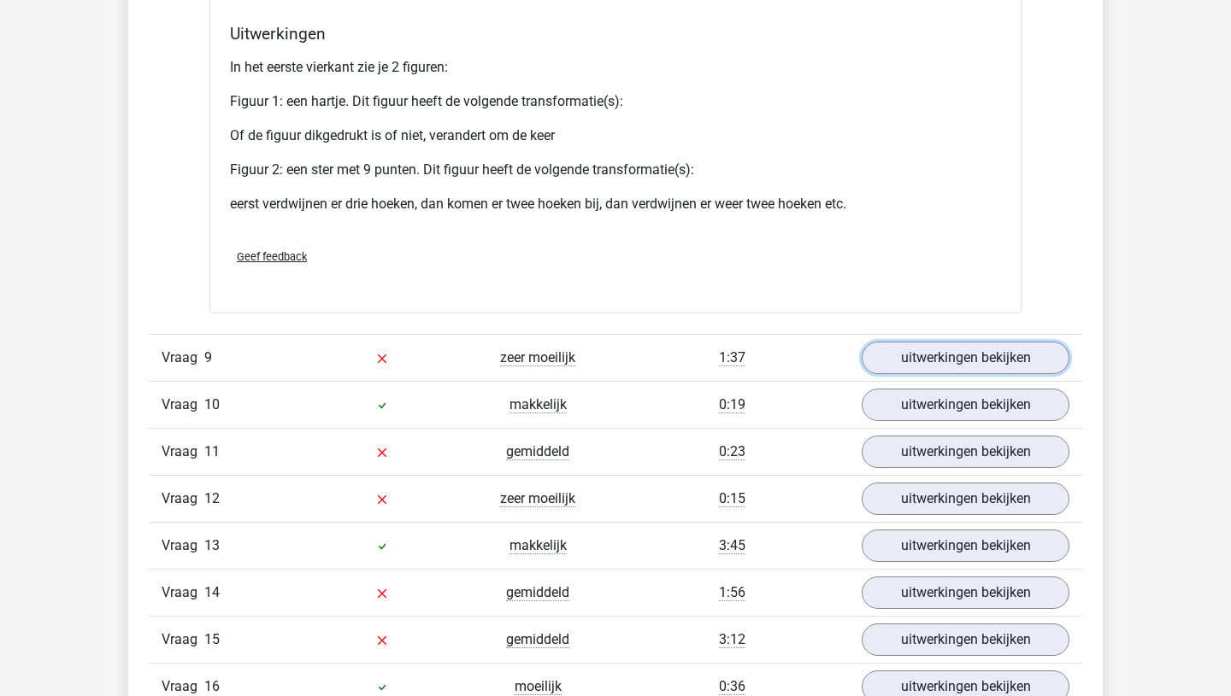
click at [1010, 361] on link "uitwerkingen bekijken" at bounding box center [965, 358] width 208 height 32
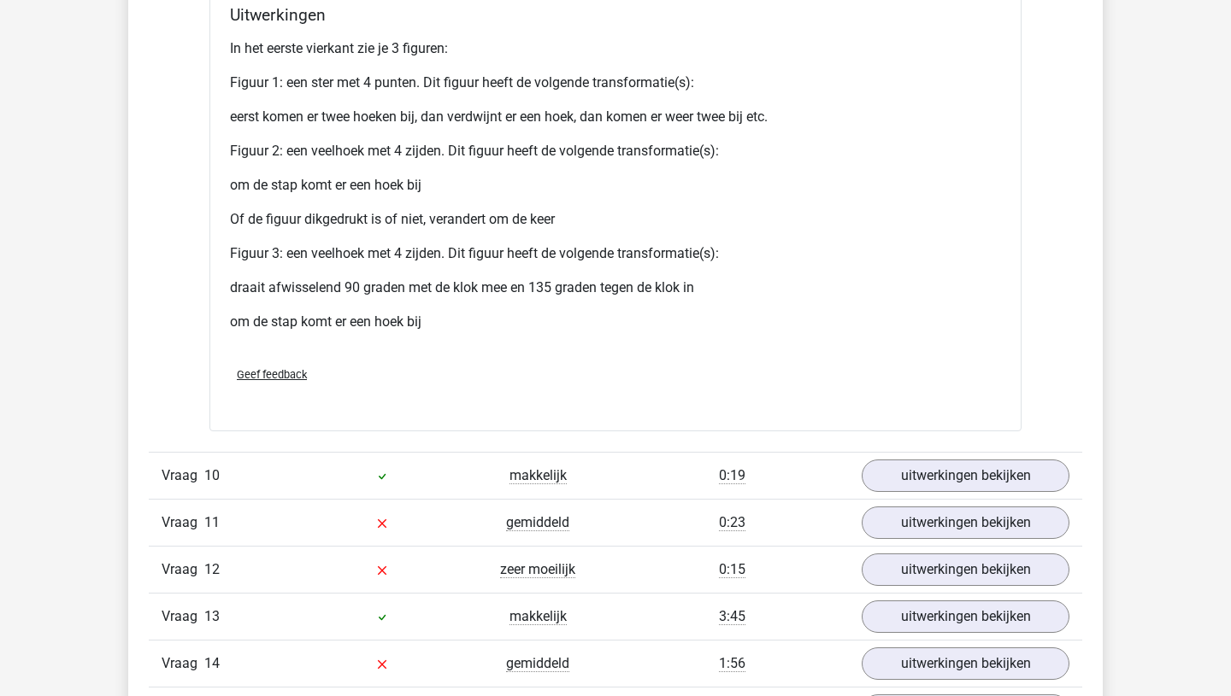
scroll to position [10540, 0]
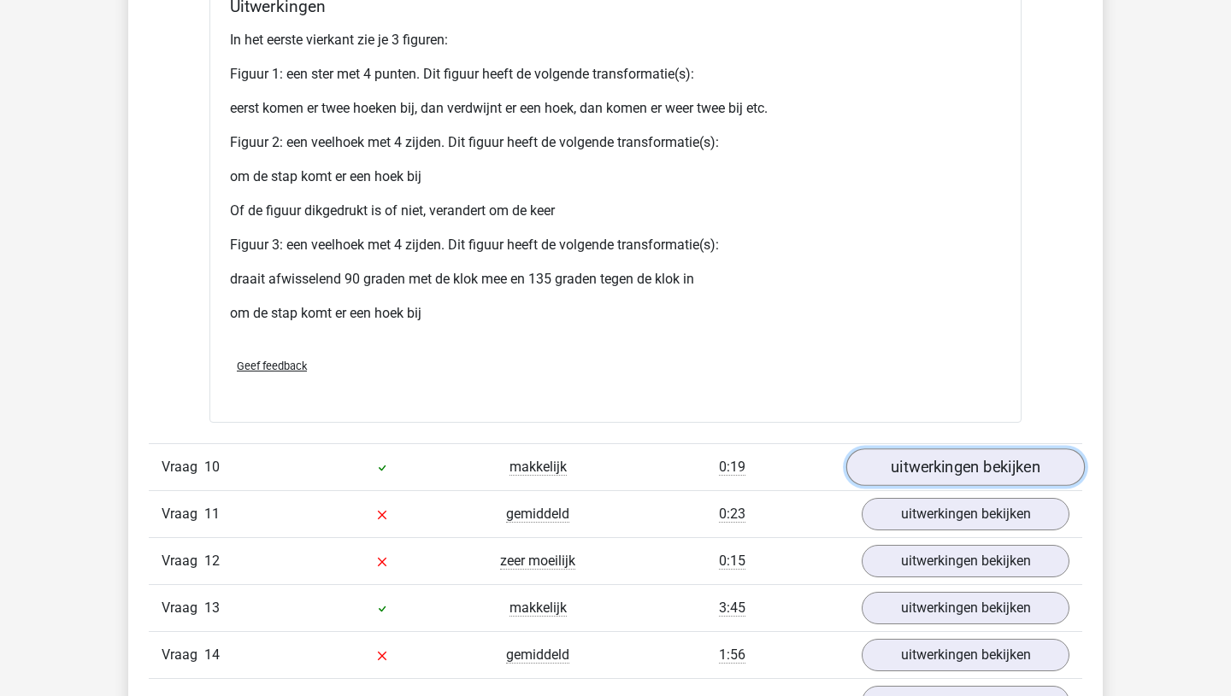
click at [973, 475] on link "uitwerkingen bekijken" at bounding box center [965, 468] width 238 height 38
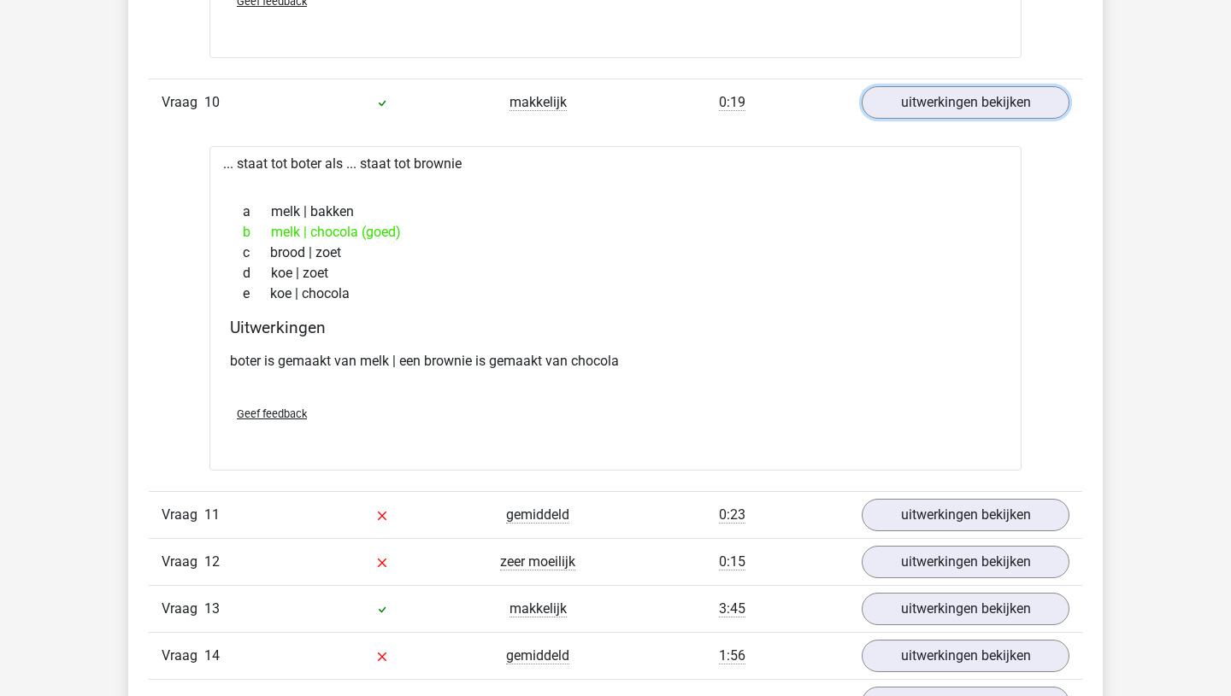
scroll to position [10926, 0]
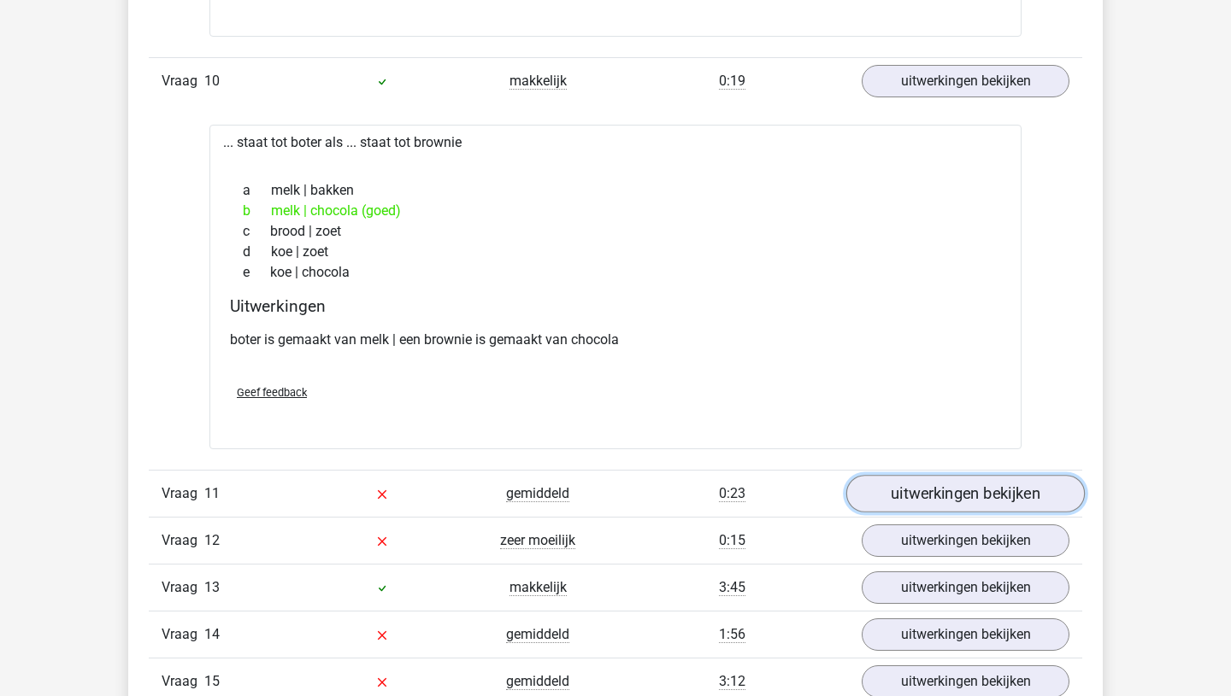
click at [977, 508] on link "uitwerkingen bekijken" at bounding box center [965, 494] width 238 height 38
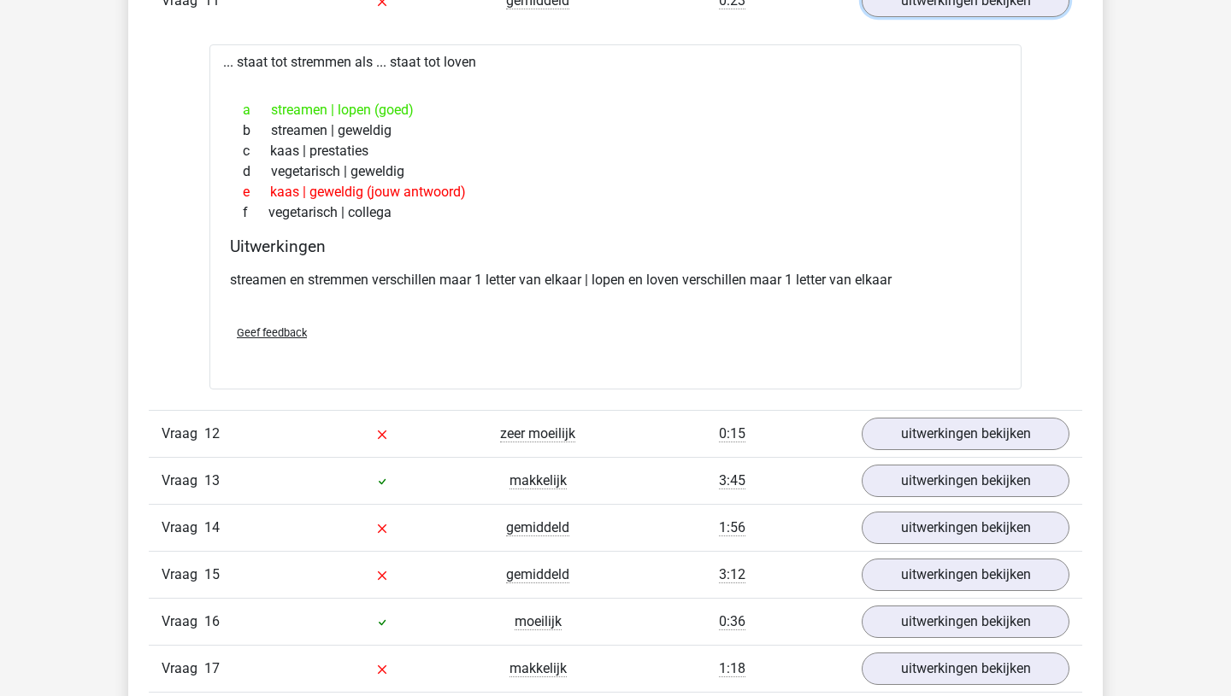
scroll to position [11420, 0]
click at [968, 432] on link "uitwerkingen bekijken" at bounding box center [965, 434] width 238 height 38
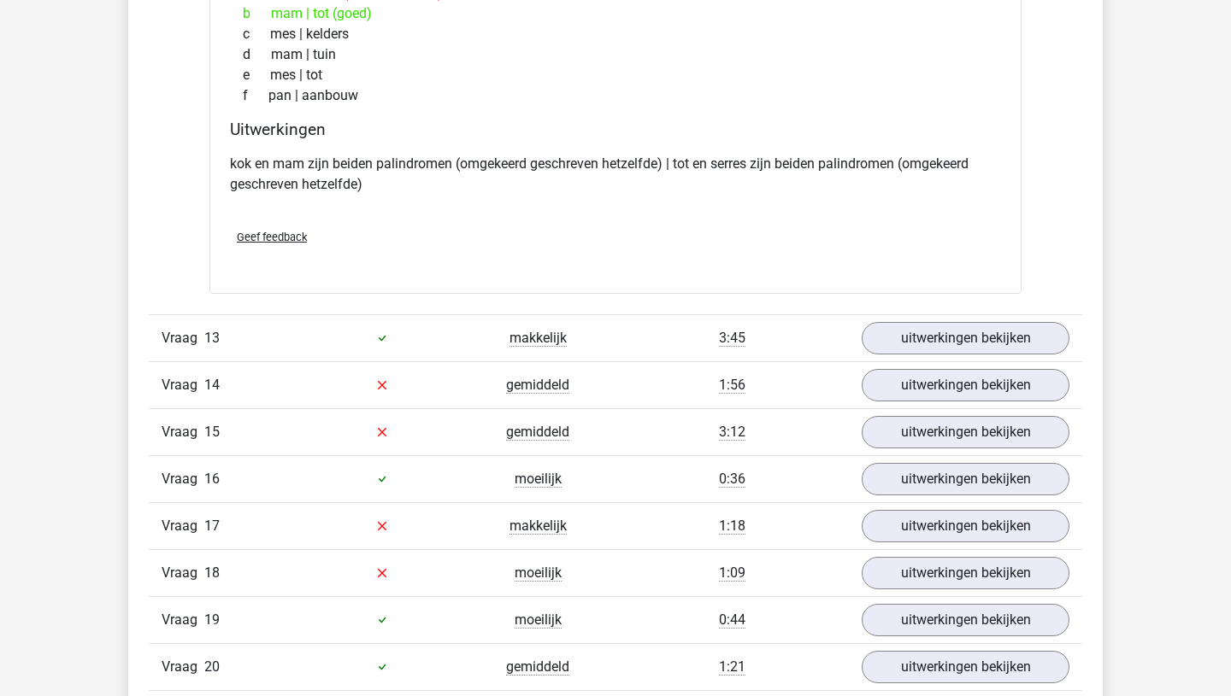
scroll to position [11969, 0]
click at [973, 344] on link "uitwerkingen bekijken" at bounding box center [965, 339] width 238 height 38
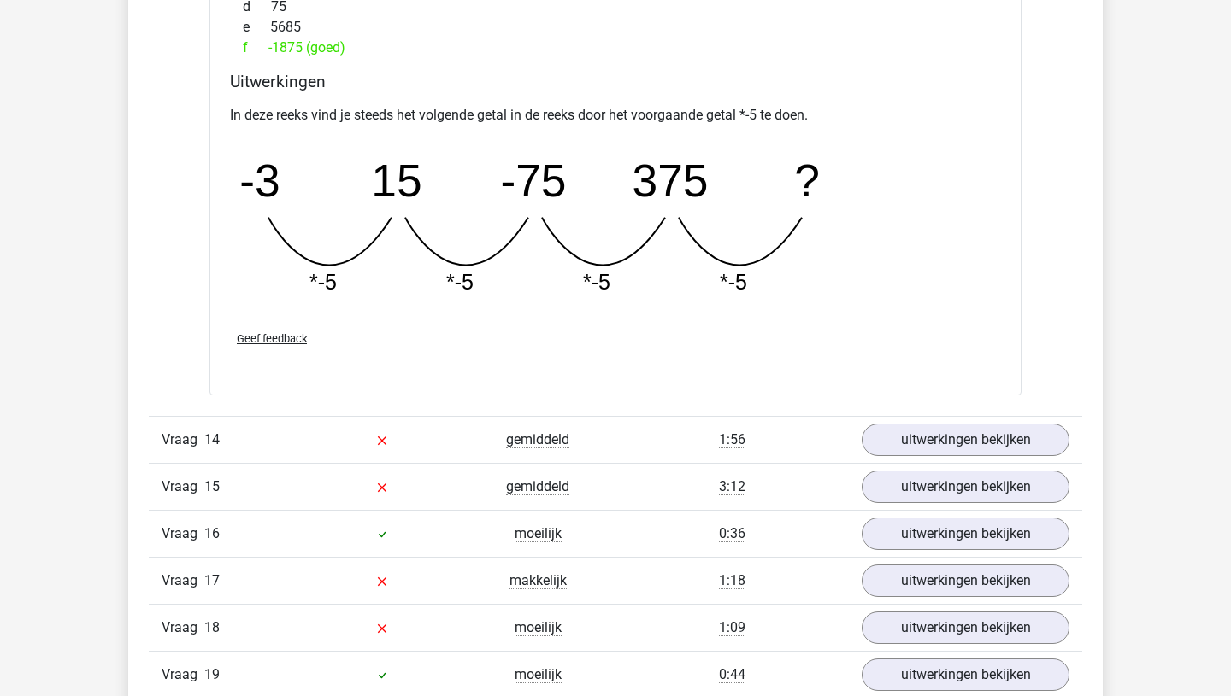
scroll to position [12664, 0]
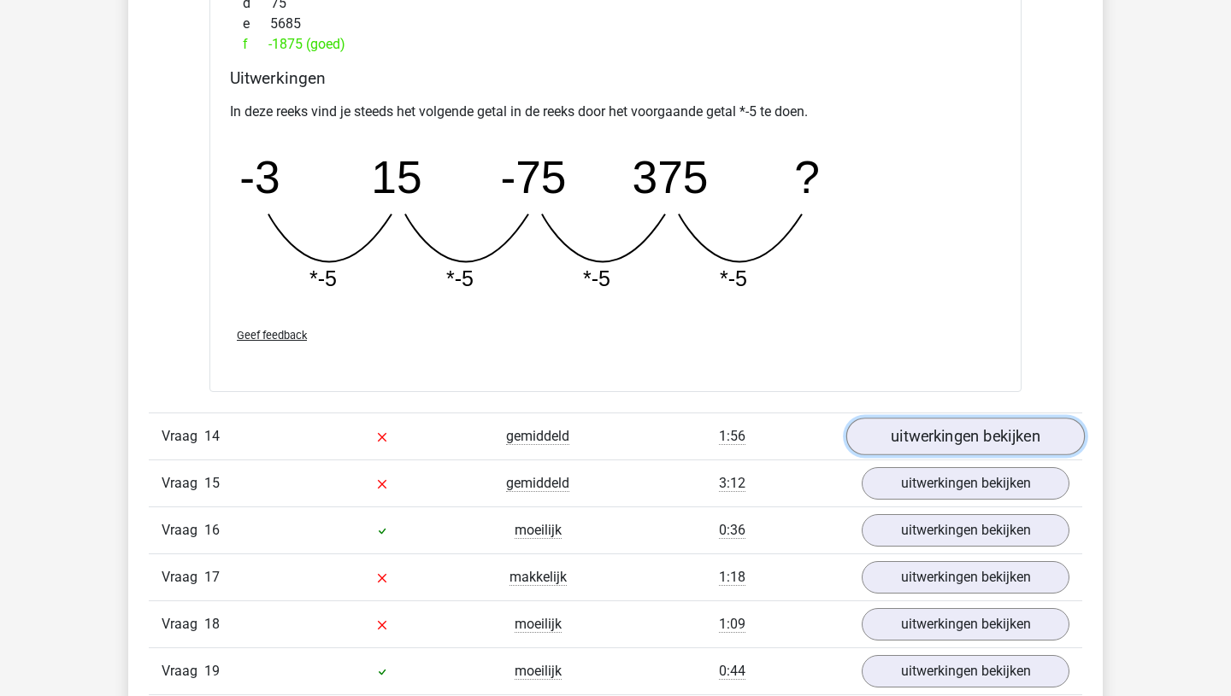
click at [975, 426] on link "uitwerkingen bekijken" at bounding box center [965, 438] width 238 height 38
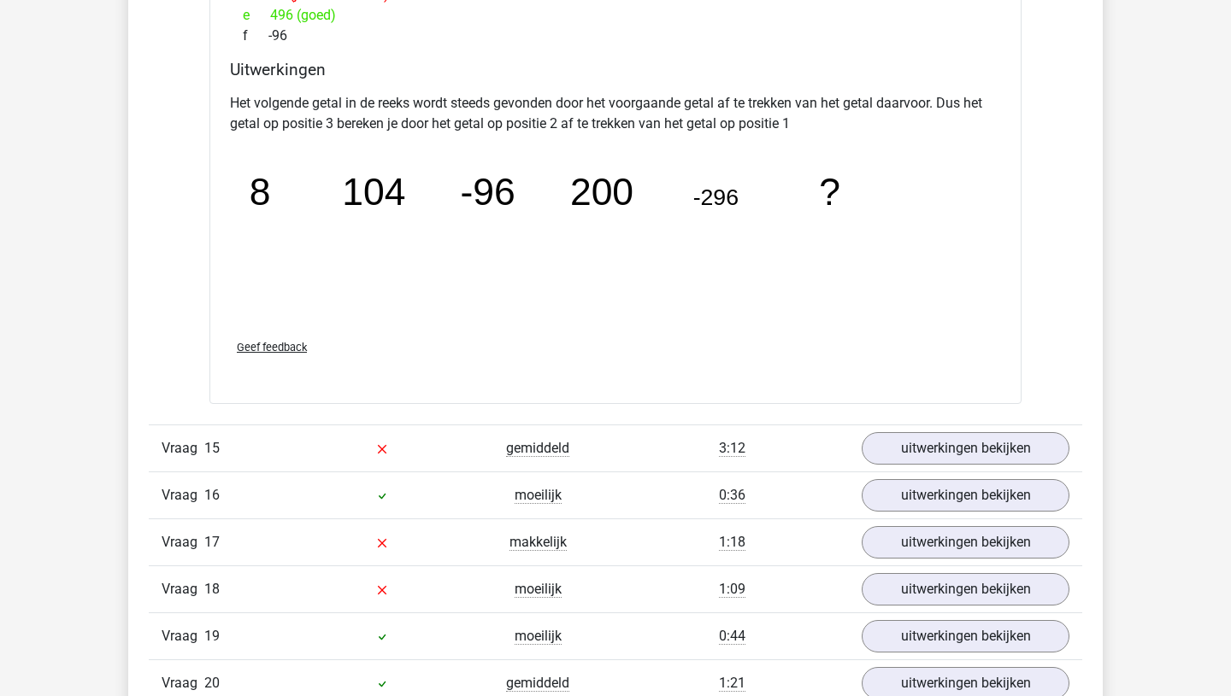
scroll to position [13506, 0]
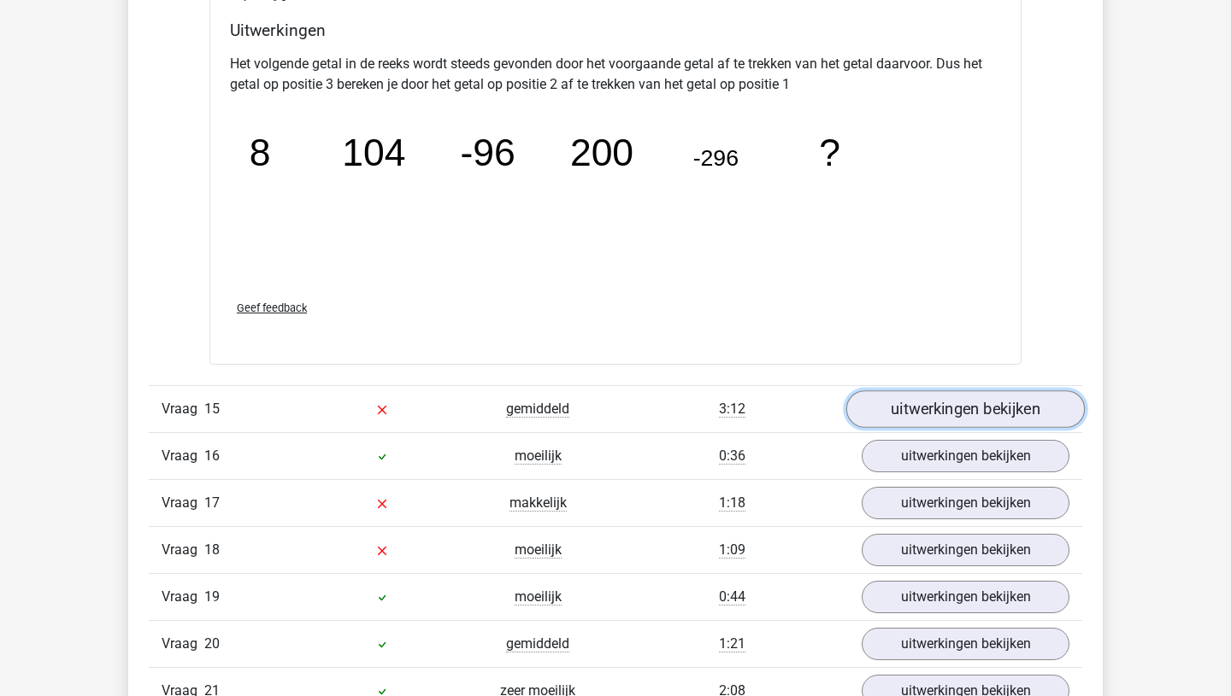
click at [972, 416] on link "uitwerkingen bekijken" at bounding box center [965, 410] width 238 height 38
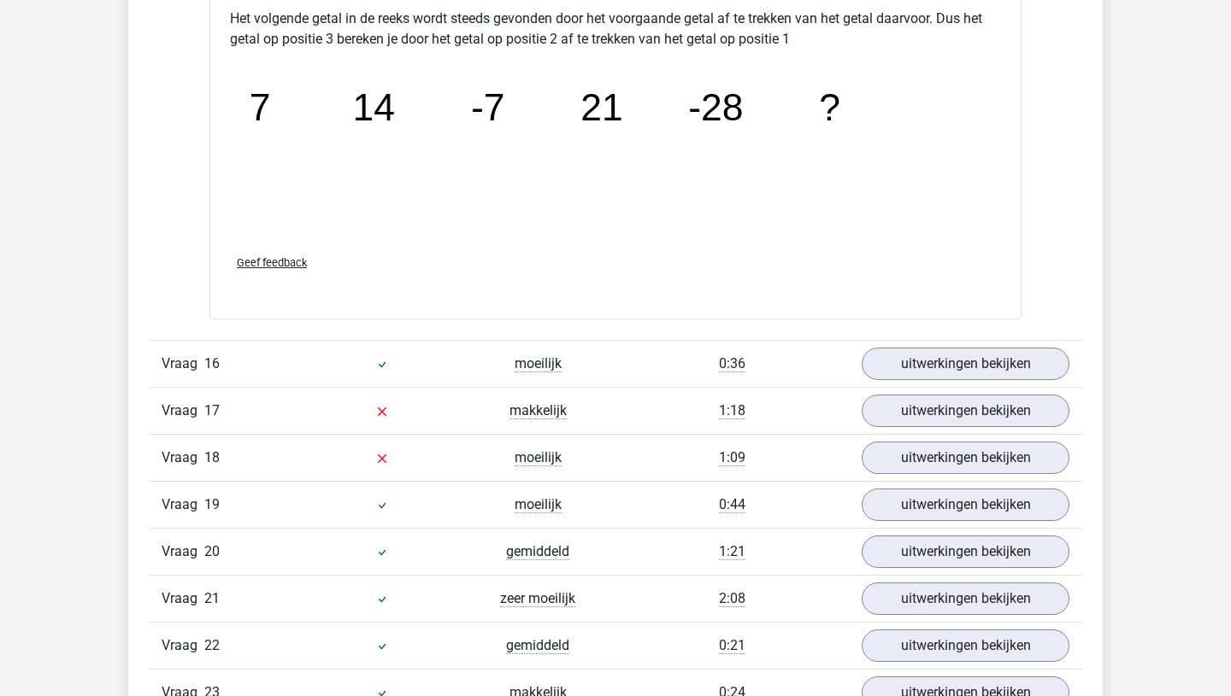
scroll to position [14379, 0]
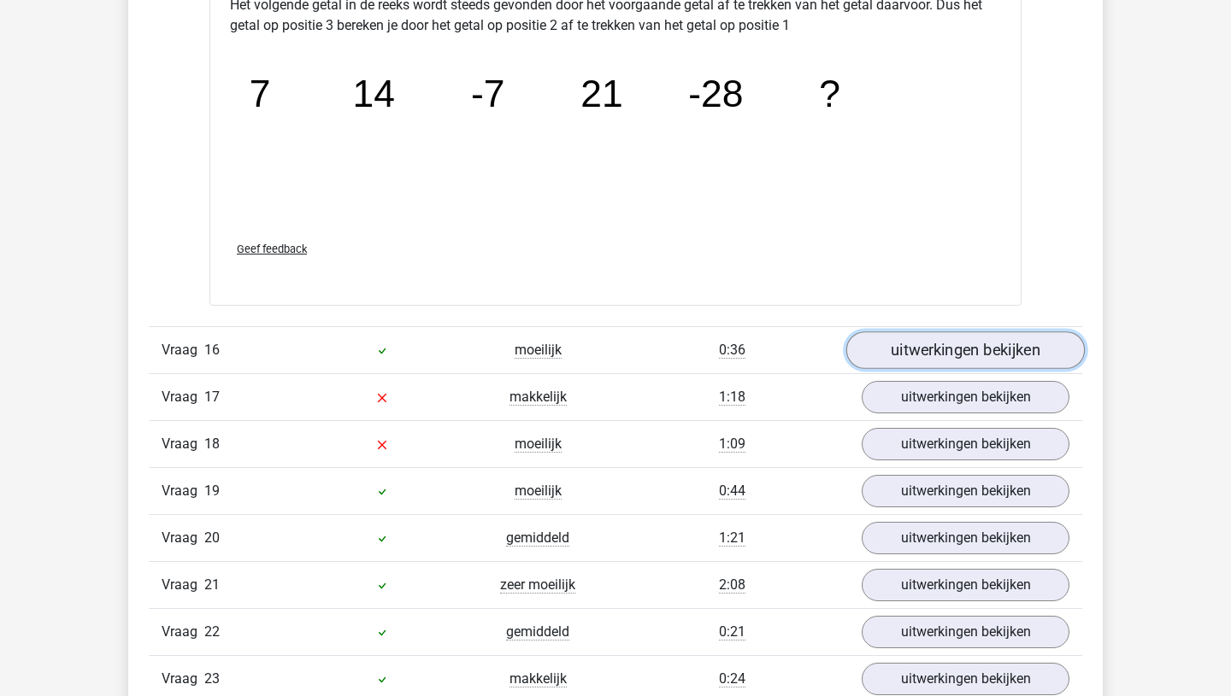
click at [1002, 355] on link "uitwerkingen bekijken" at bounding box center [965, 351] width 238 height 38
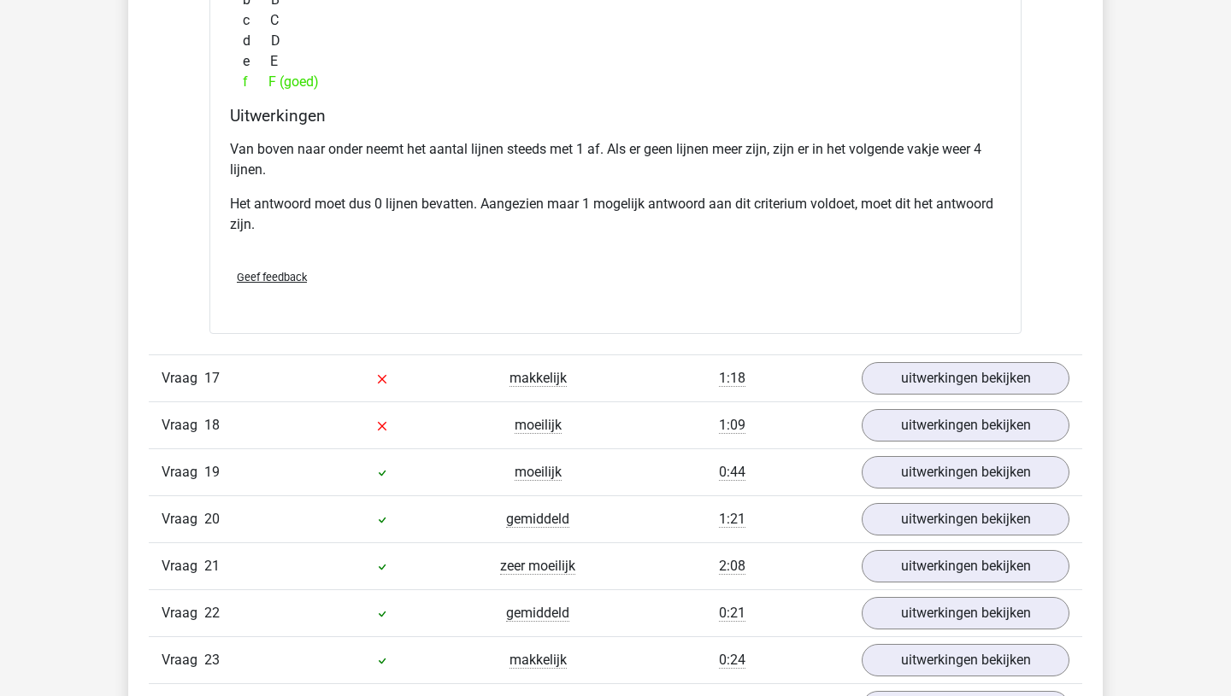
scroll to position [15228, 0]
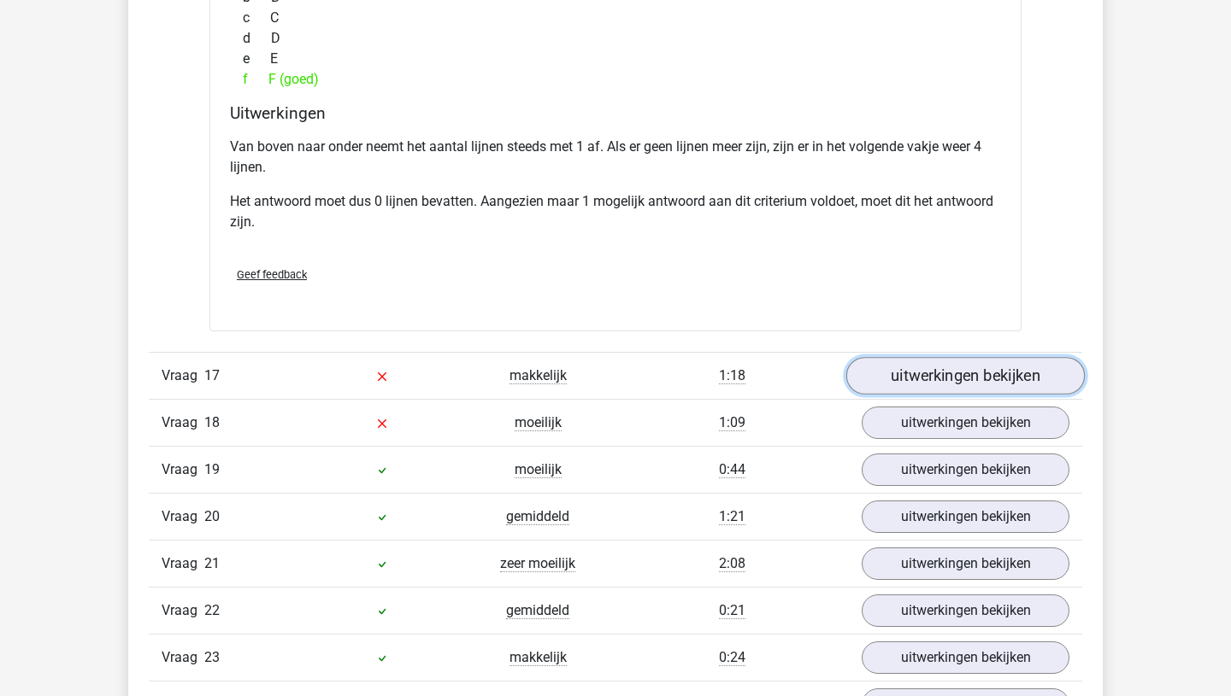
click at [1002, 373] on link "uitwerkingen bekijken" at bounding box center [965, 376] width 238 height 38
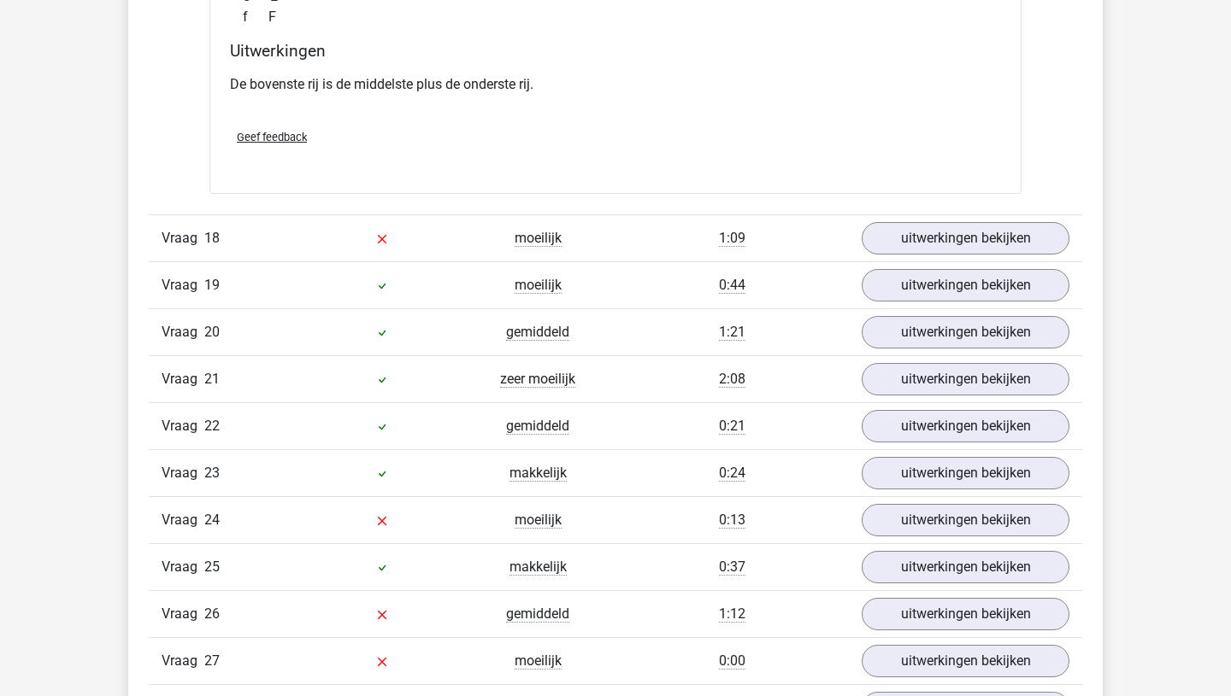
scroll to position [16167, 0]
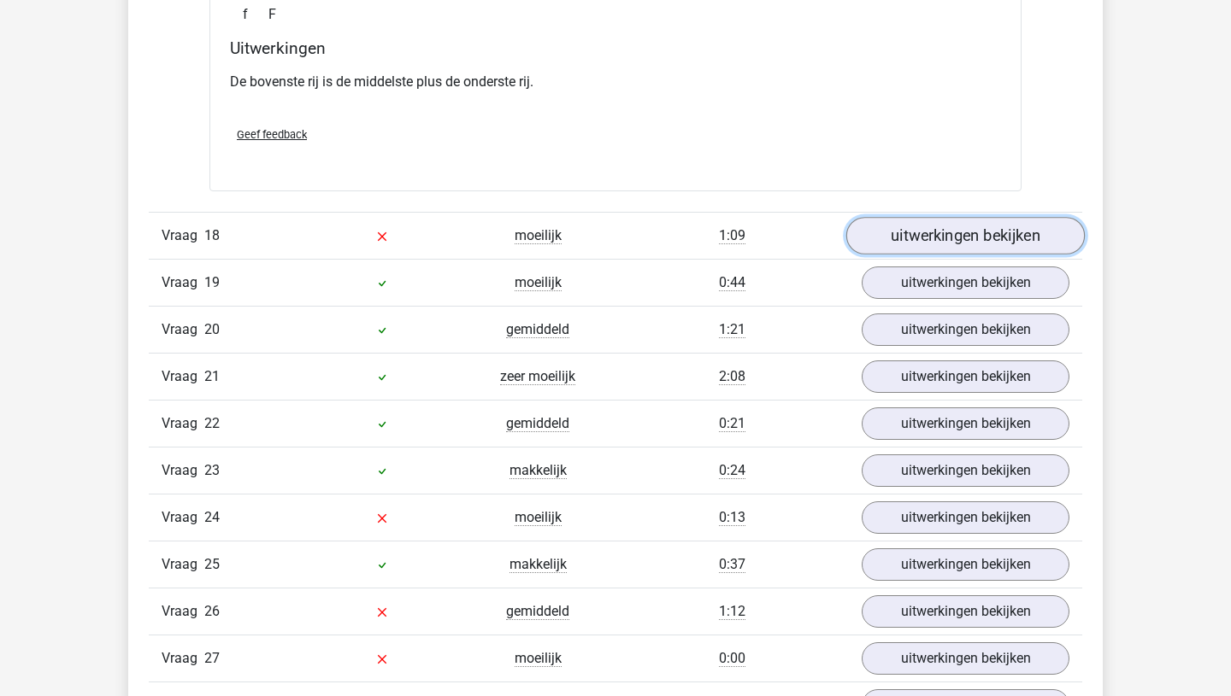
click at [1021, 244] on link "uitwerkingen bekijken" at bounding box center [965, 237] width 238 height 38
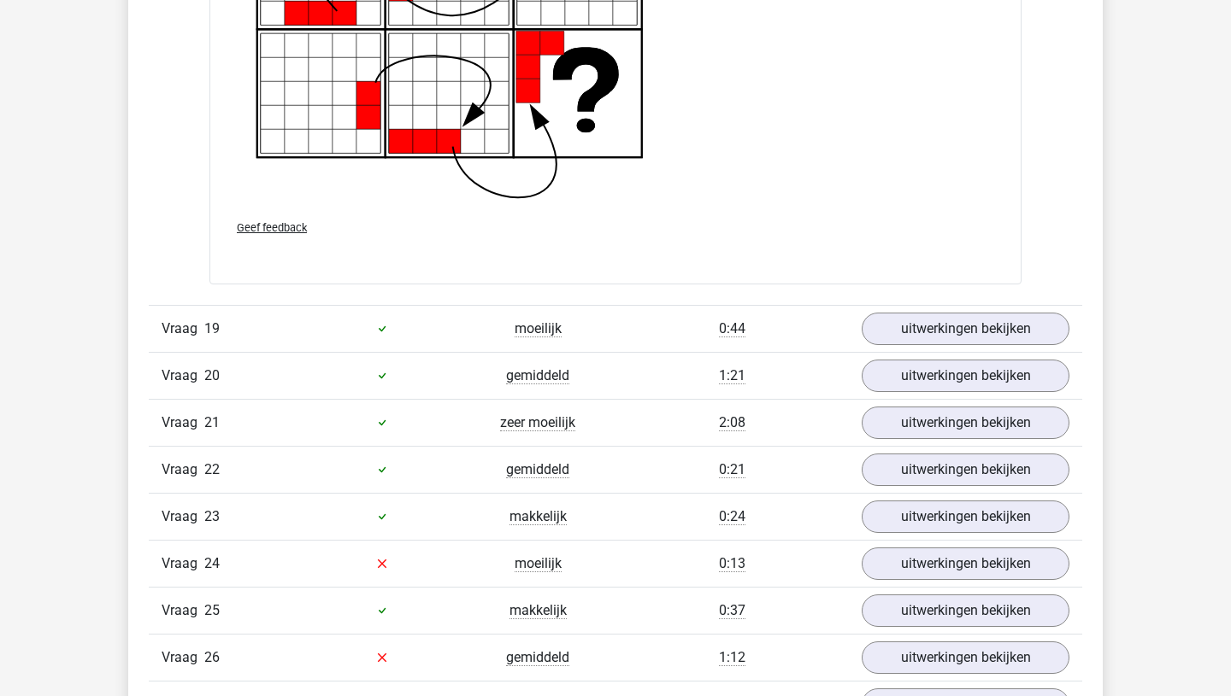
scroll to position [17446, 0]
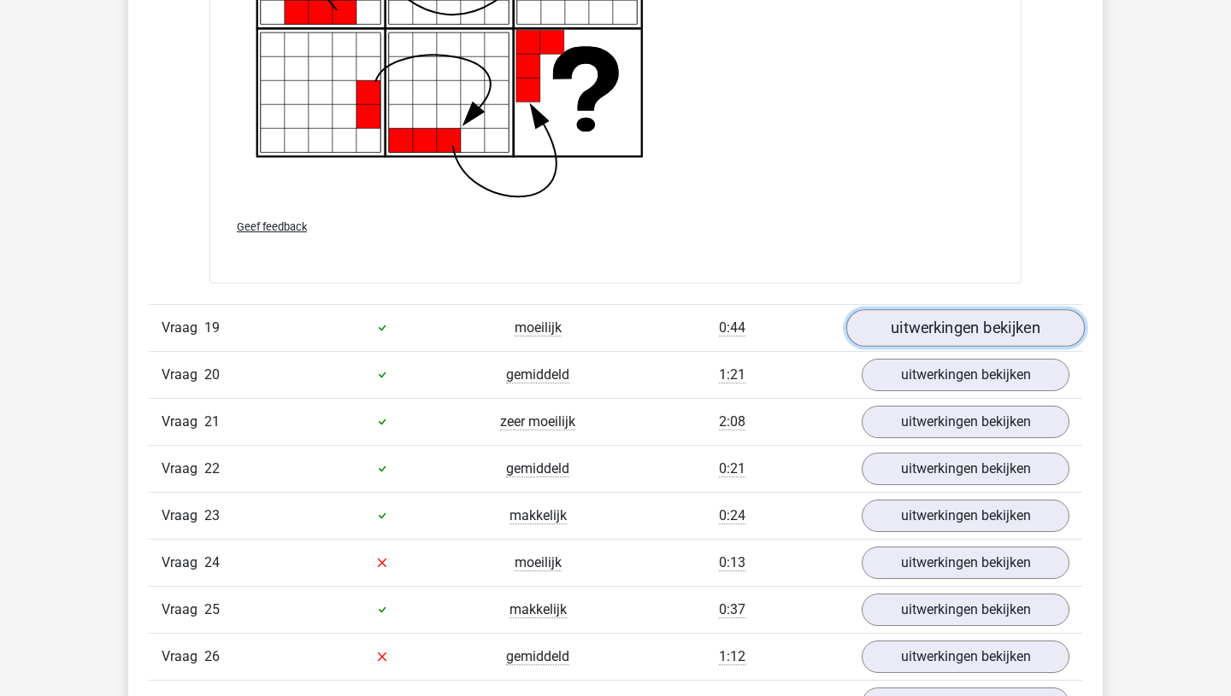
click at [990, 344] on link "uitwerkingen bekijken" at bounding box center [965, 328] width 238 height 38
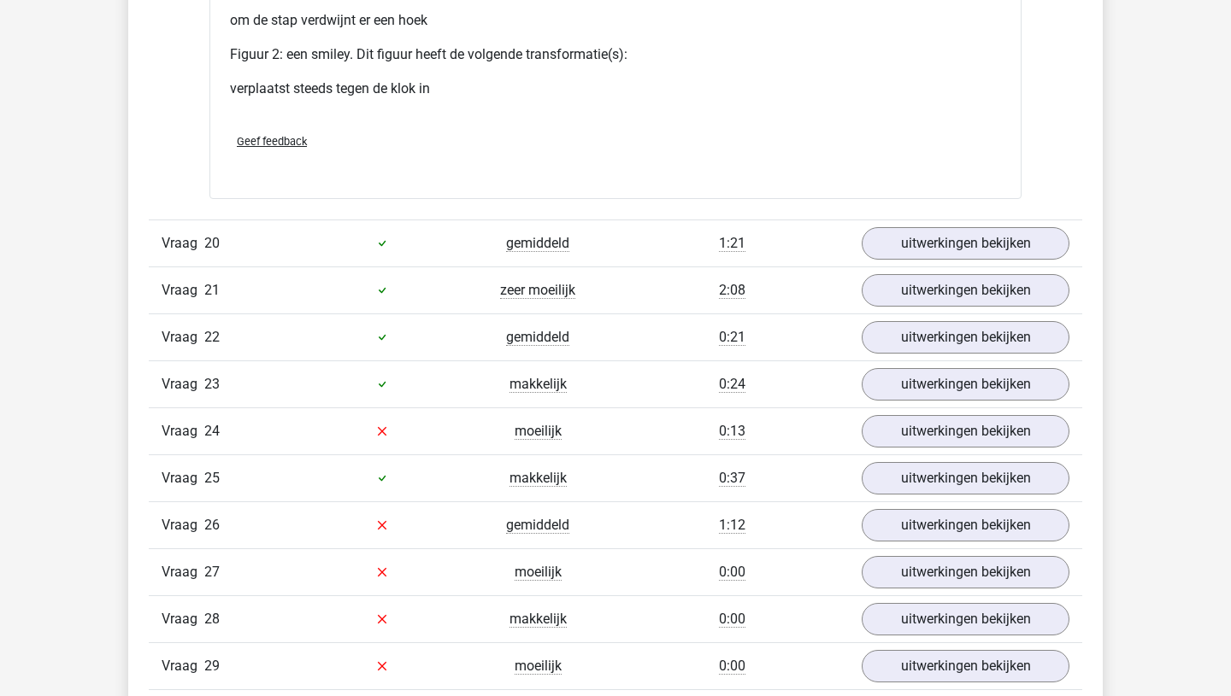
scroll to position [19026, 0]
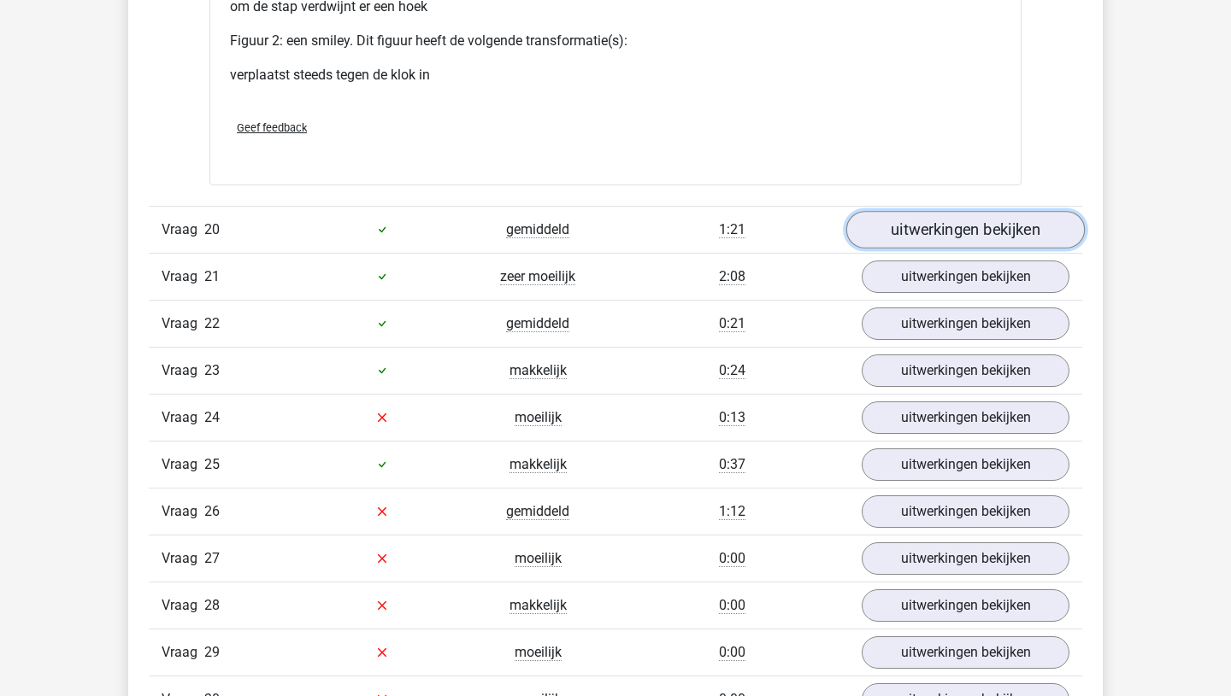
click at [991, 232] on link "uitwerkingen bekijken" at bounding box center [965, 230] width 238 height 38
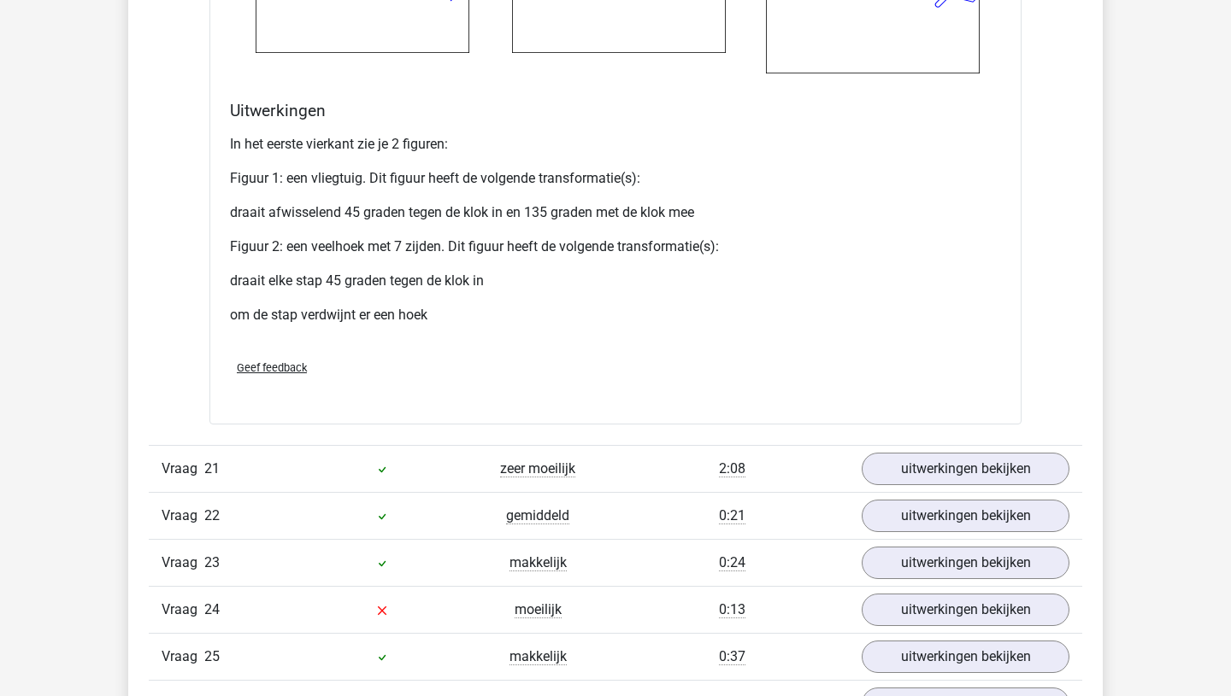
scroll to position [20312, 0]
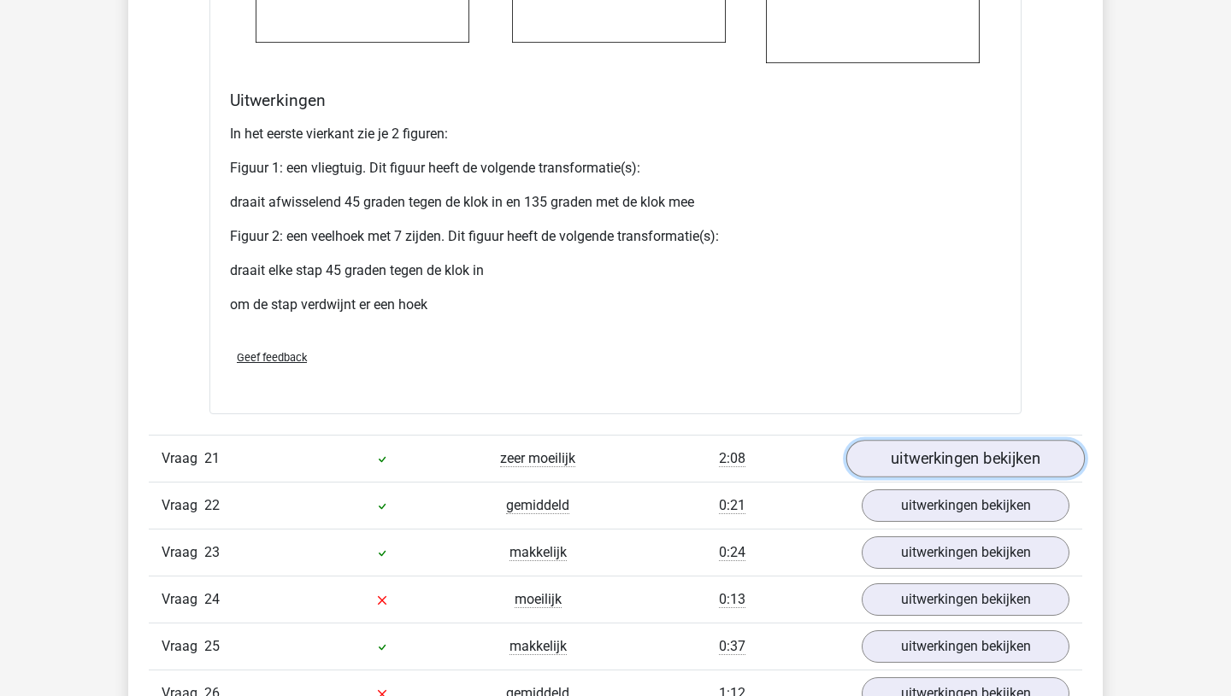
click at [998, 451] on link "uitwerkingen bekijken" at bounding box center [965, 460] width 238 height 38
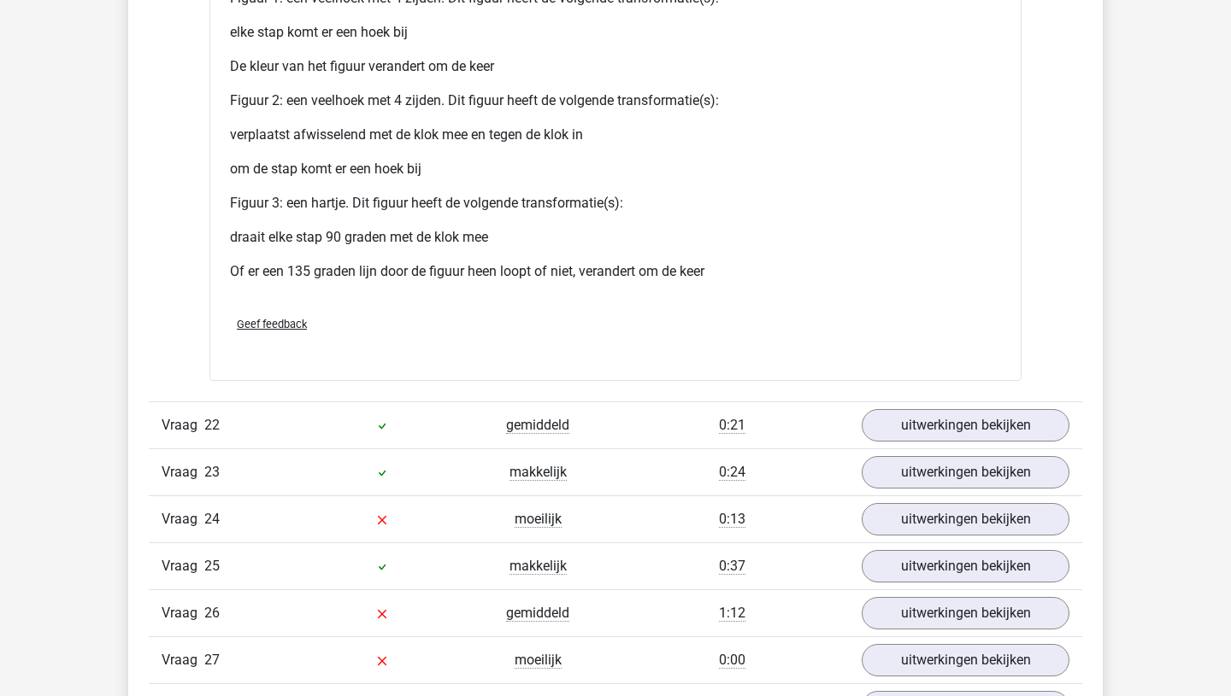
scroll to position [22010, 0]
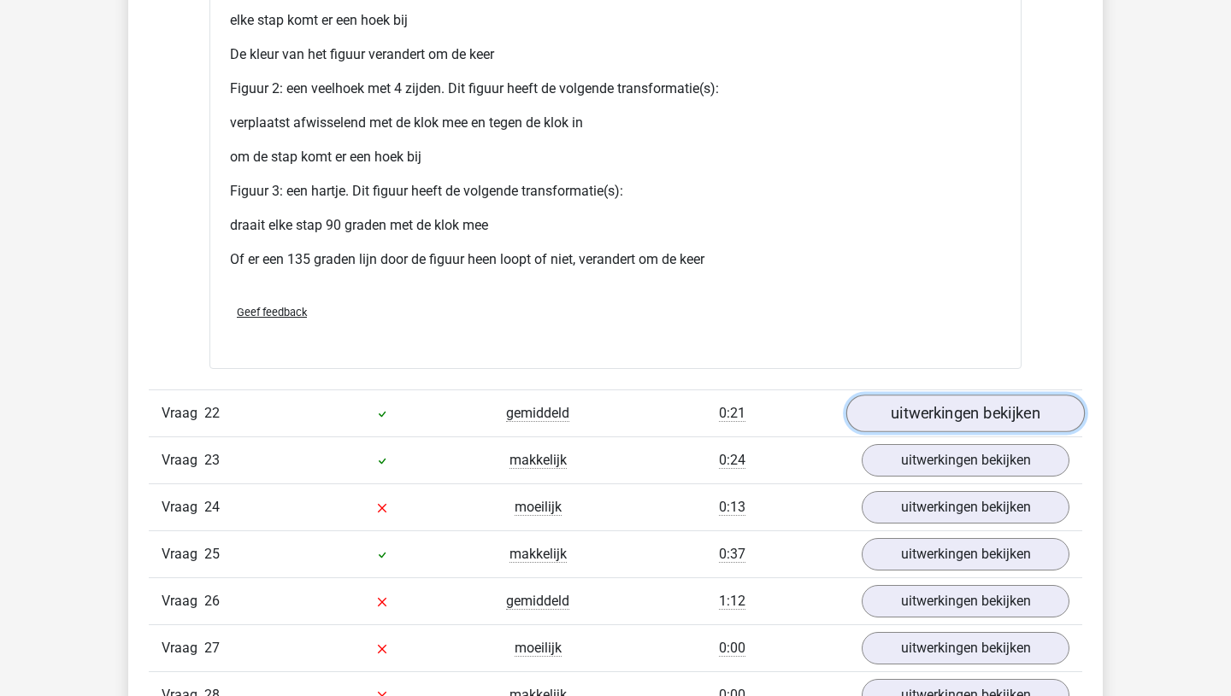
click at [1030, 429] on link "uitwerkingen bekijken" at bounding box center [965, 414] width 238 height 38
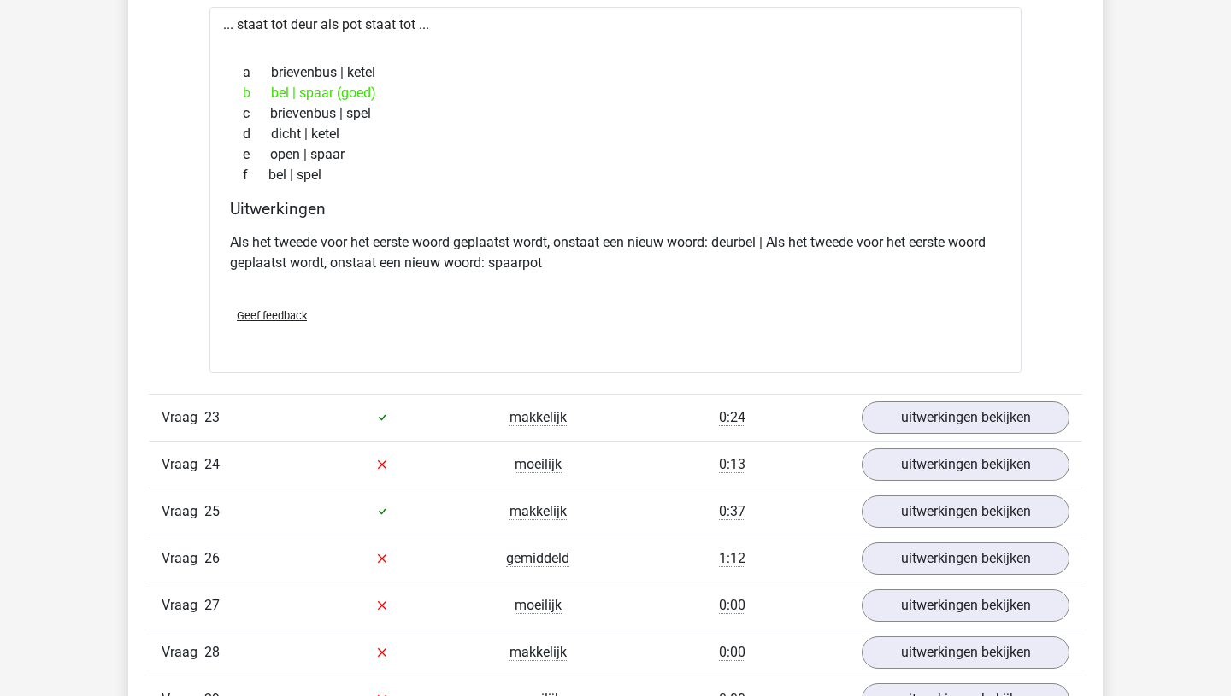
scroll to position [22467, 0]
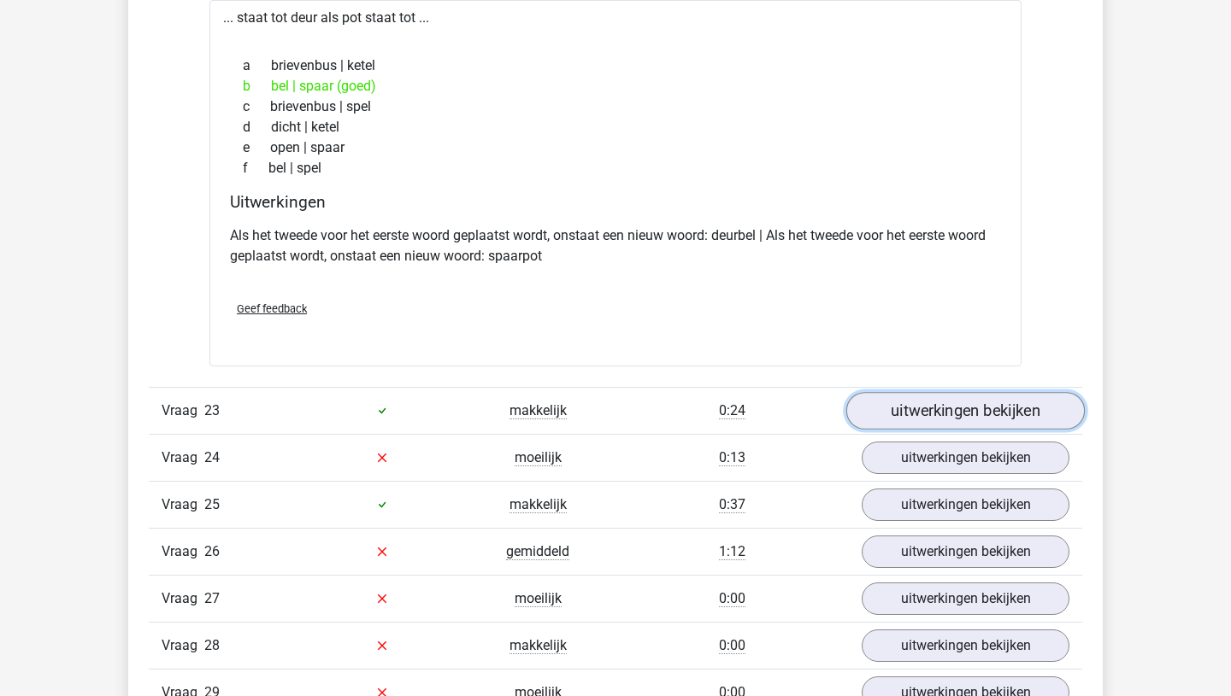
click at [1004, 407] on link "uitwerkingen bekijken" at bounding box center [965, 411] width 238 height 38
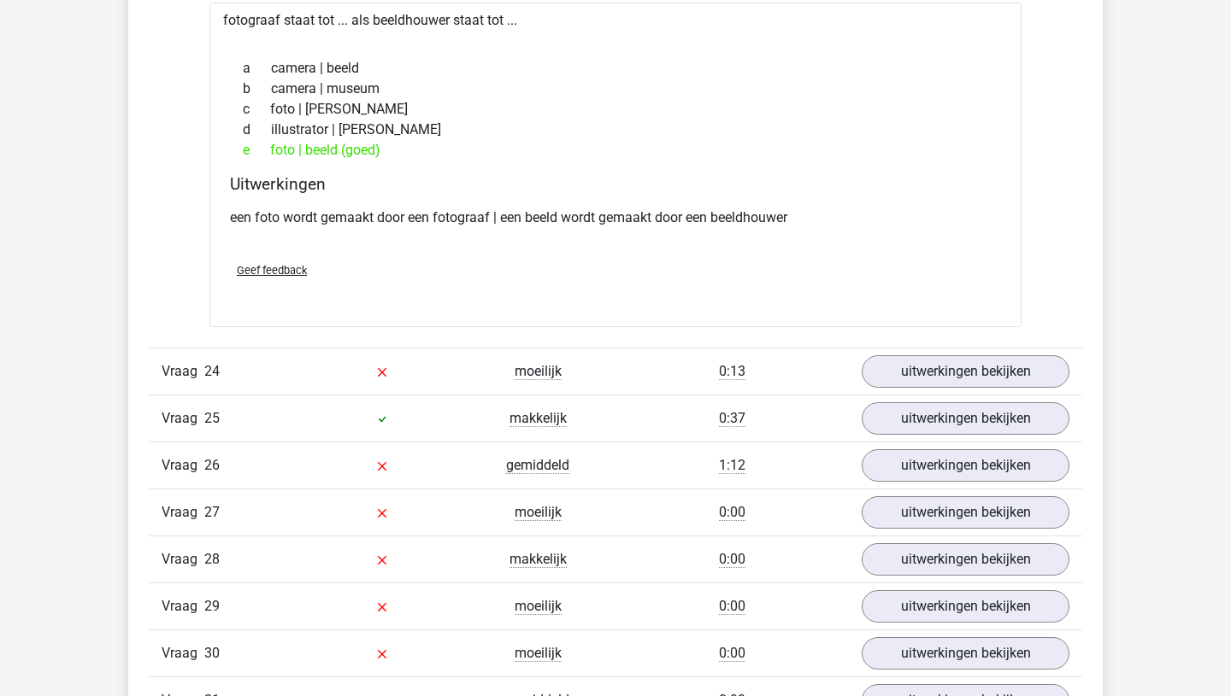
scroll to position [22914, 0]
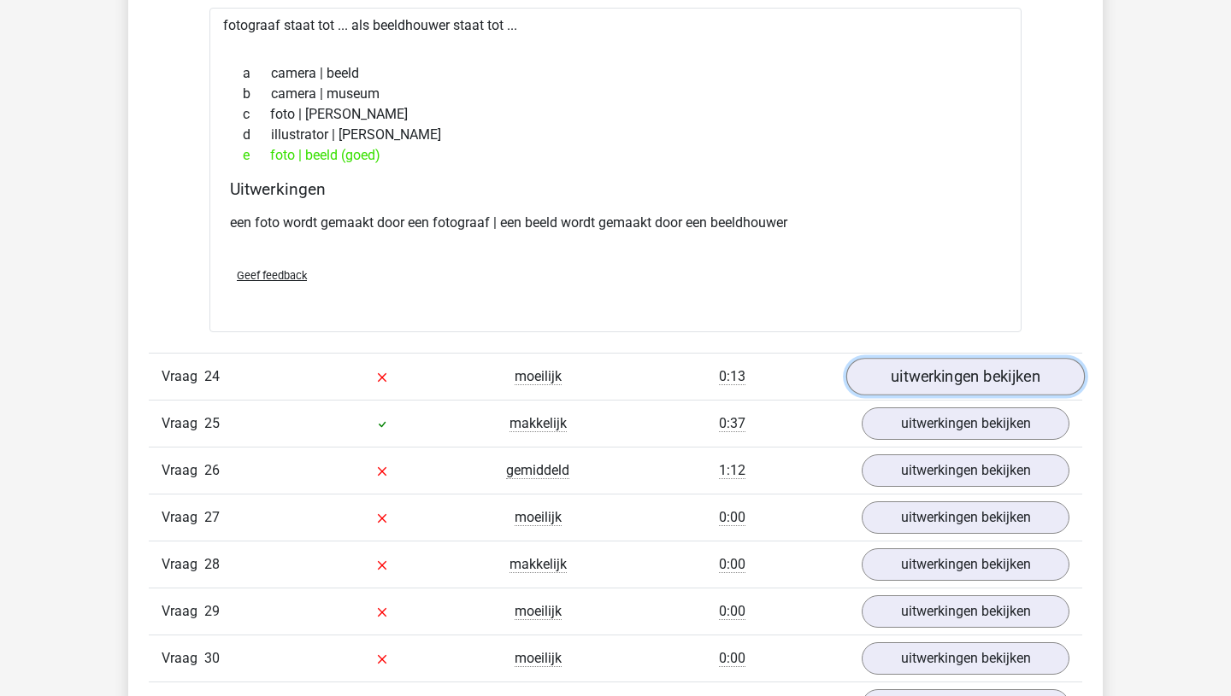
click at [996, 383] on link "uitwerkingen bekijken" at bounding box center [965, 377] width 238 height 38
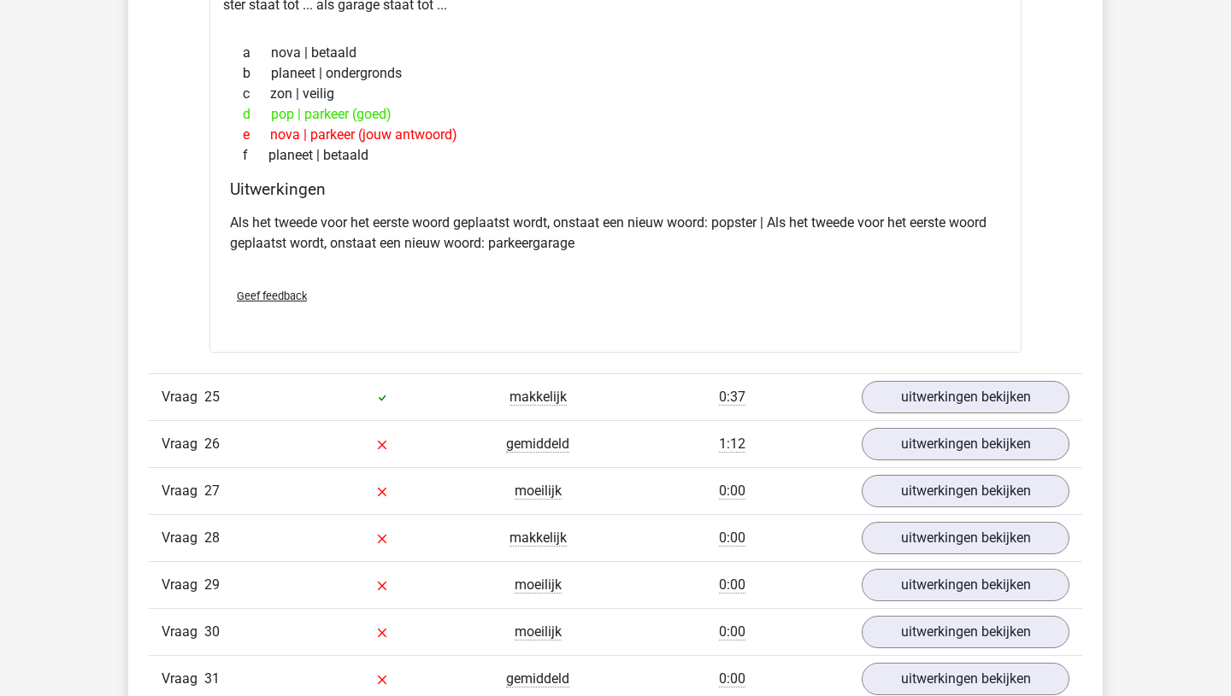
scroll to position [23393, 0]
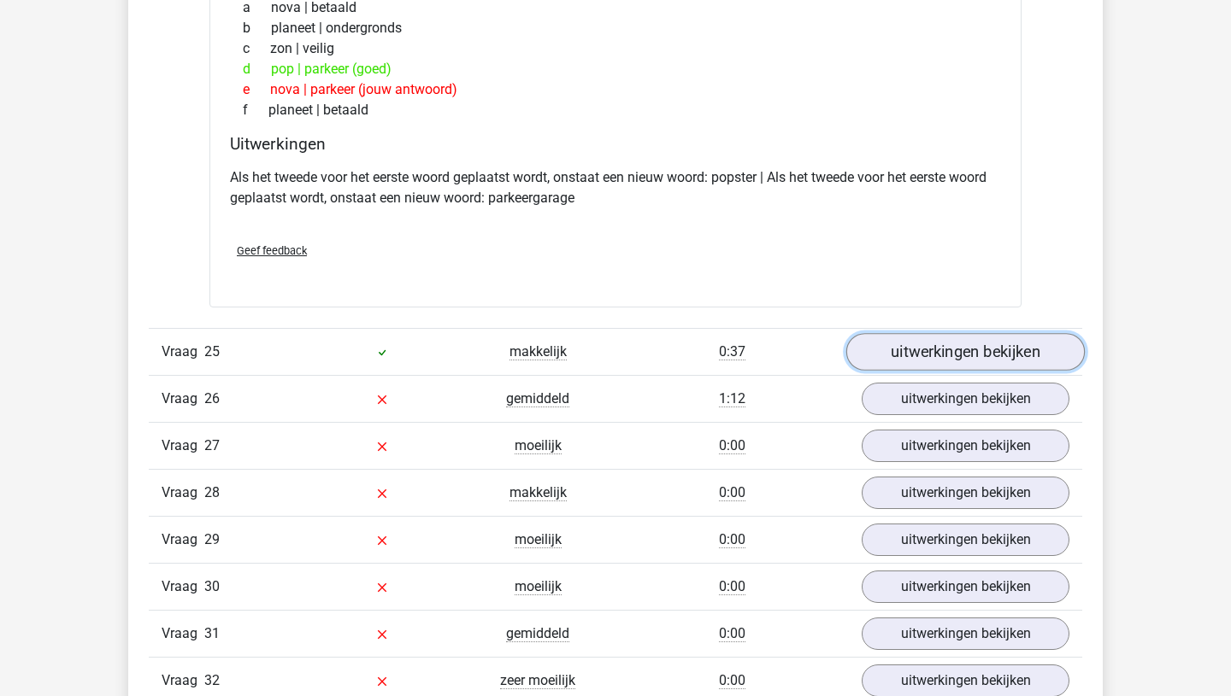
click at [967, 358] on link "uitwerkingen bekijken" at bounding box center [965, 352] width 238 height 38
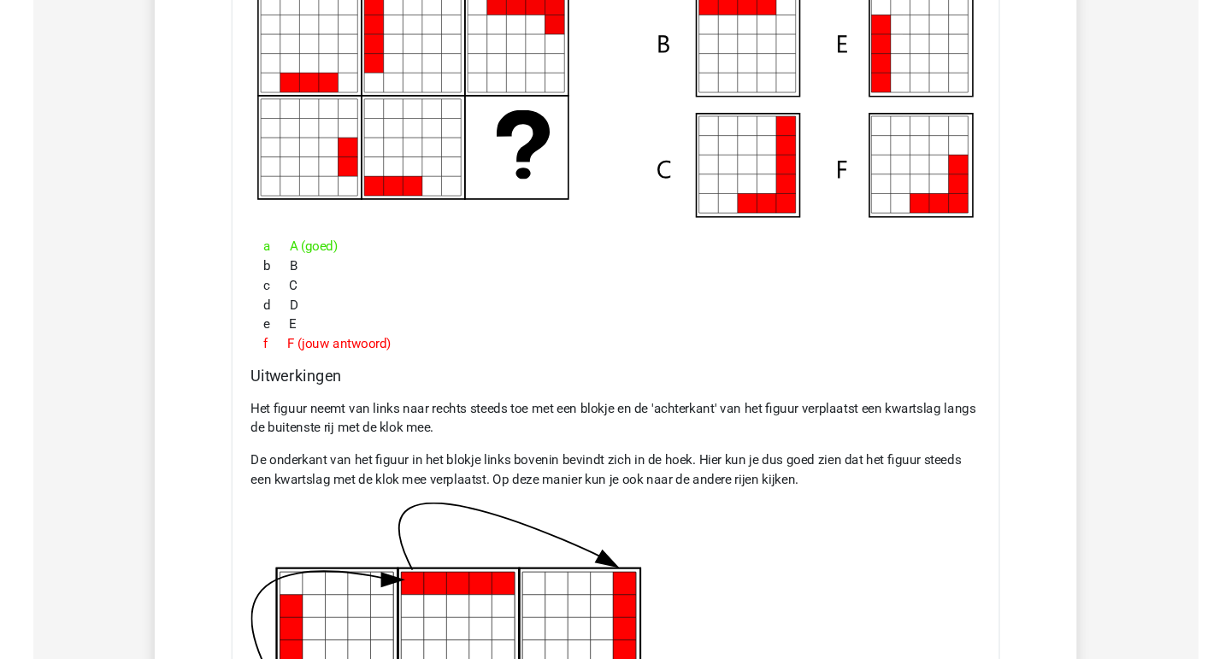
scroll to position [16601, 0]
